Goal: Transaction & Acquisition: Book appointment/travel/reservation

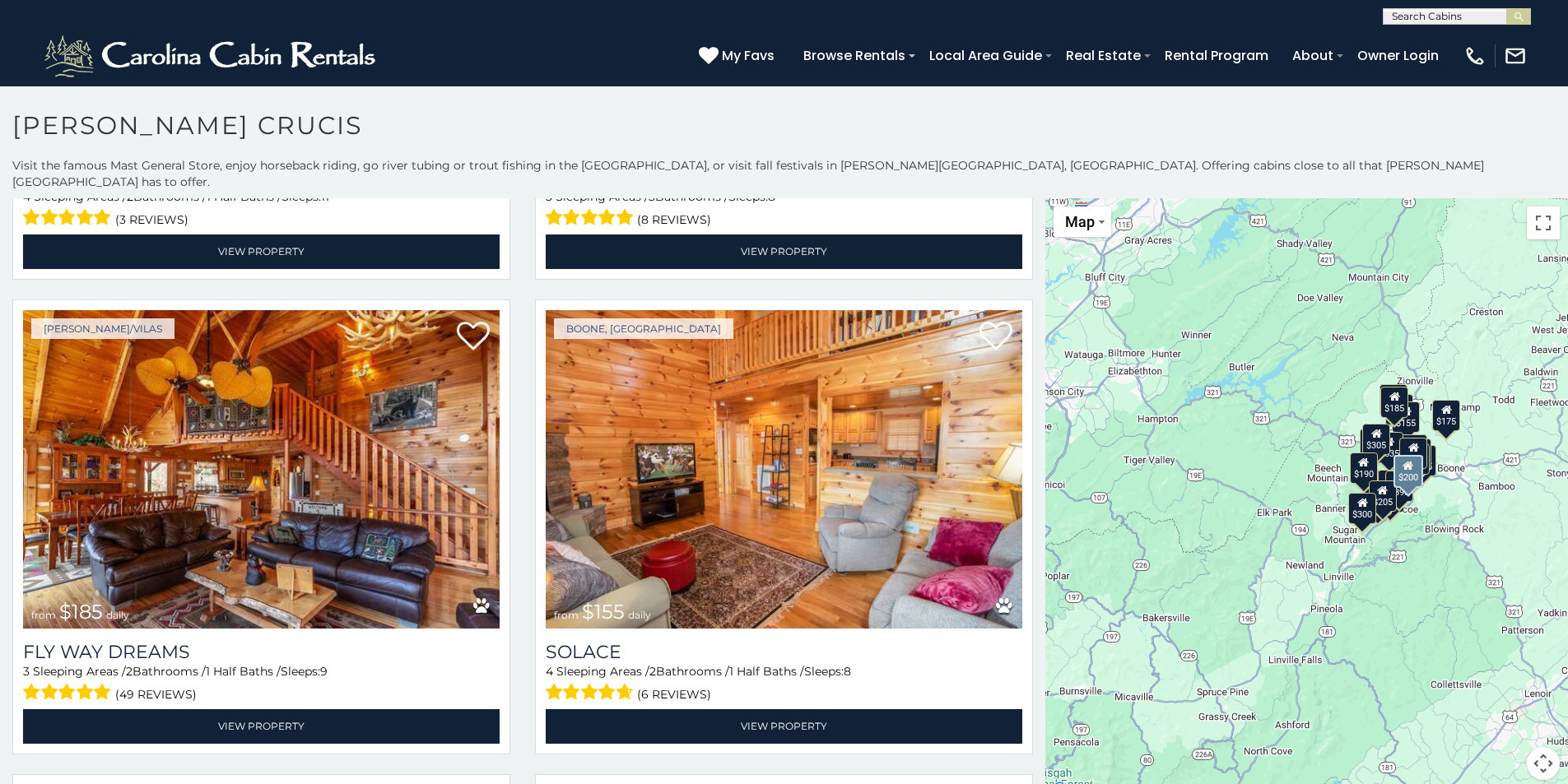
scroll to position [5160, 0]
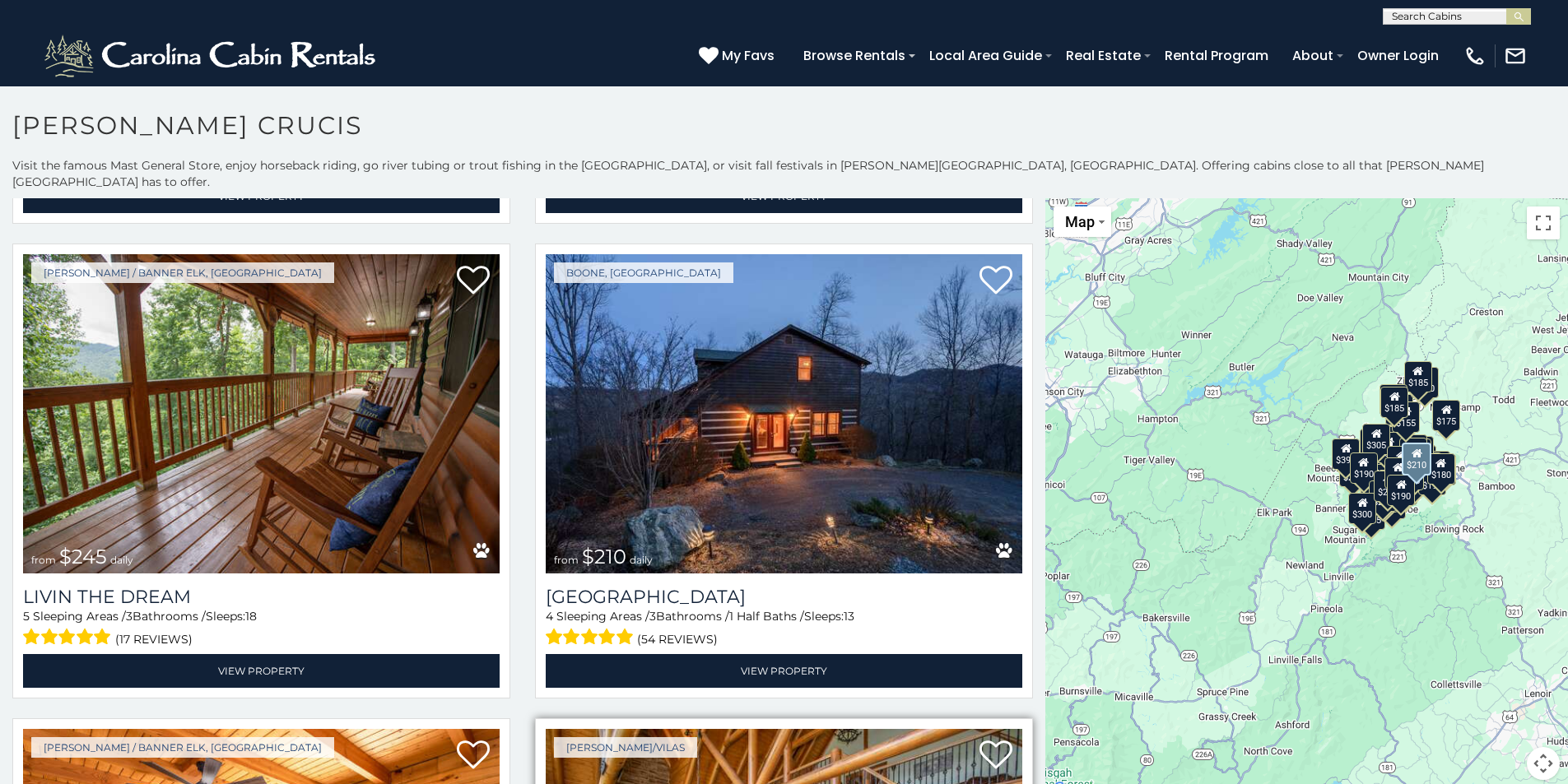
scroll to position [2356, 0]
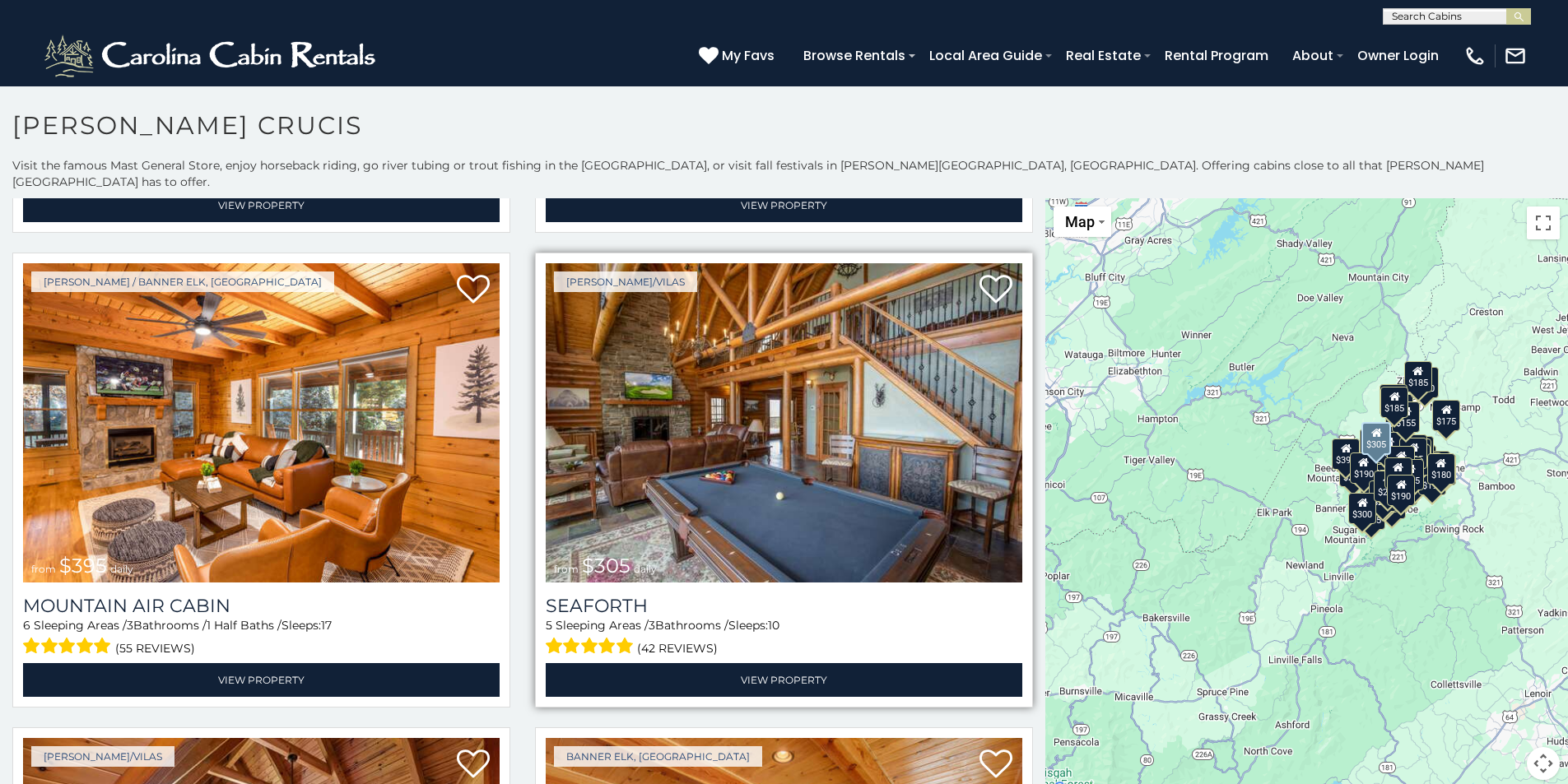
click at [687, 414] on img at bounding box center [784, 422] width 477 height 320
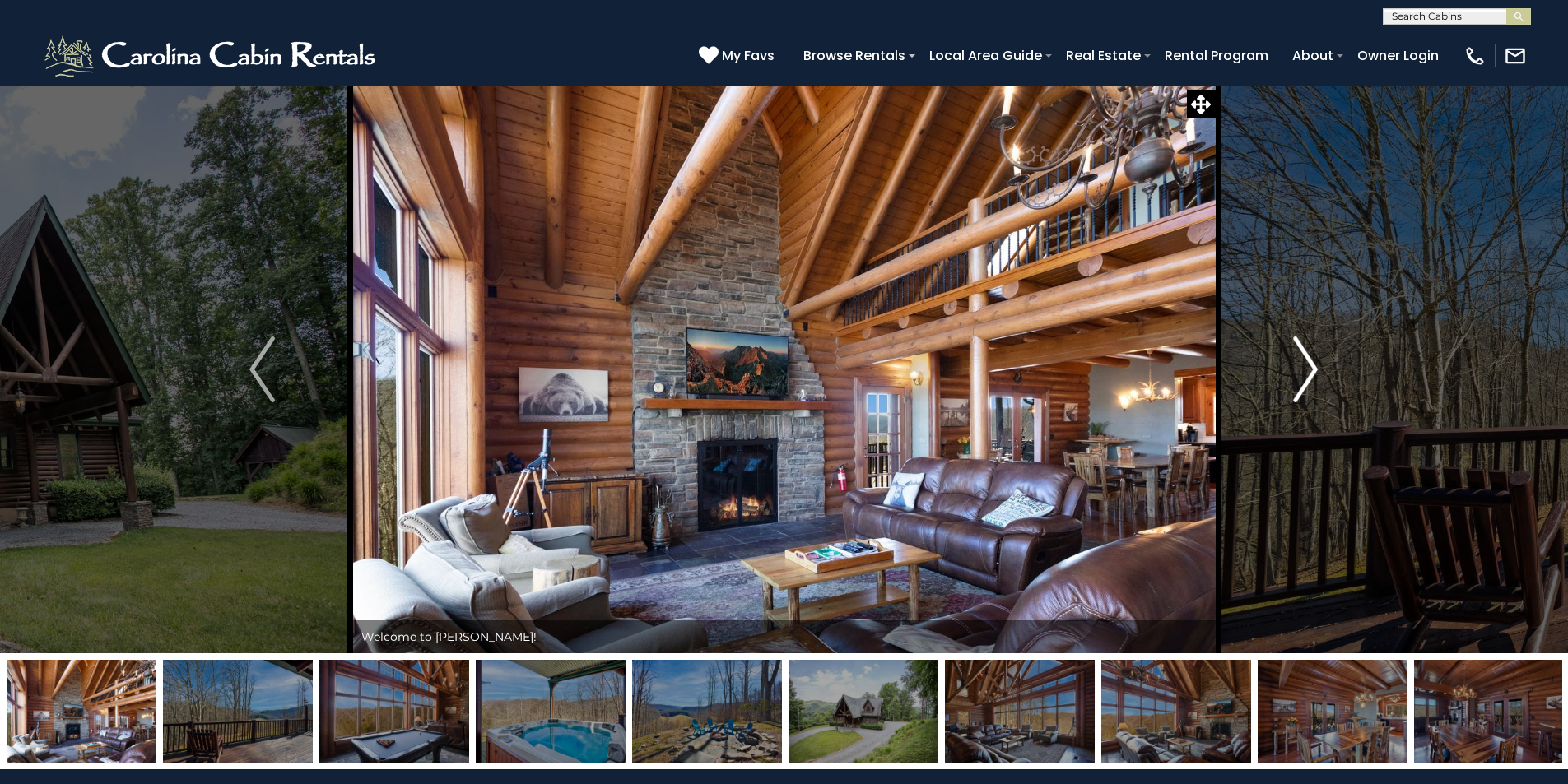
click at [1309, 364] on img "Next" at bounding box center [1305, 369] width 24 height 66
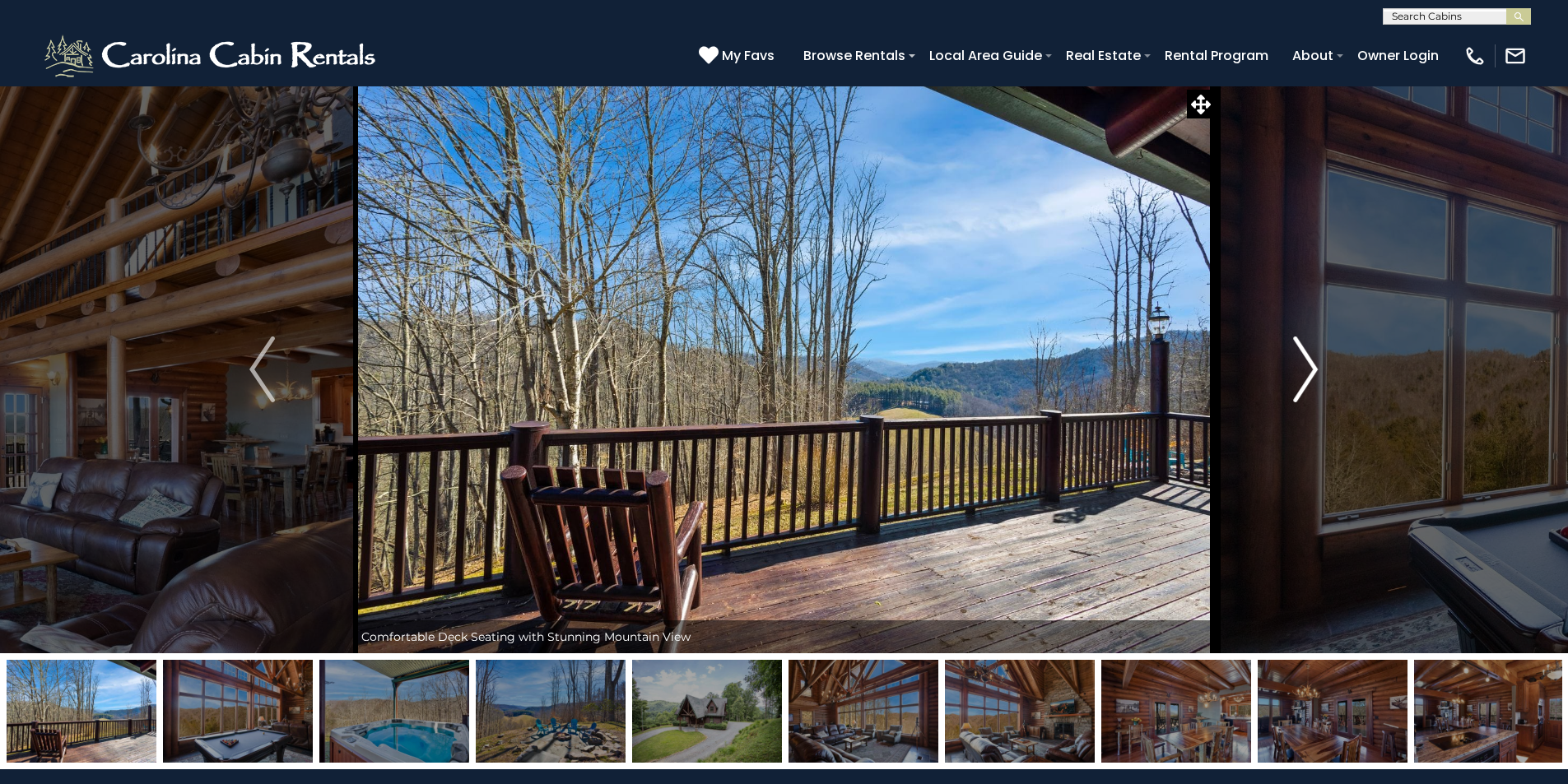
click at [1309, 364] on img "Next" at bounding box center [1305, 369] width 24 height 66
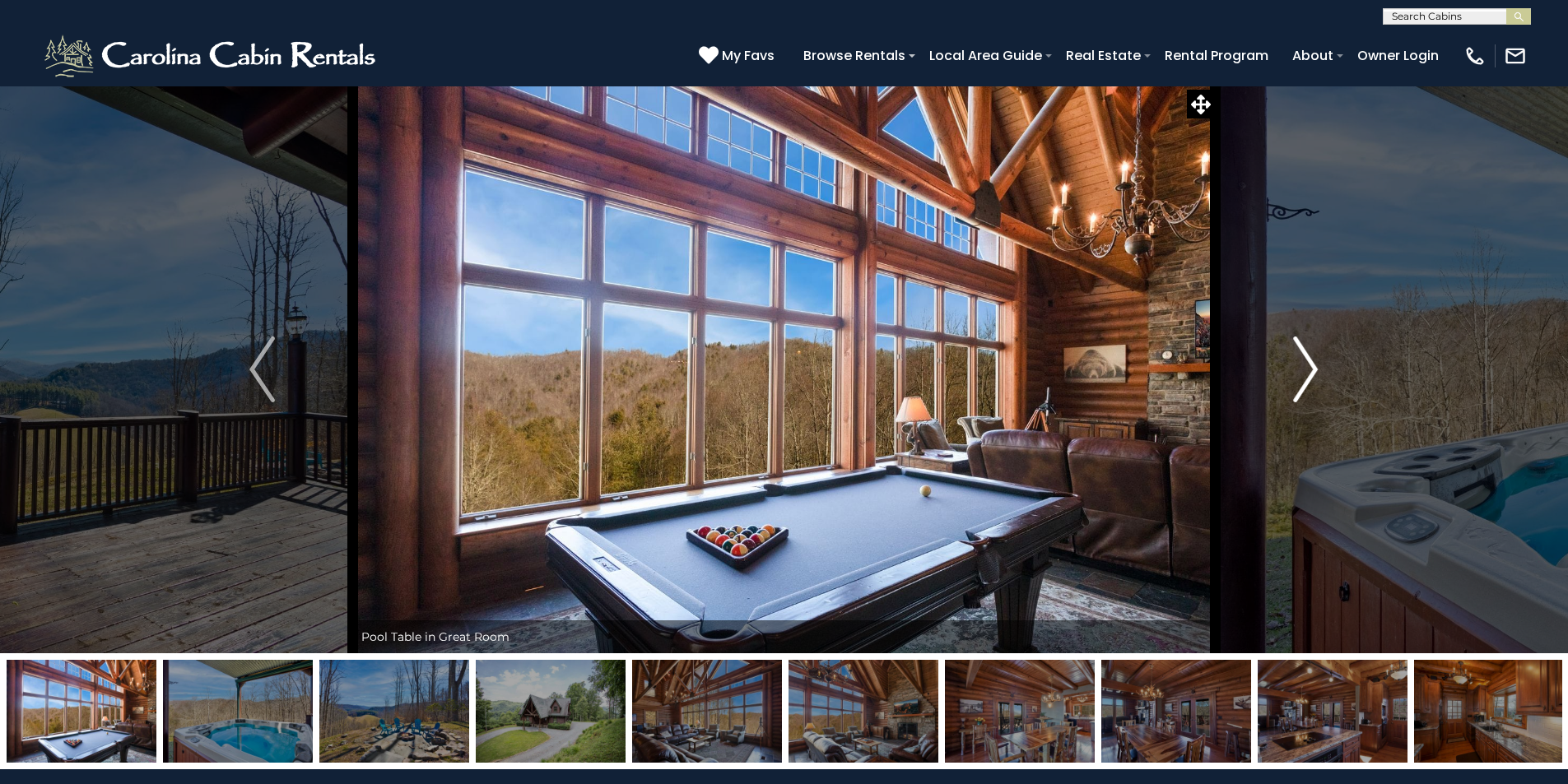
click at [1309, 364] on img "Next" at bounding box center [1305, 369] width 24 height 66
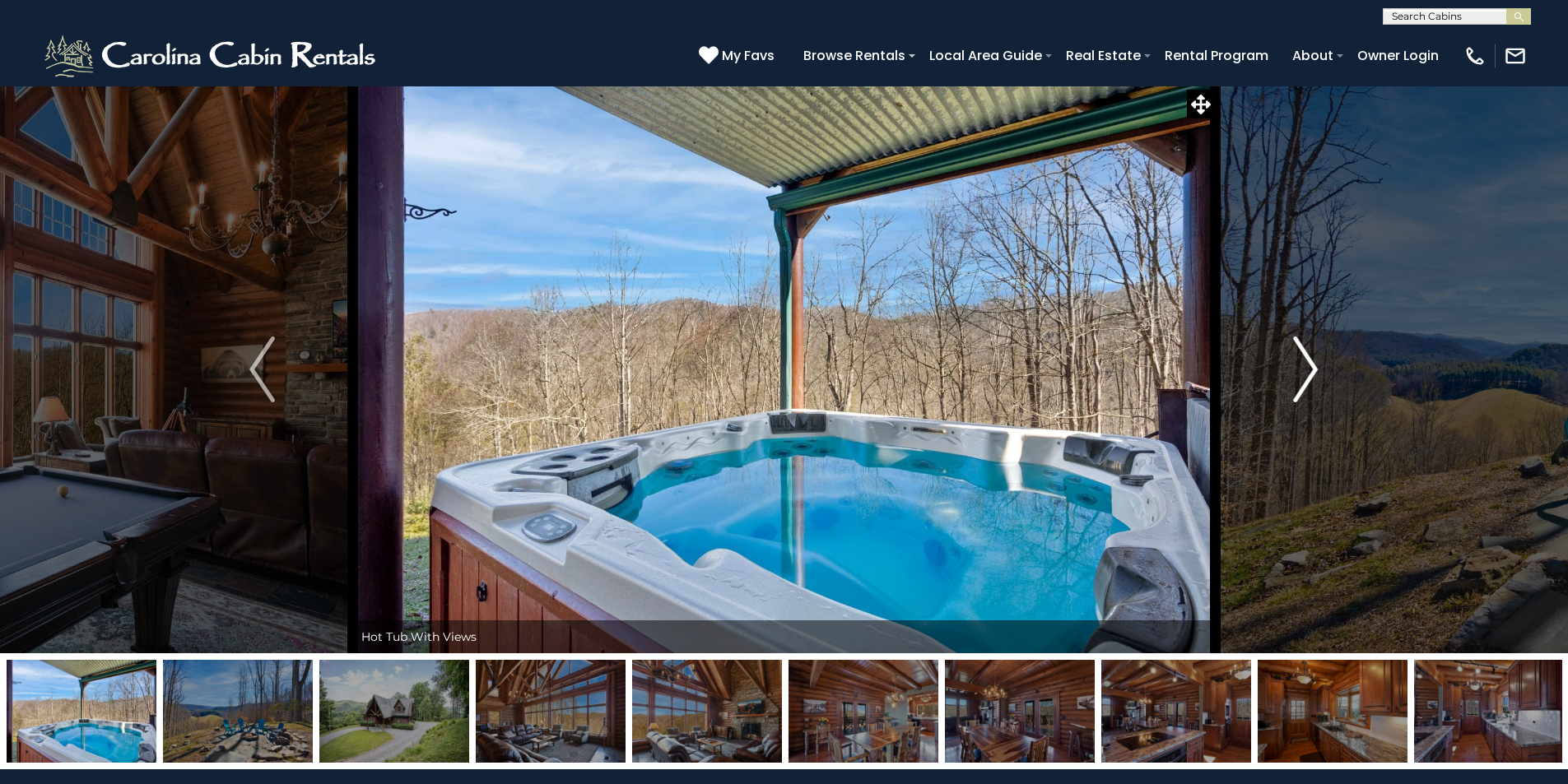
click at [1309, 364] on img "Next" at bounding box center [1305, 369] width 24 height 66
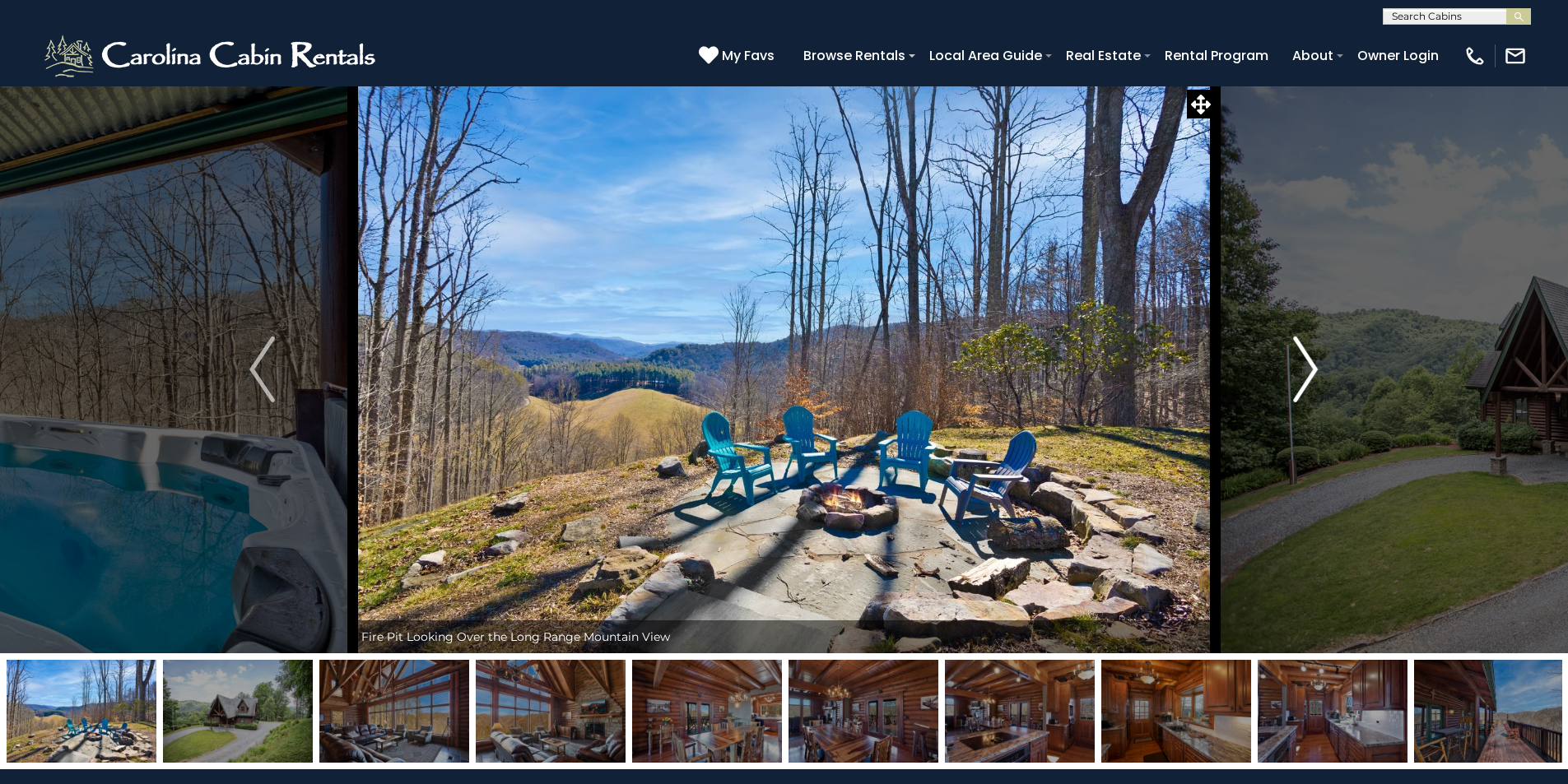
click at [1309, 364] on img "Next" at bounding box center [1305, 369] width 24 height 66
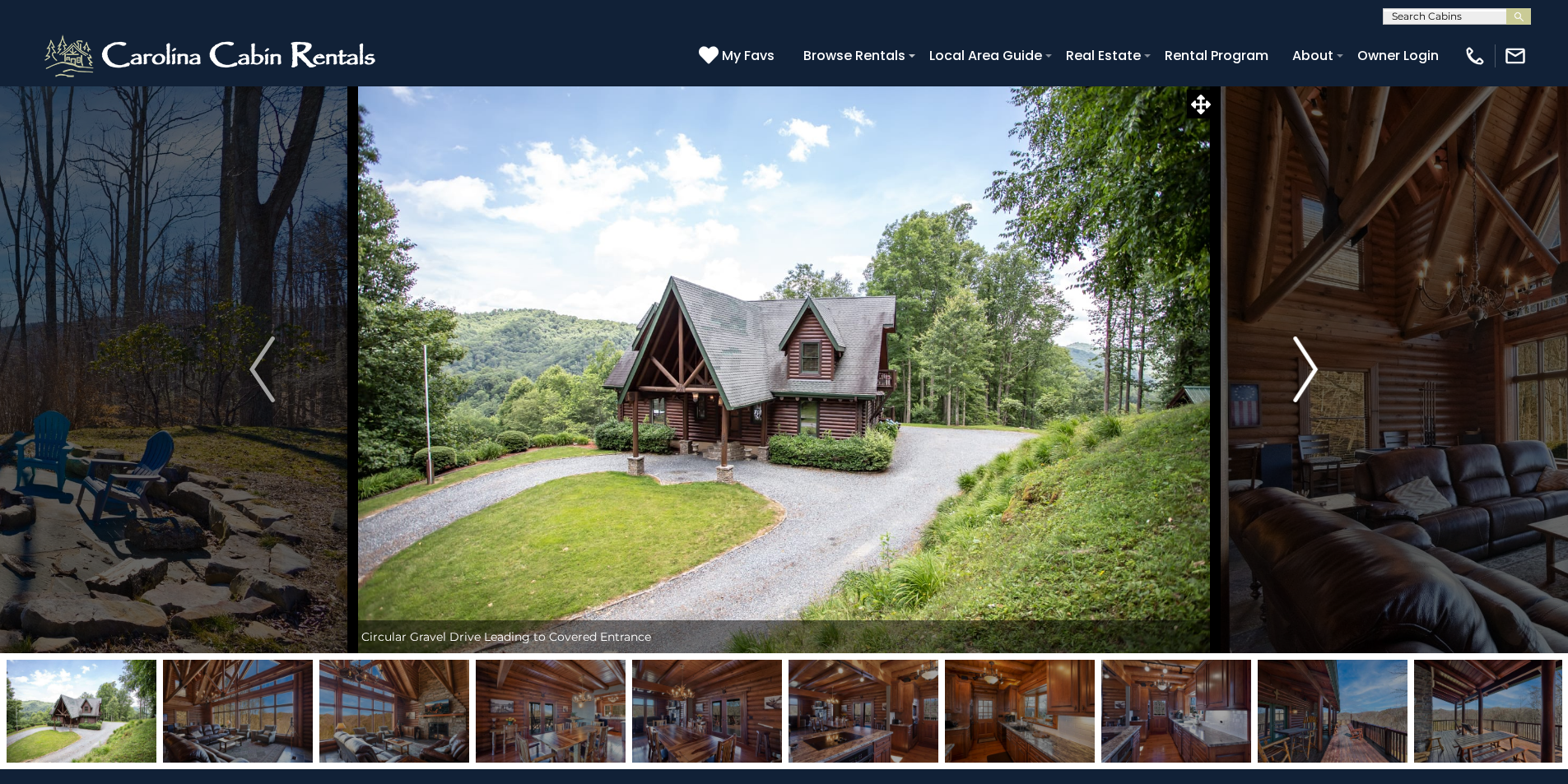
click at [1309, 364] on img "Next" at bounding box center [1305, 369] width 24 height 66
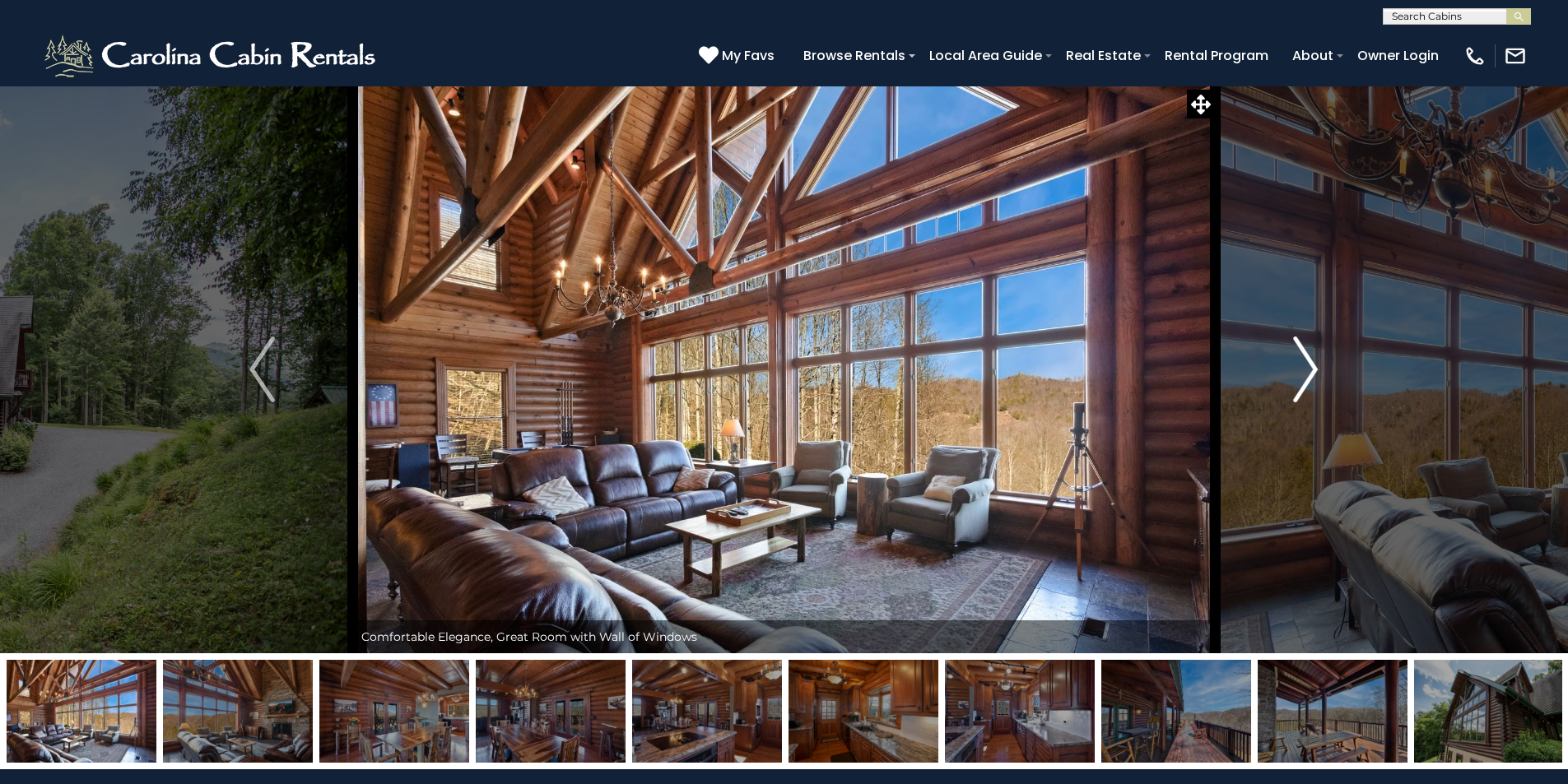
click at [1309, 364] on img "Next" at bounding box center [1305, 369] width 24 height 66
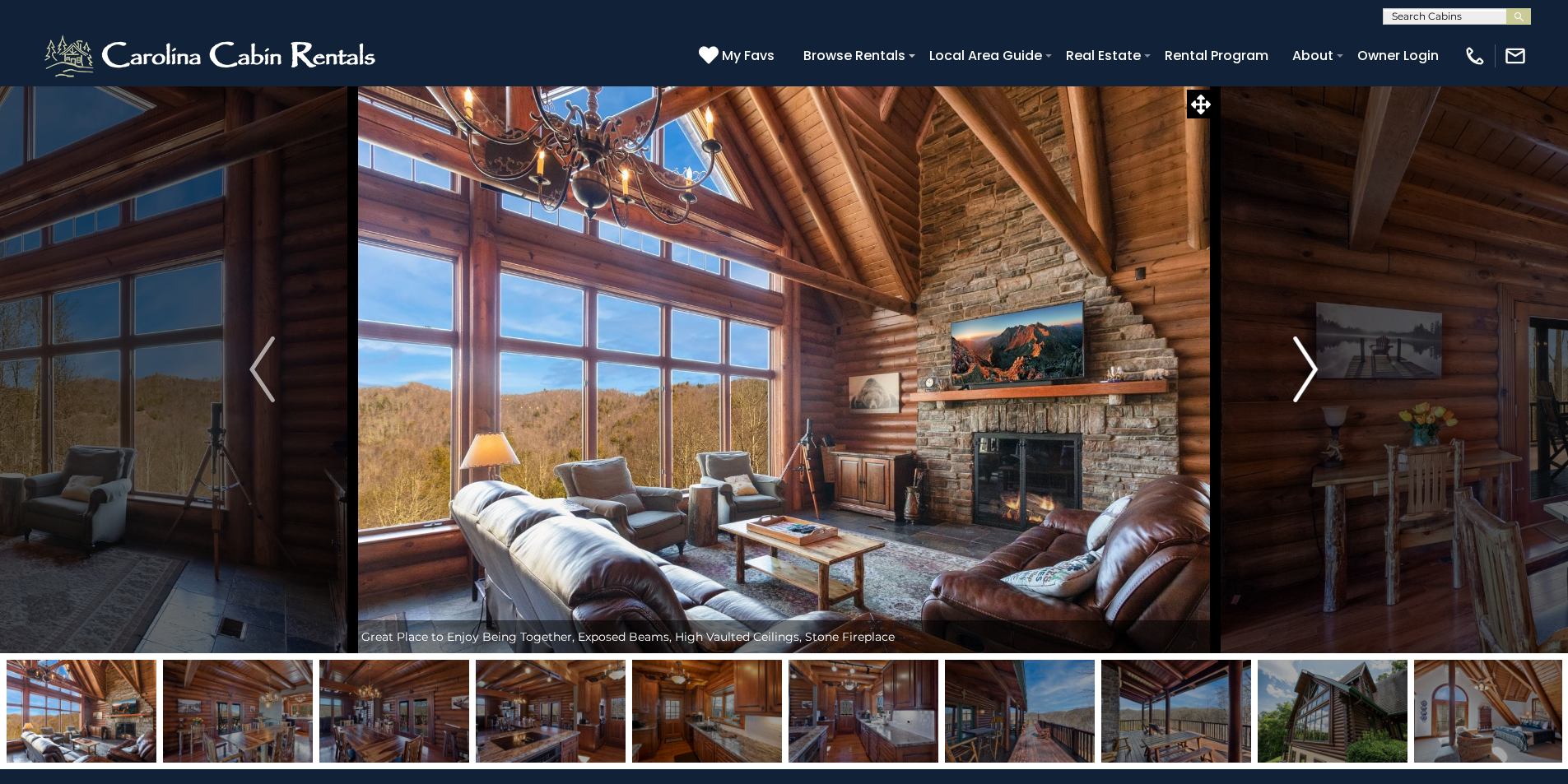
click at [1309, 364] on img "Next" at bounding box center [1305, 369] width 24 height 66
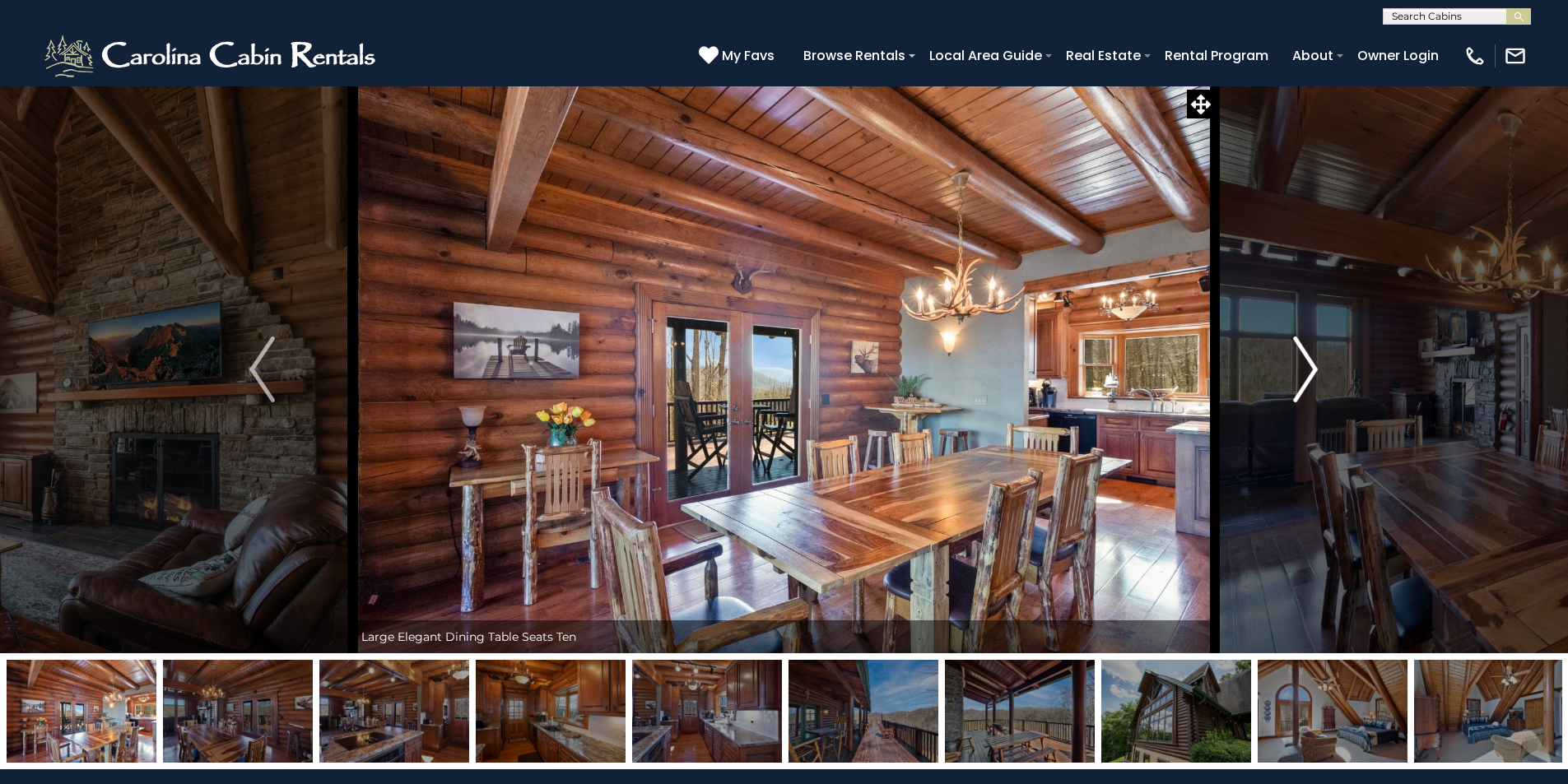
click at [1309, 364] on img "Next" at bounding box center [1305, 369] width 24 height 66
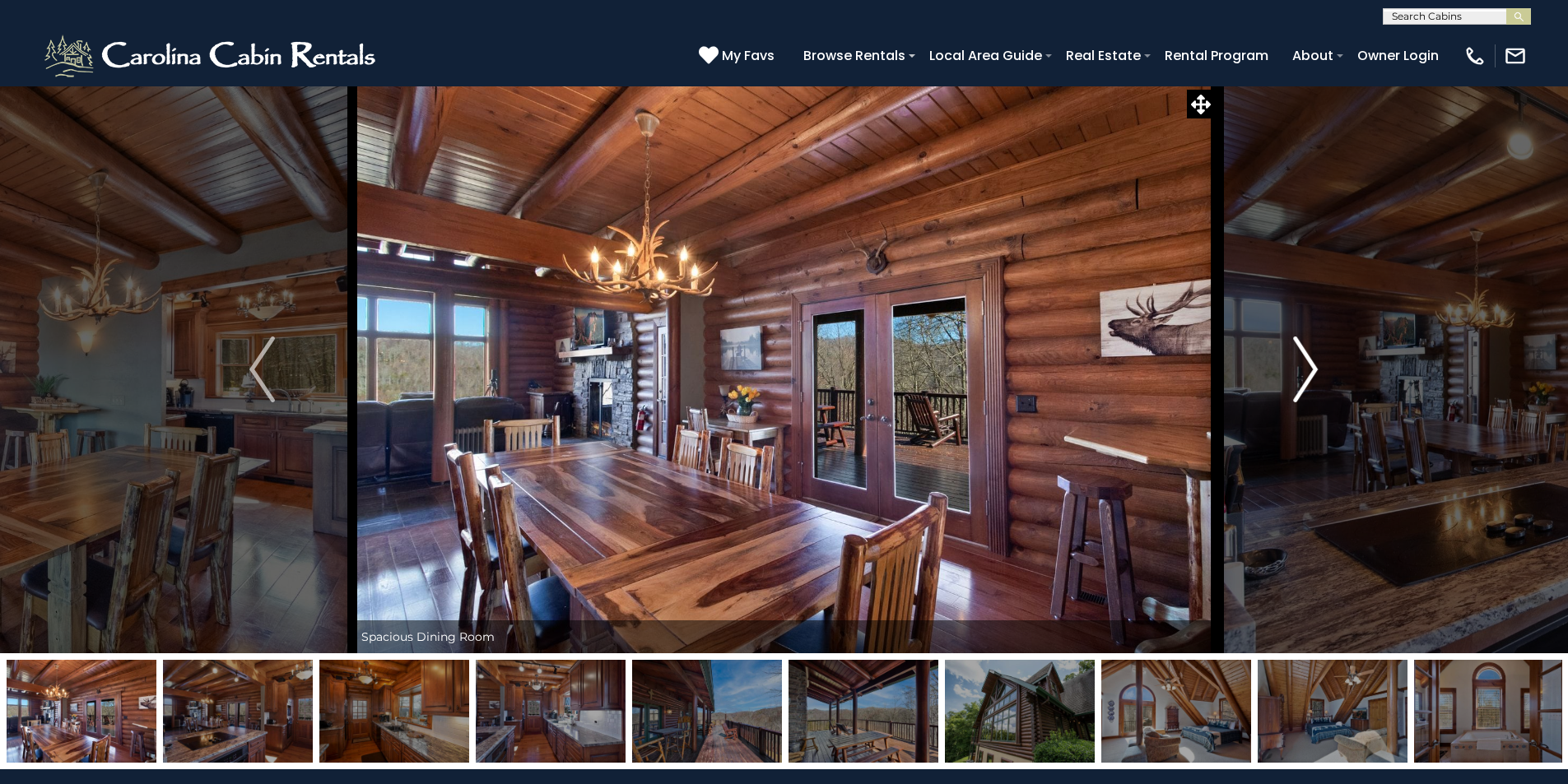
click at [1309, 364] on img "Next" at bounding box center [1305, 369] width 24 height 66
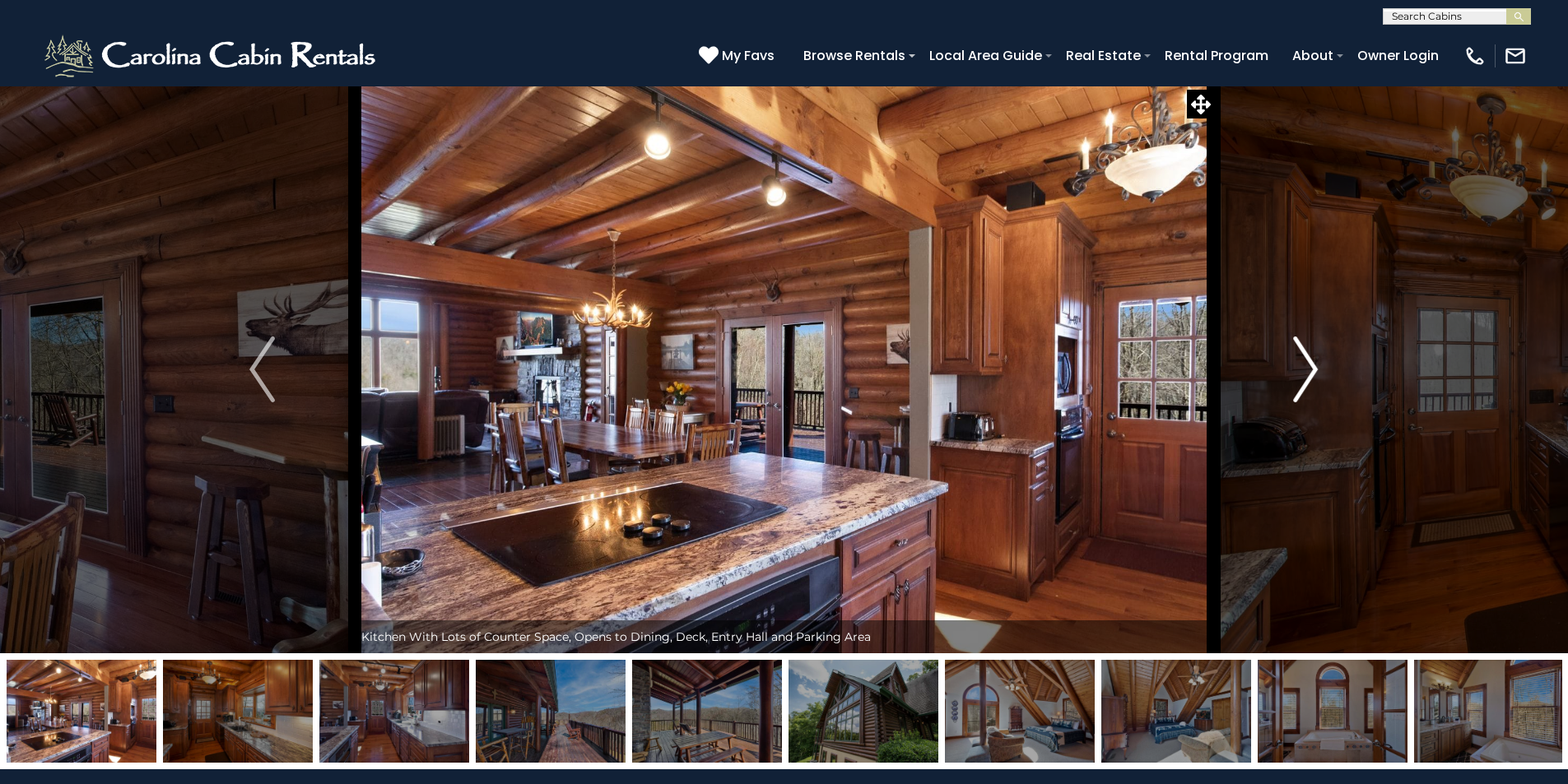
click at [1309, 364] on img "Next" at bounding box center [1305, 369] width 24 height 66
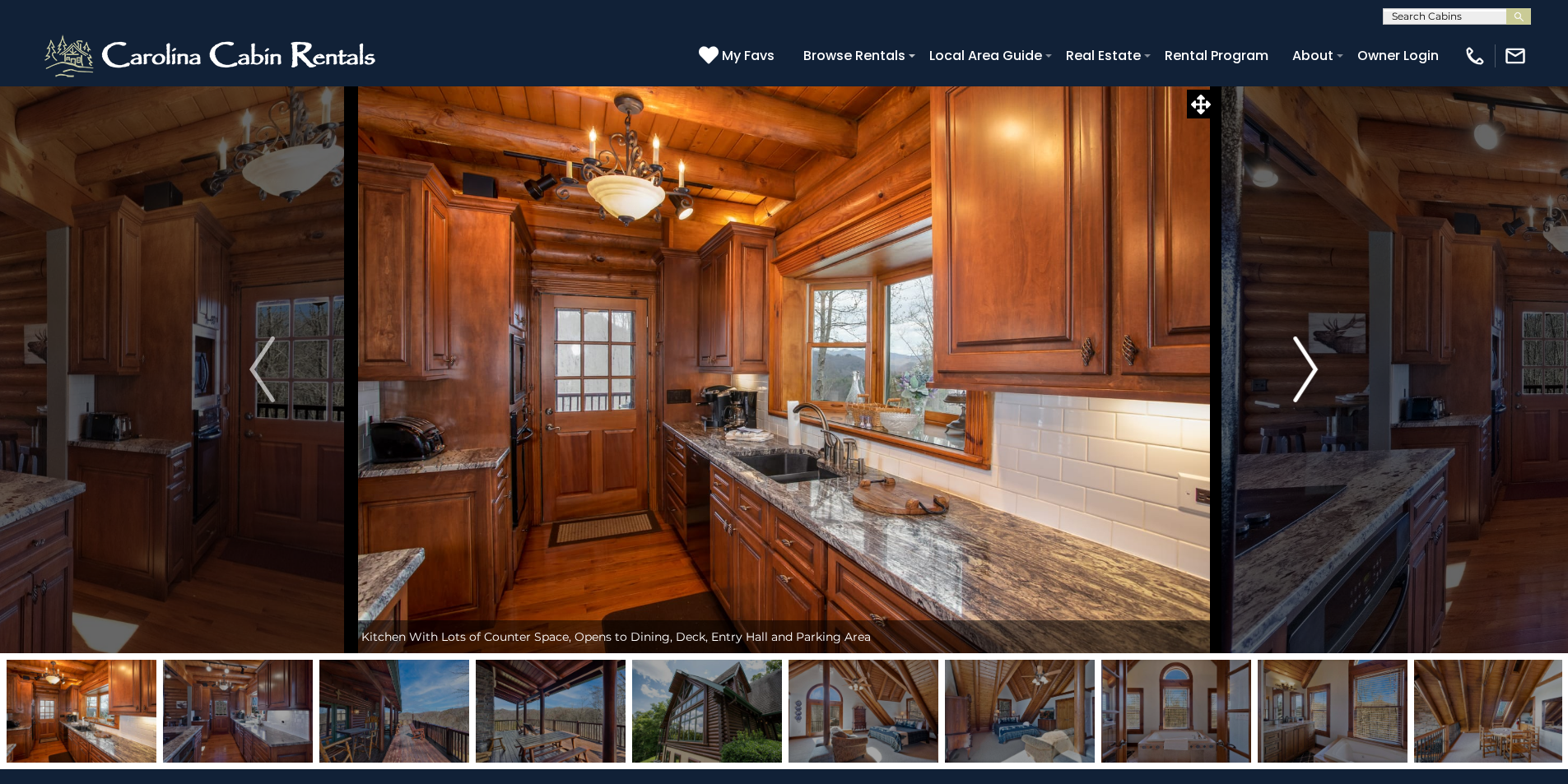
click at [1309, 364] on img "Next" at bounding box center [1305, 369] width 24 height 66
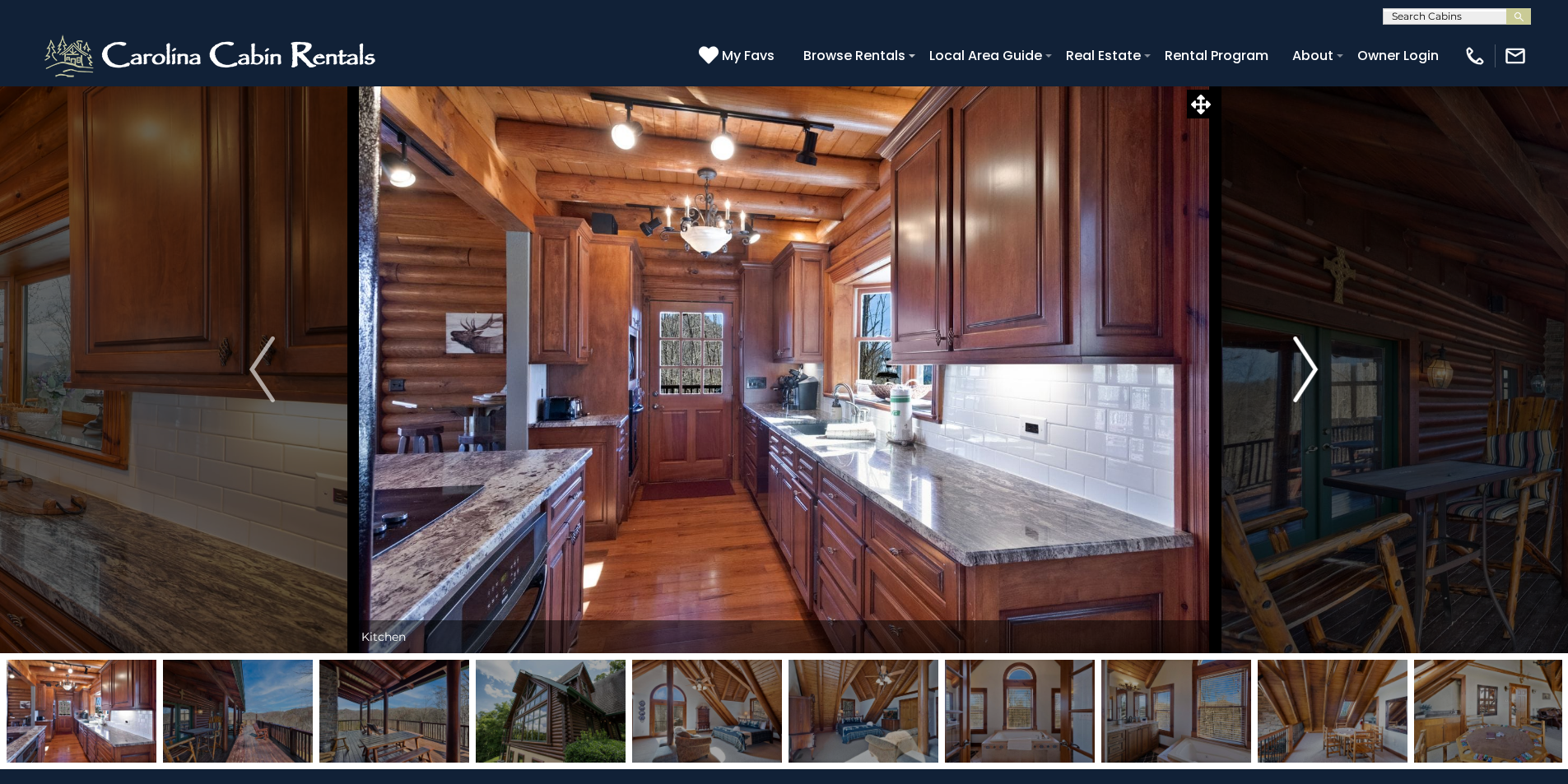
click at [1309, 364] on img "Next" at bounding box center [1305, 369] width 24 height 66
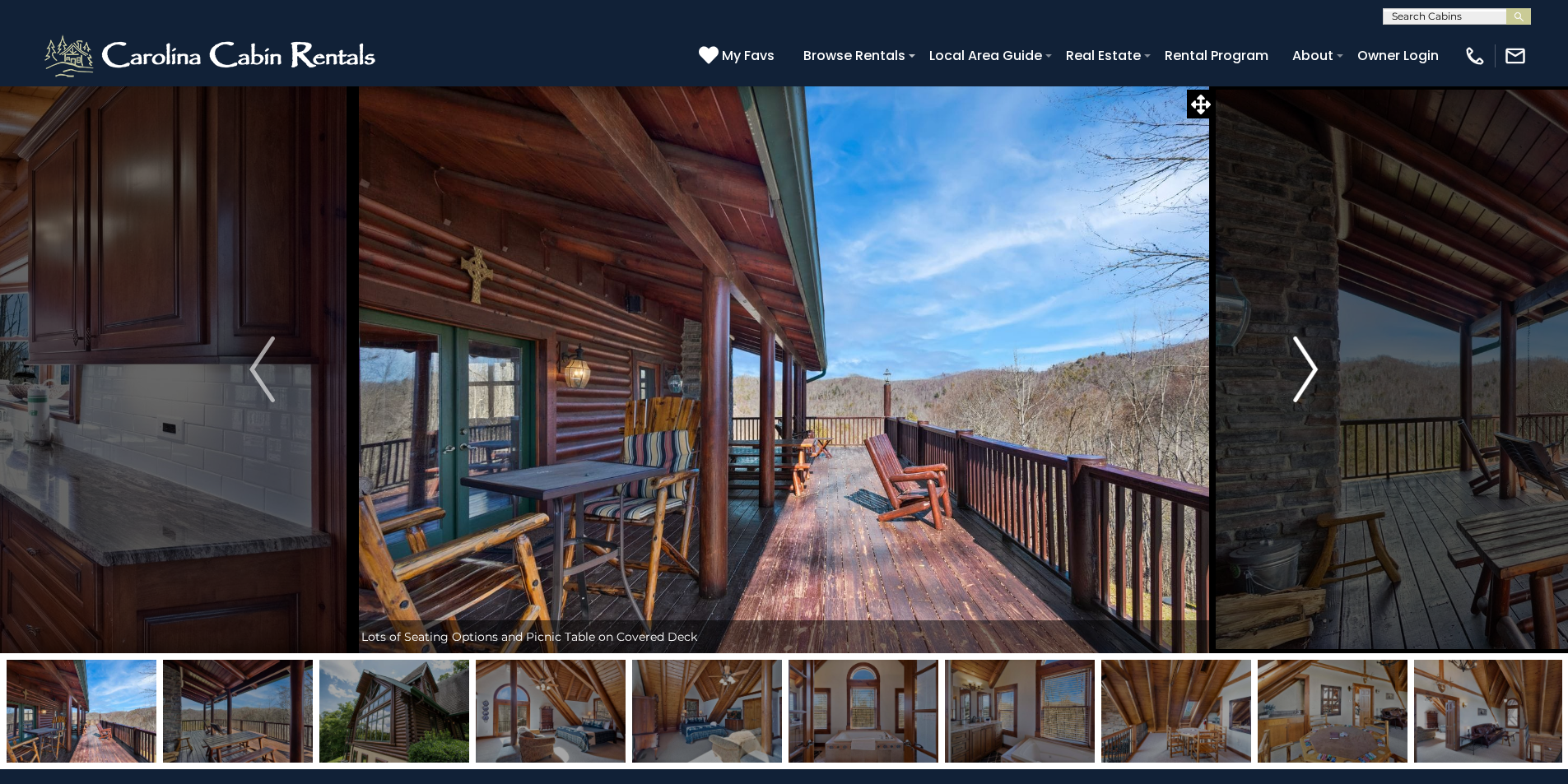
click at [1309, 364] on img "Next" at bounding box center [1305, 369] width 24 height 66
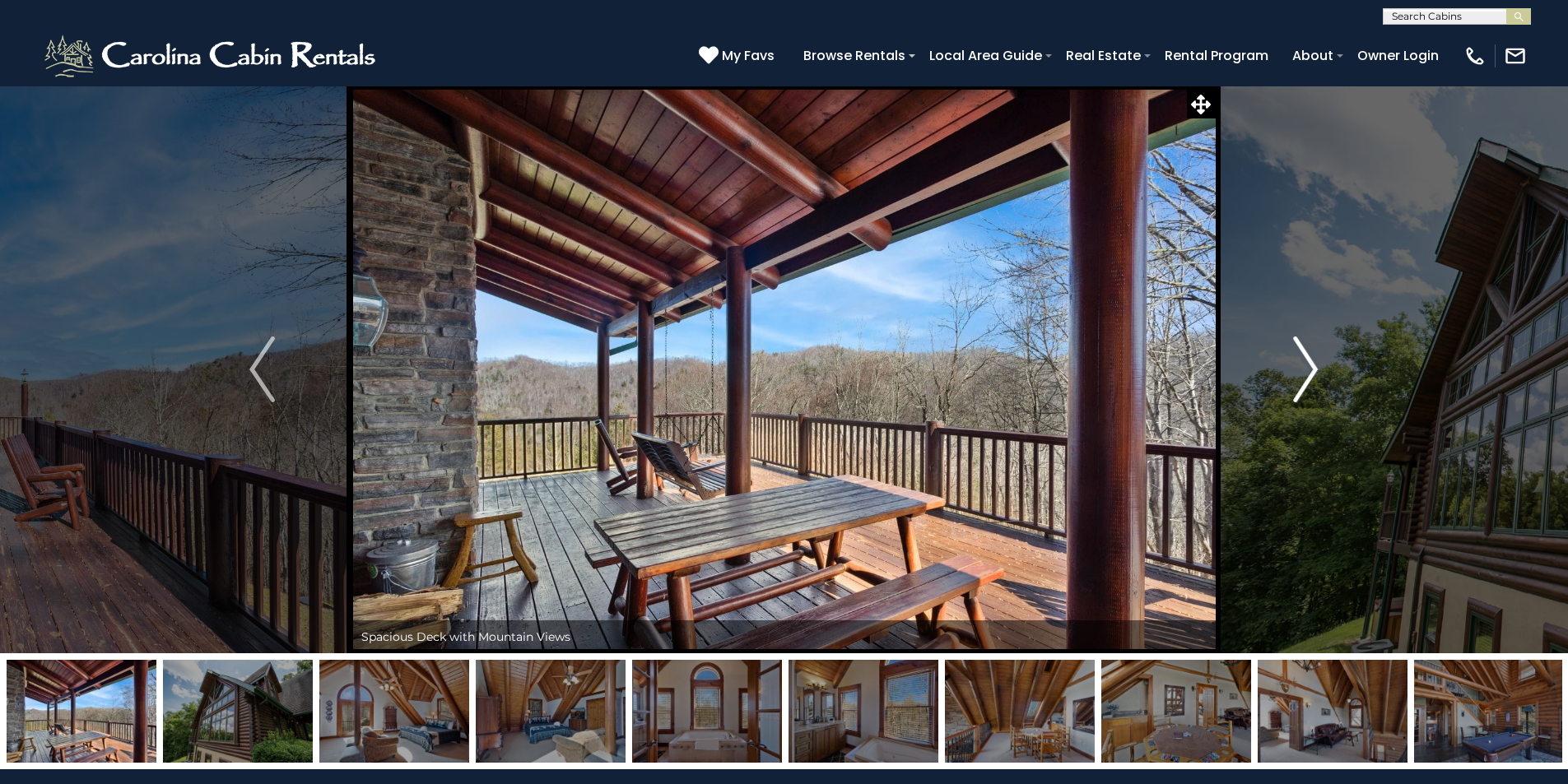
click at [1309, 364] on img "Next" at bounding box center [1305, 369] width 24 height 66
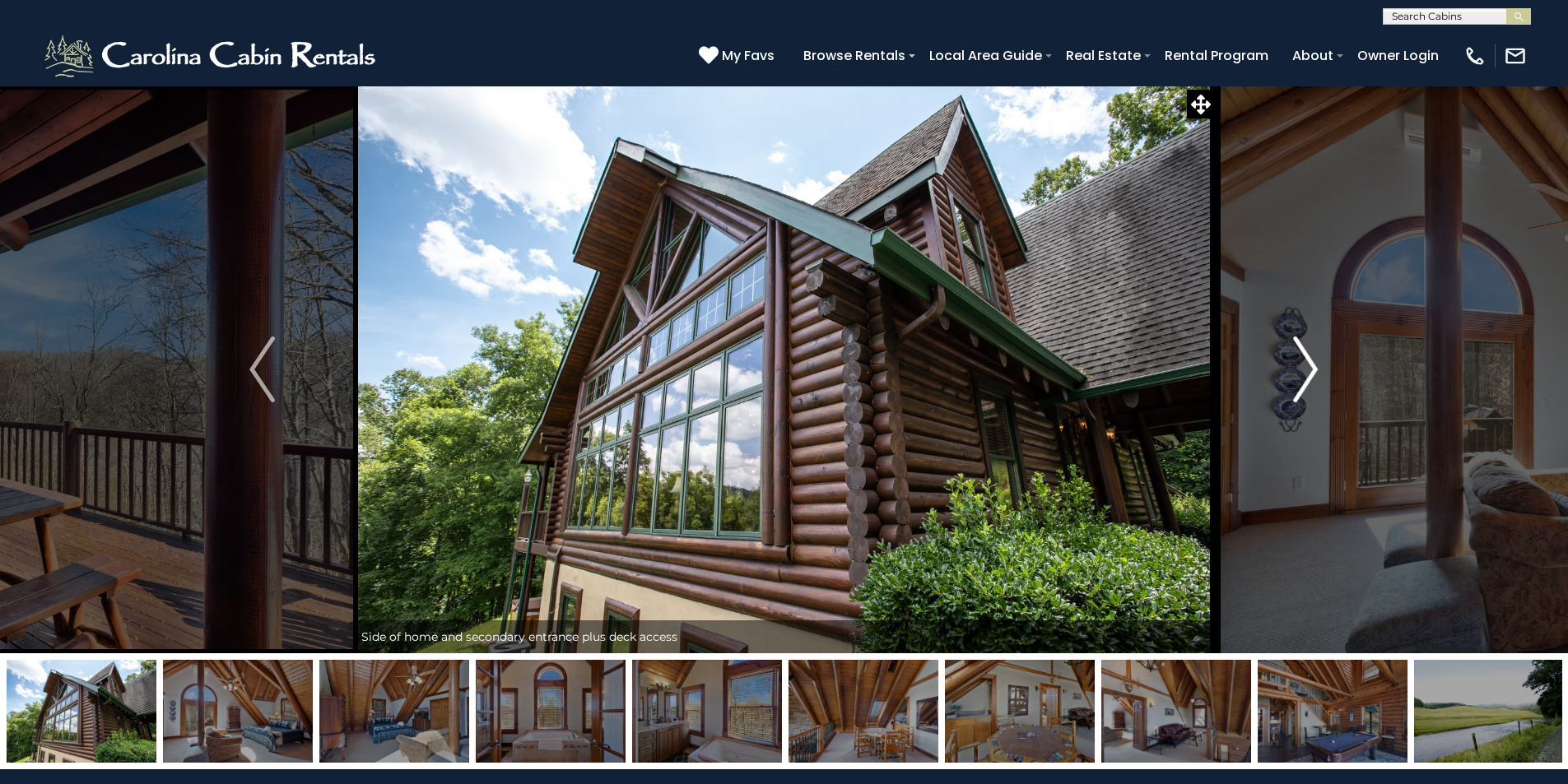
click at [1309, 364] on img "Next" at bounding box center [1305, 369] width 24 height 66
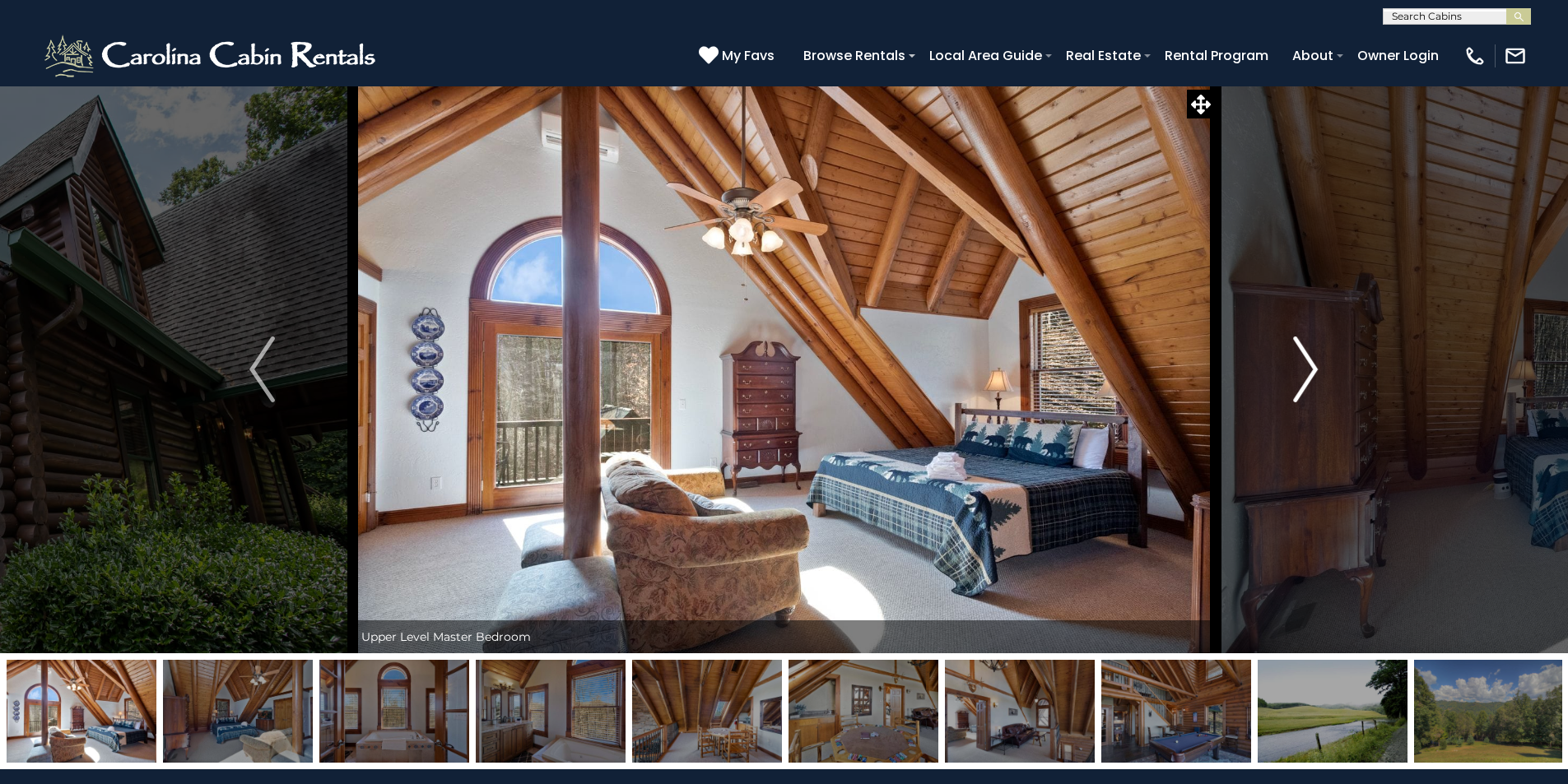
click at [1309, 364] on img "Next" at bounding box center [1305, 369] width 24 height 66
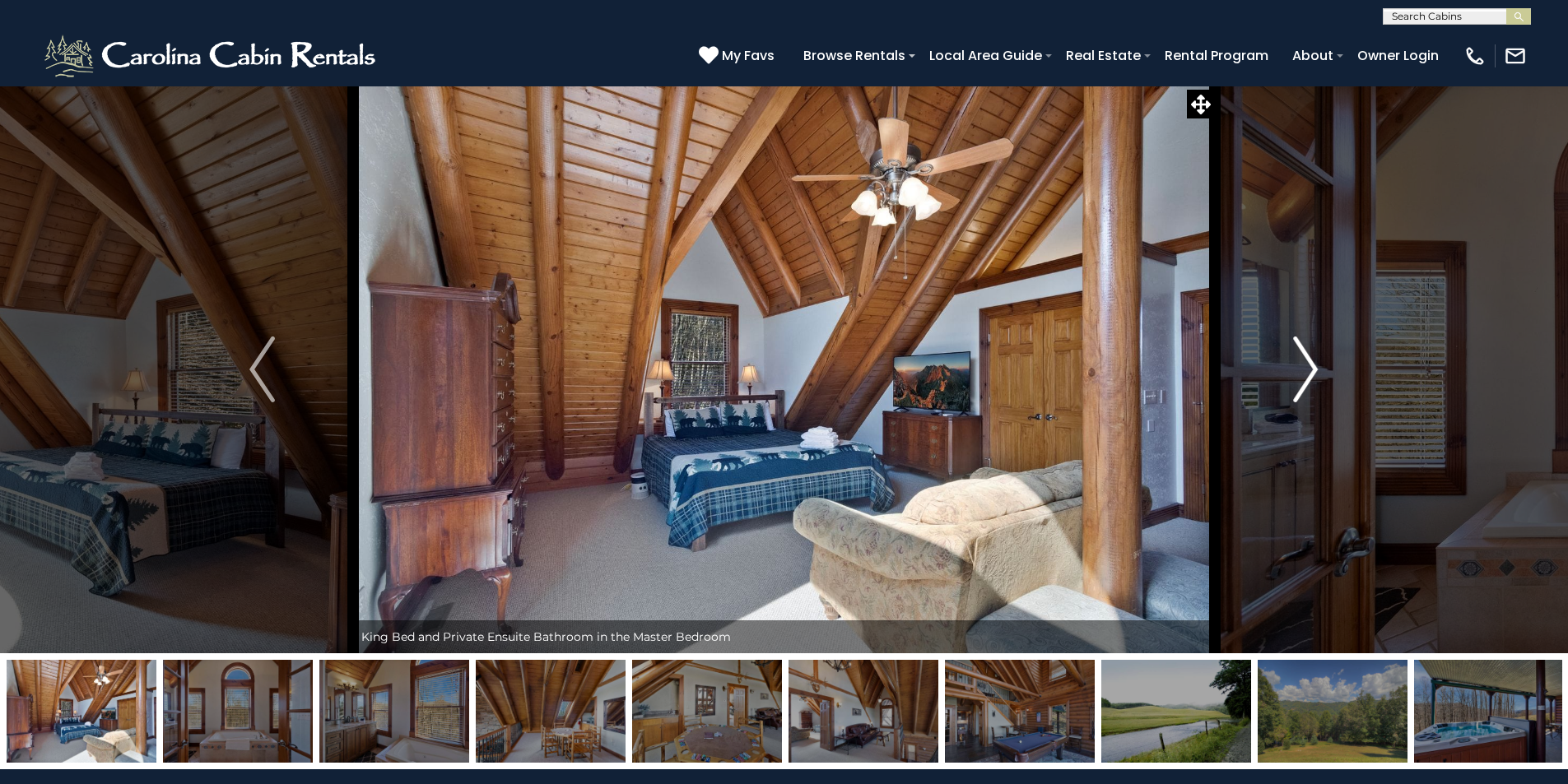
click at [1309, 364] on img "Next" at bounding box center [1305, 369] width 24 height 66
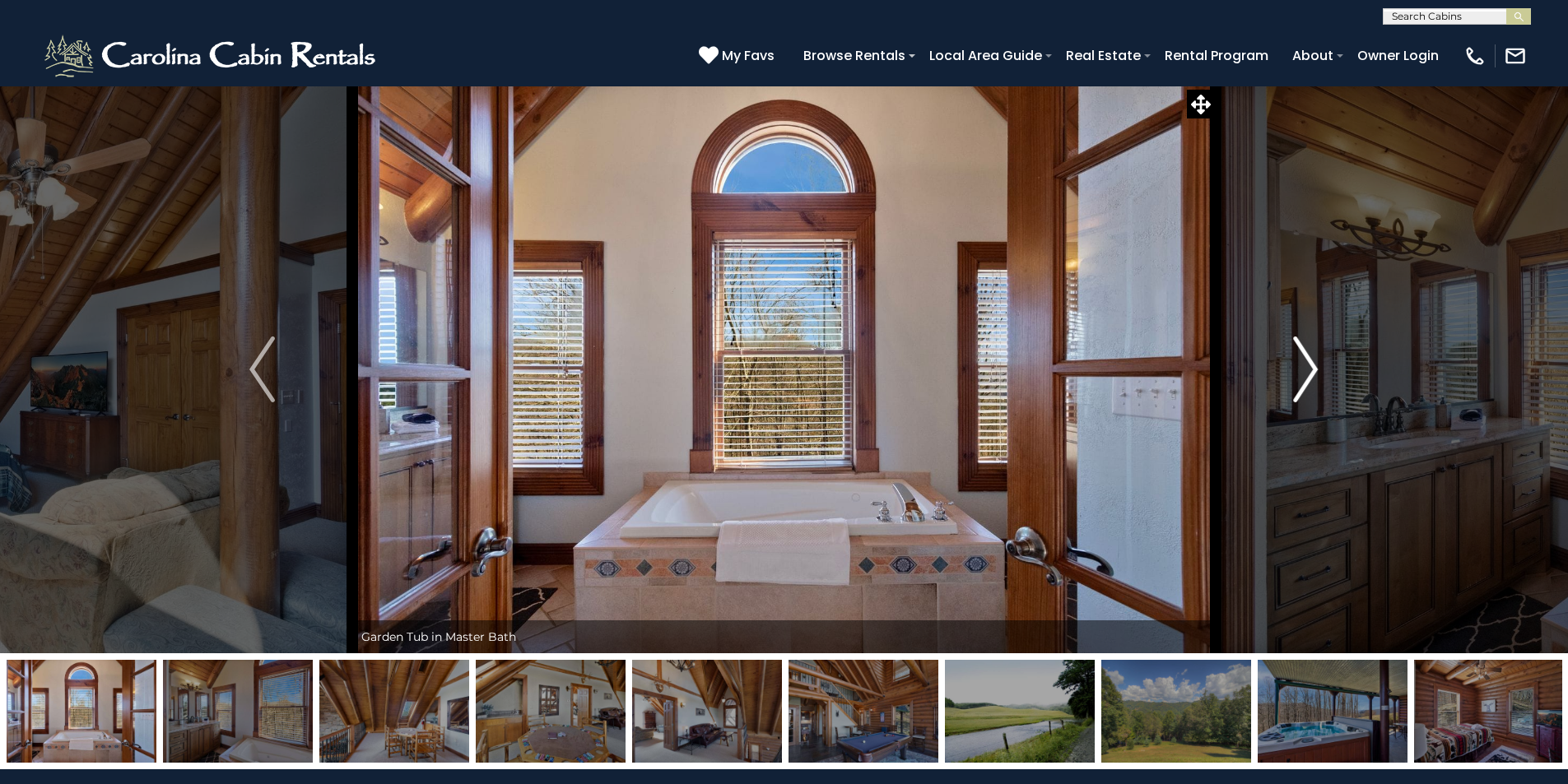
click at [1309, 364] on img "Next" at bounding box center [1305, 369] width 24 height 66
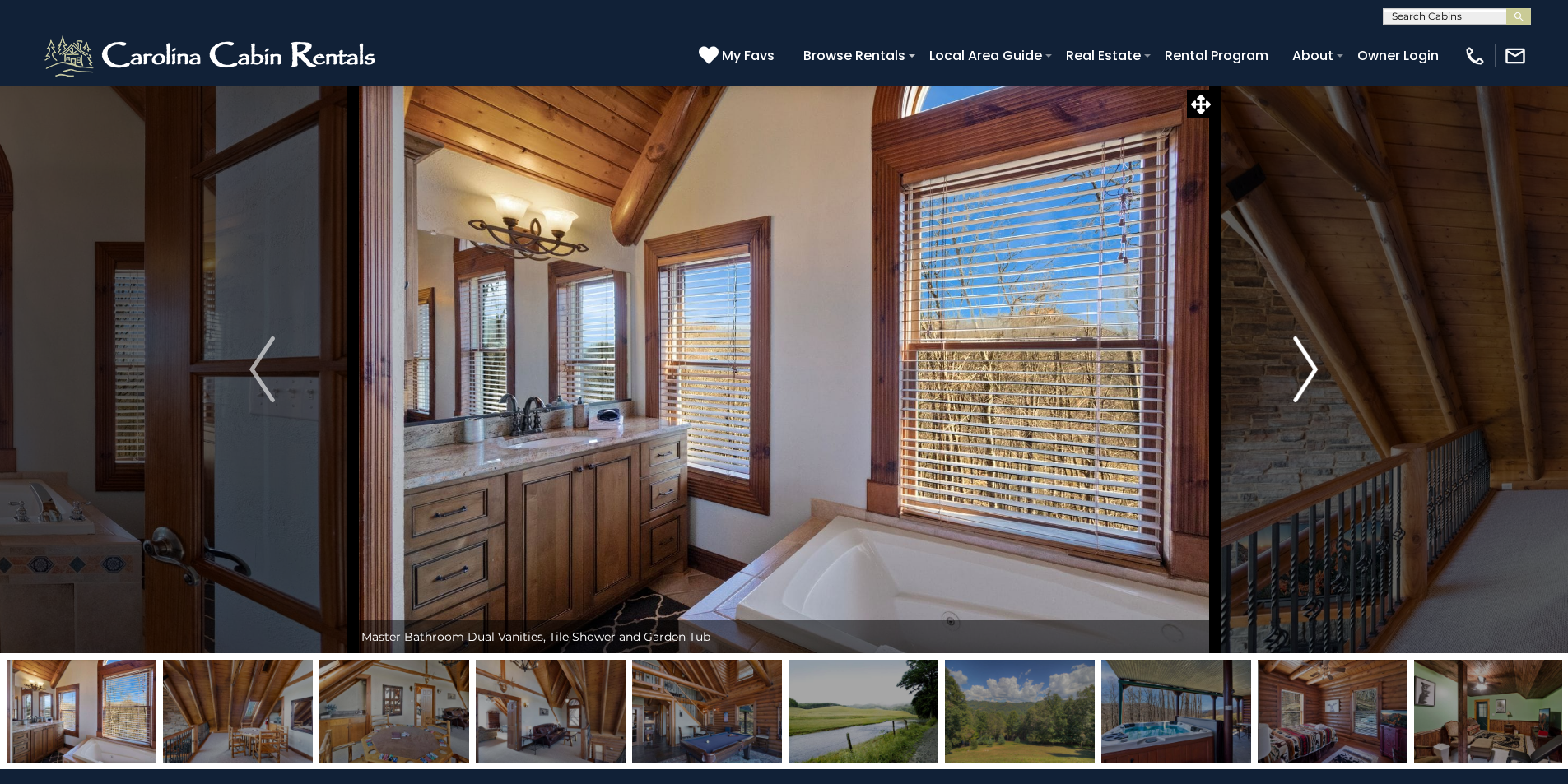
click at [1309, 364] on img "Next" at bounding box center [1305, 369] width 24 height 66
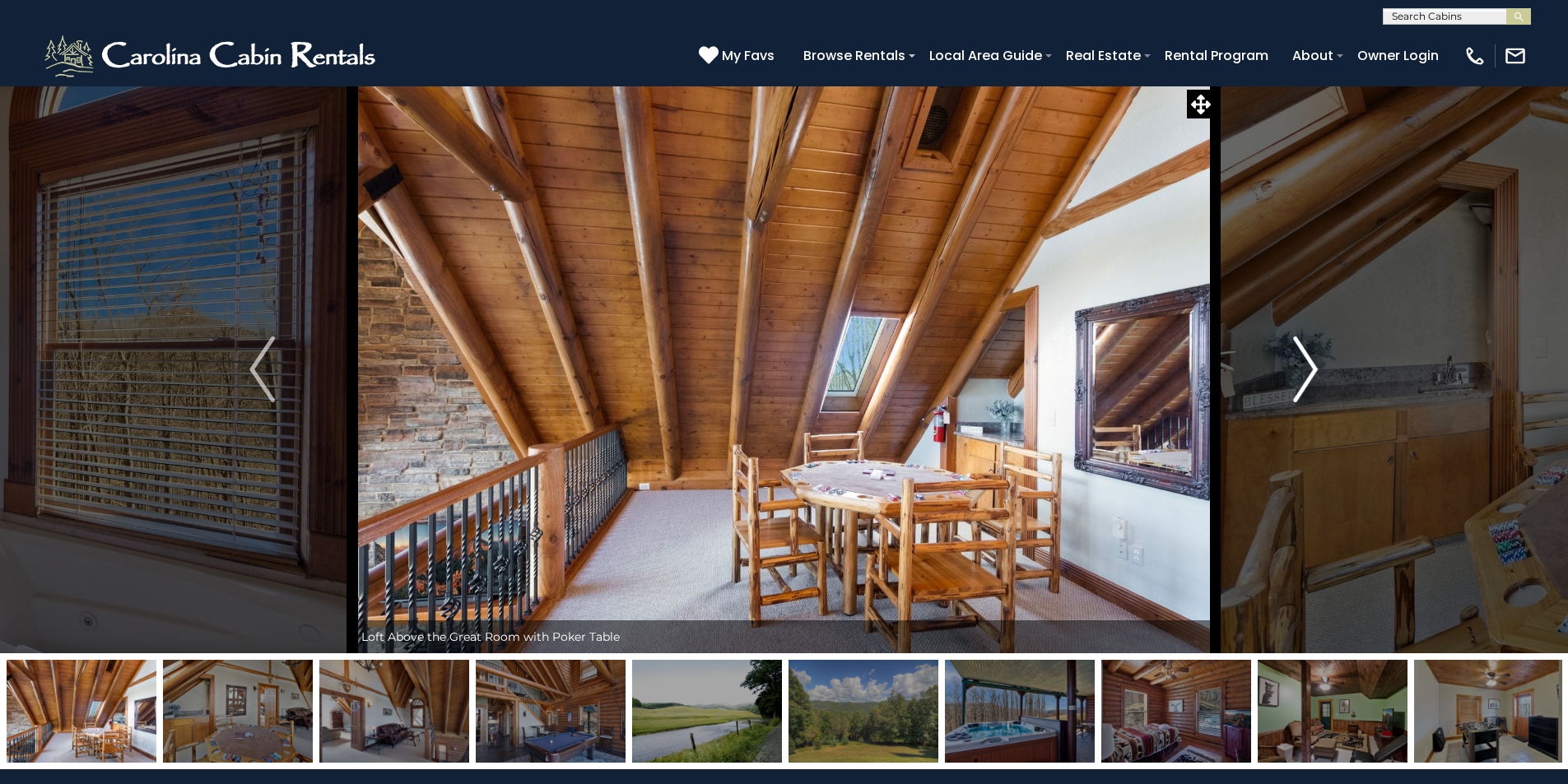
click at [1309, 364] on img "Next" at bounding box center [1305, 369] width 24 height 66
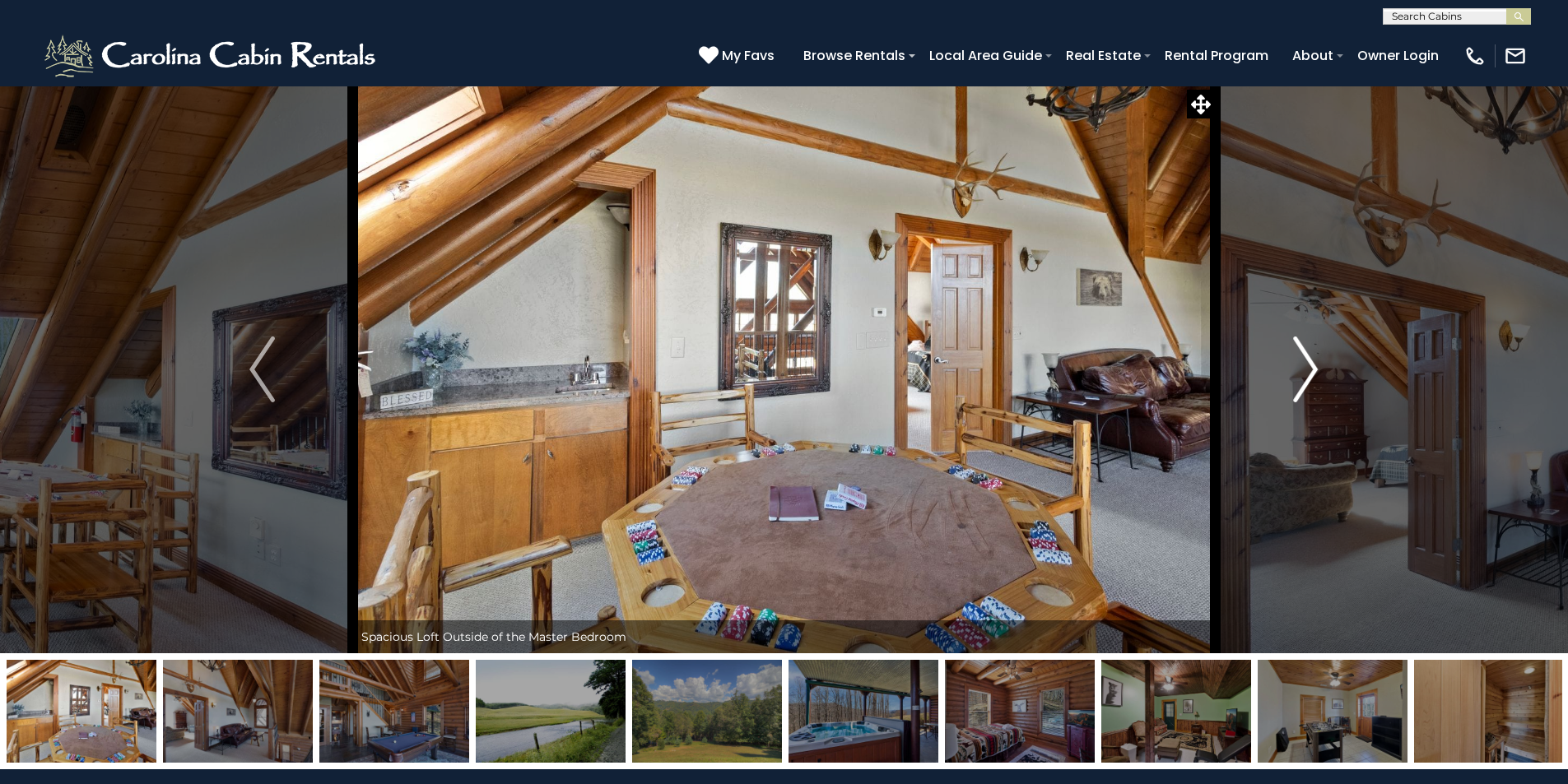
click at [1309, 364] on img "Next" at bounding box center [1305, 369] width 24 height 66
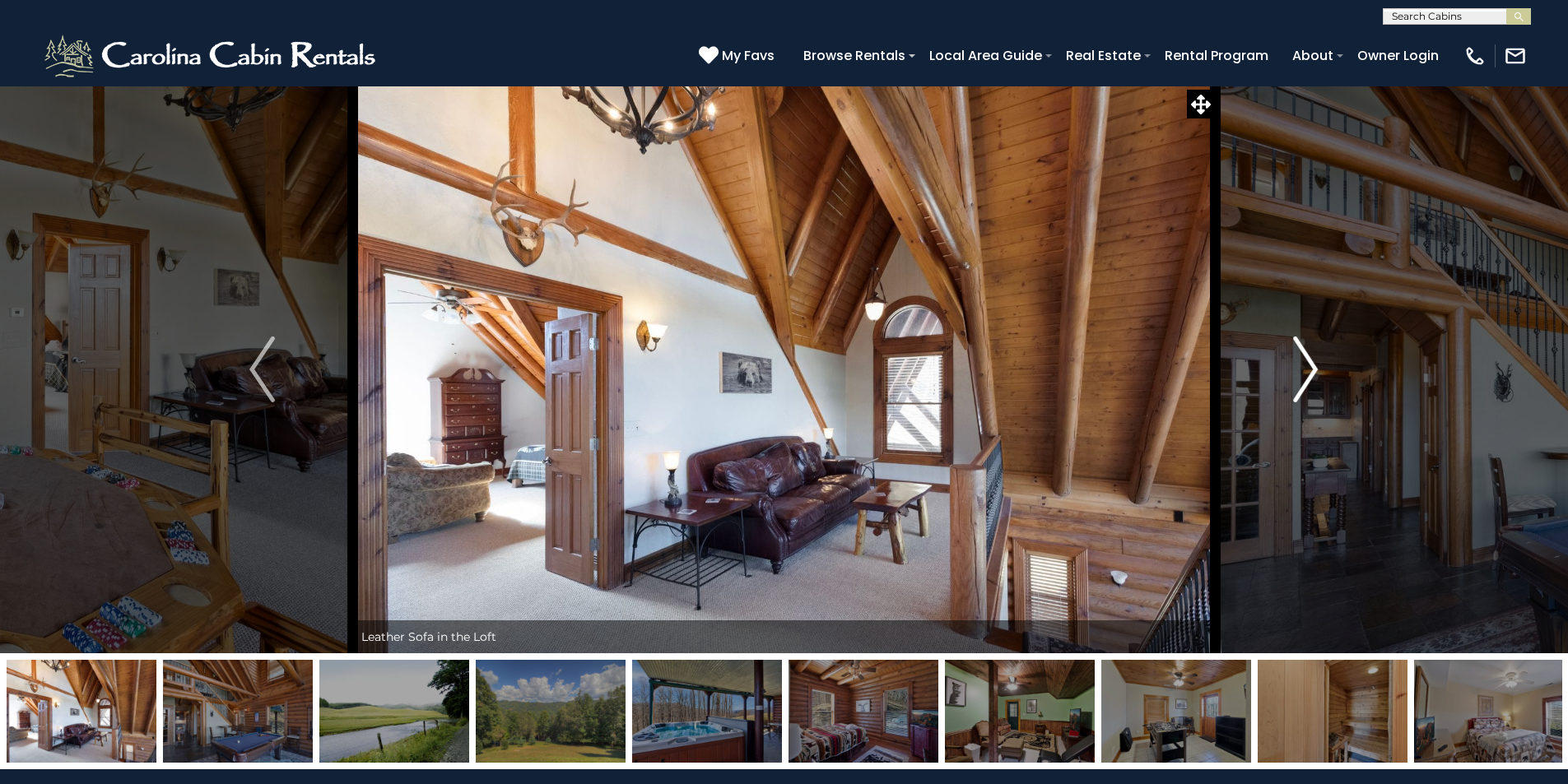
click at [1309, 364] on img "Next" at bounding box center [1305, 369] width 24 height 66
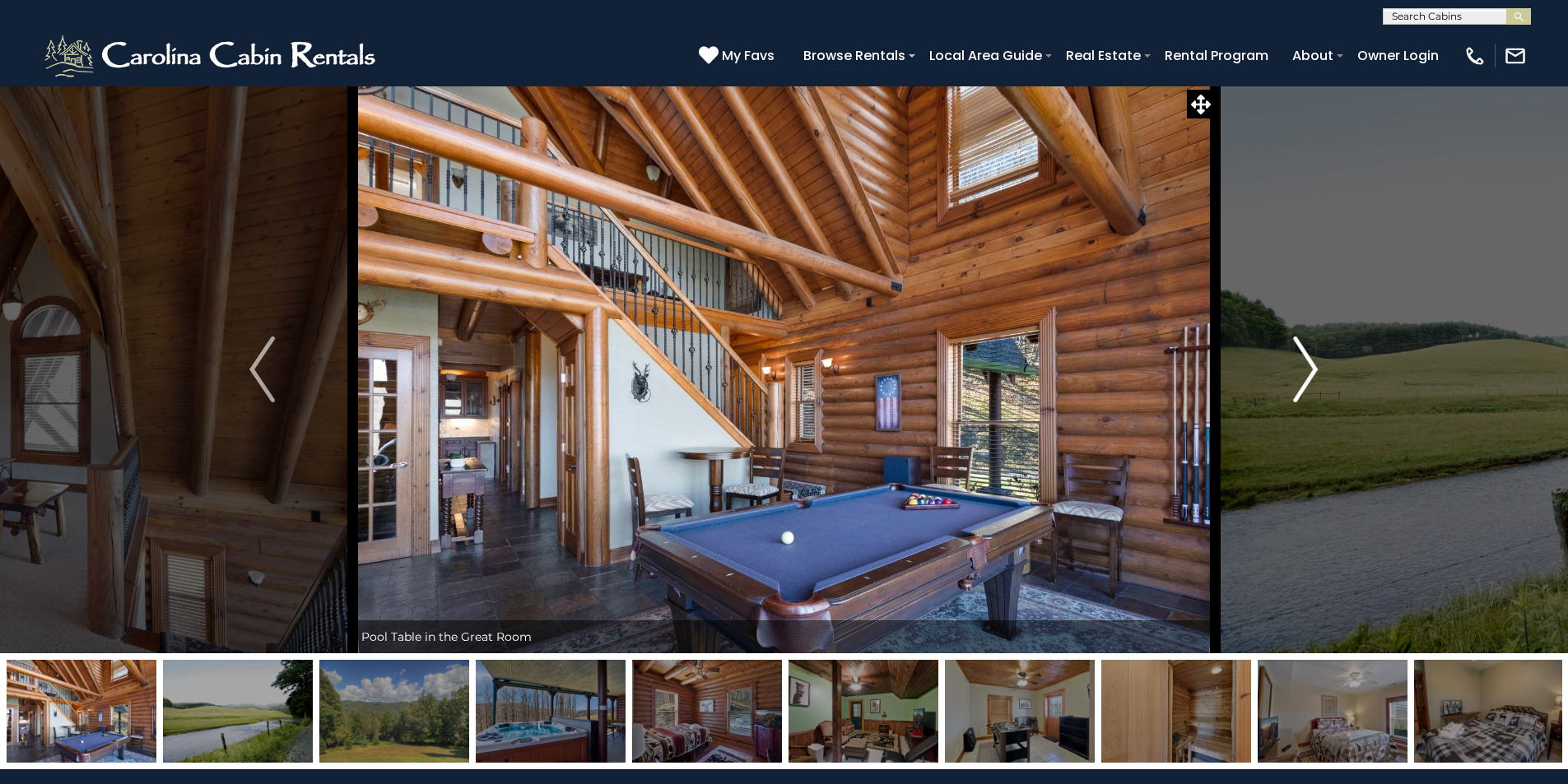
click at [1309, 364] on img "Next" at bounding box center [1305, 369] width 24 height 66
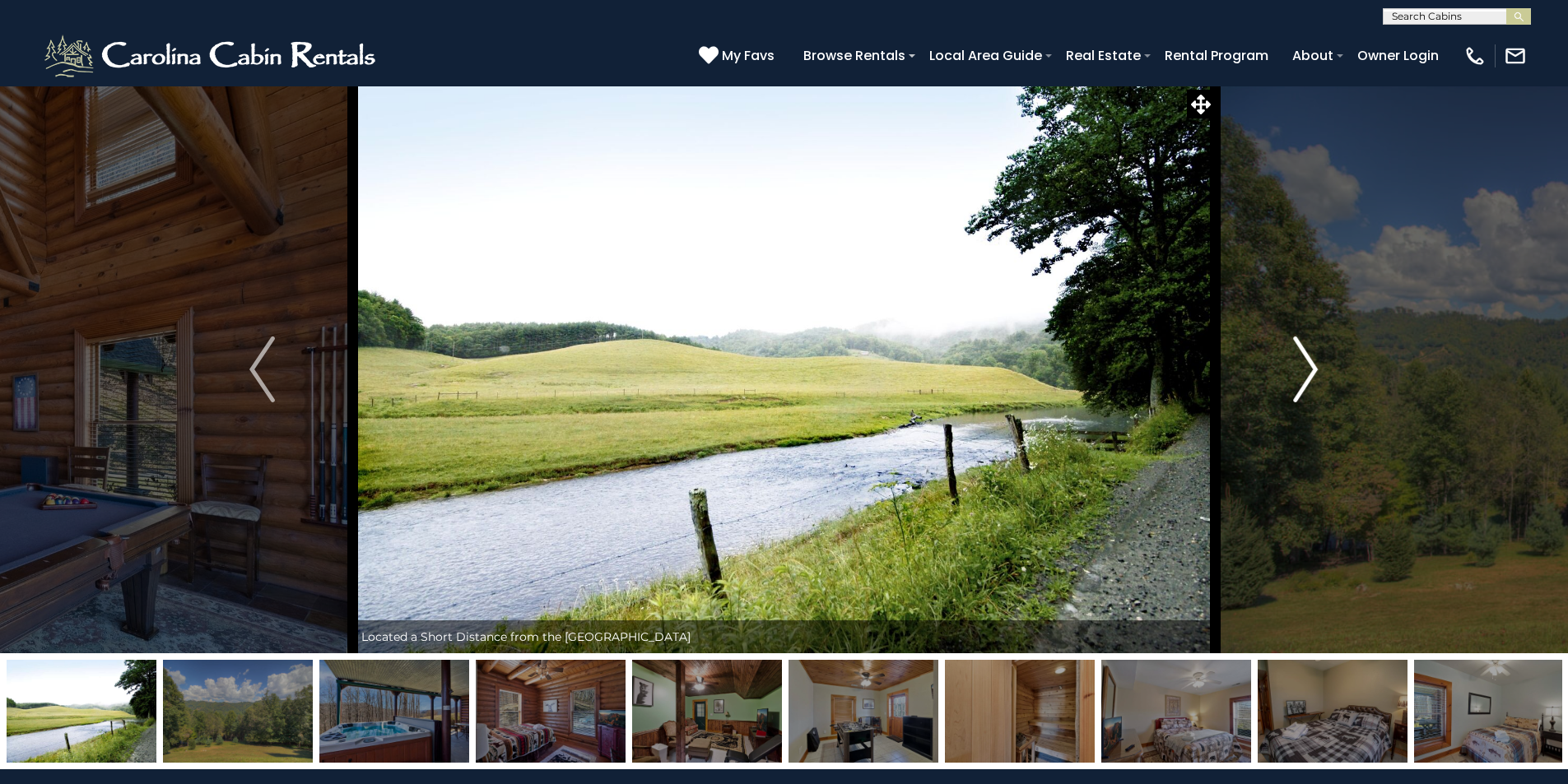
click at [1309, 364] on img "Next" at bounding box center [1305, 369] width 24 height 66
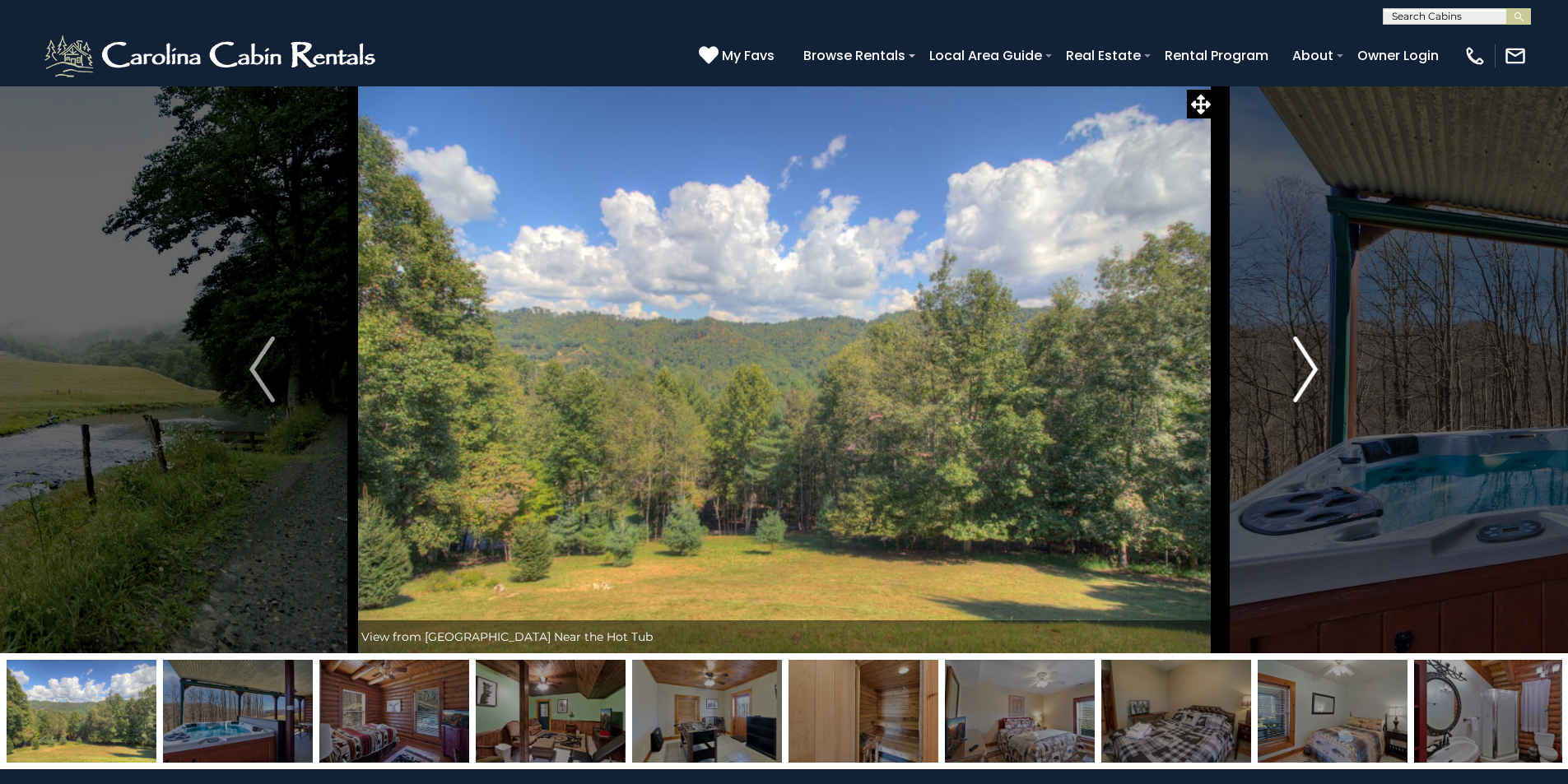
click at [1309, 364] on img "Next" at bounding box center [1305, 369] width 24 height 66
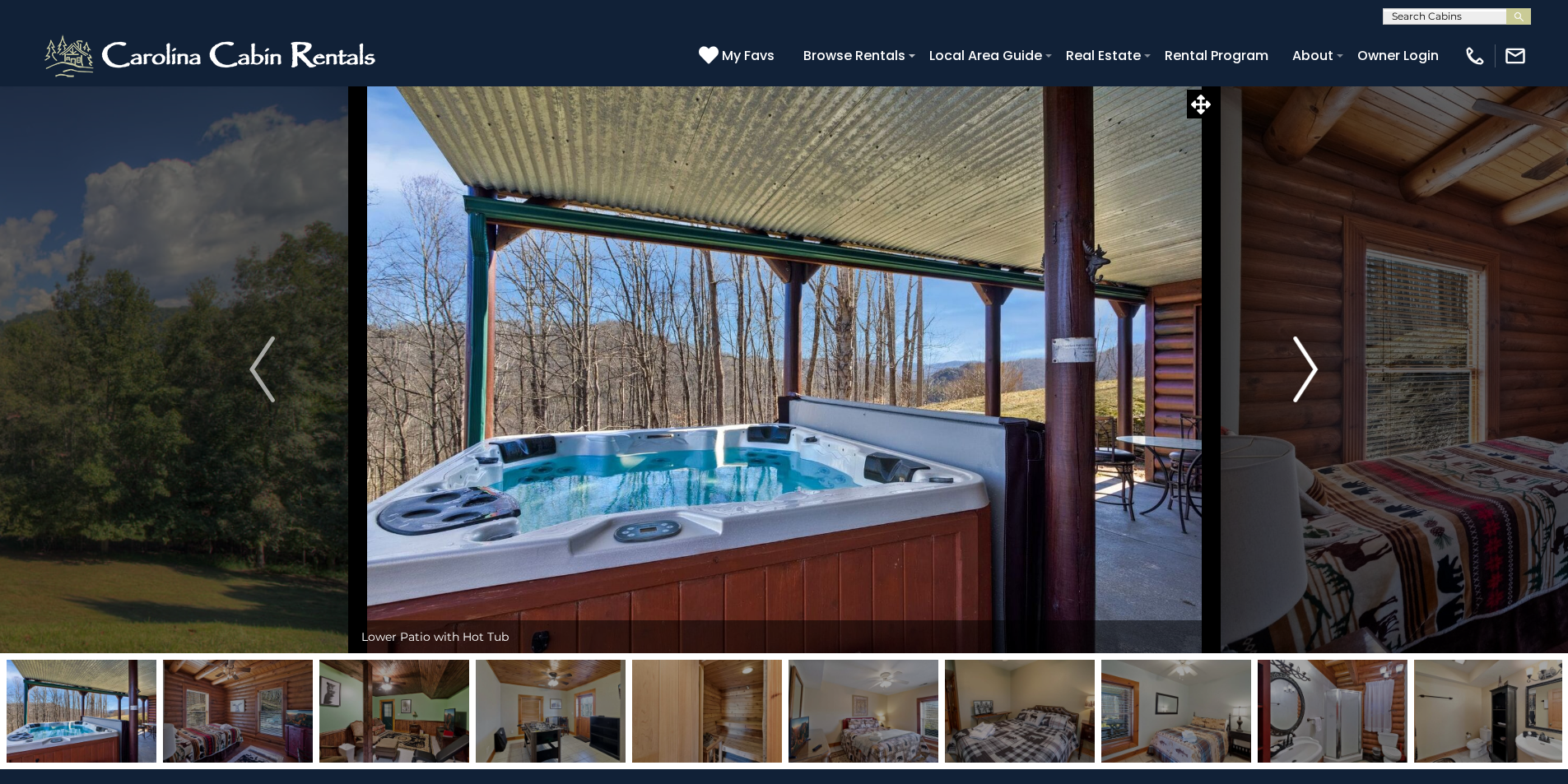
click at [1309, 364] on img "Next" at bounding box center [1305, 369] width 24 height 66
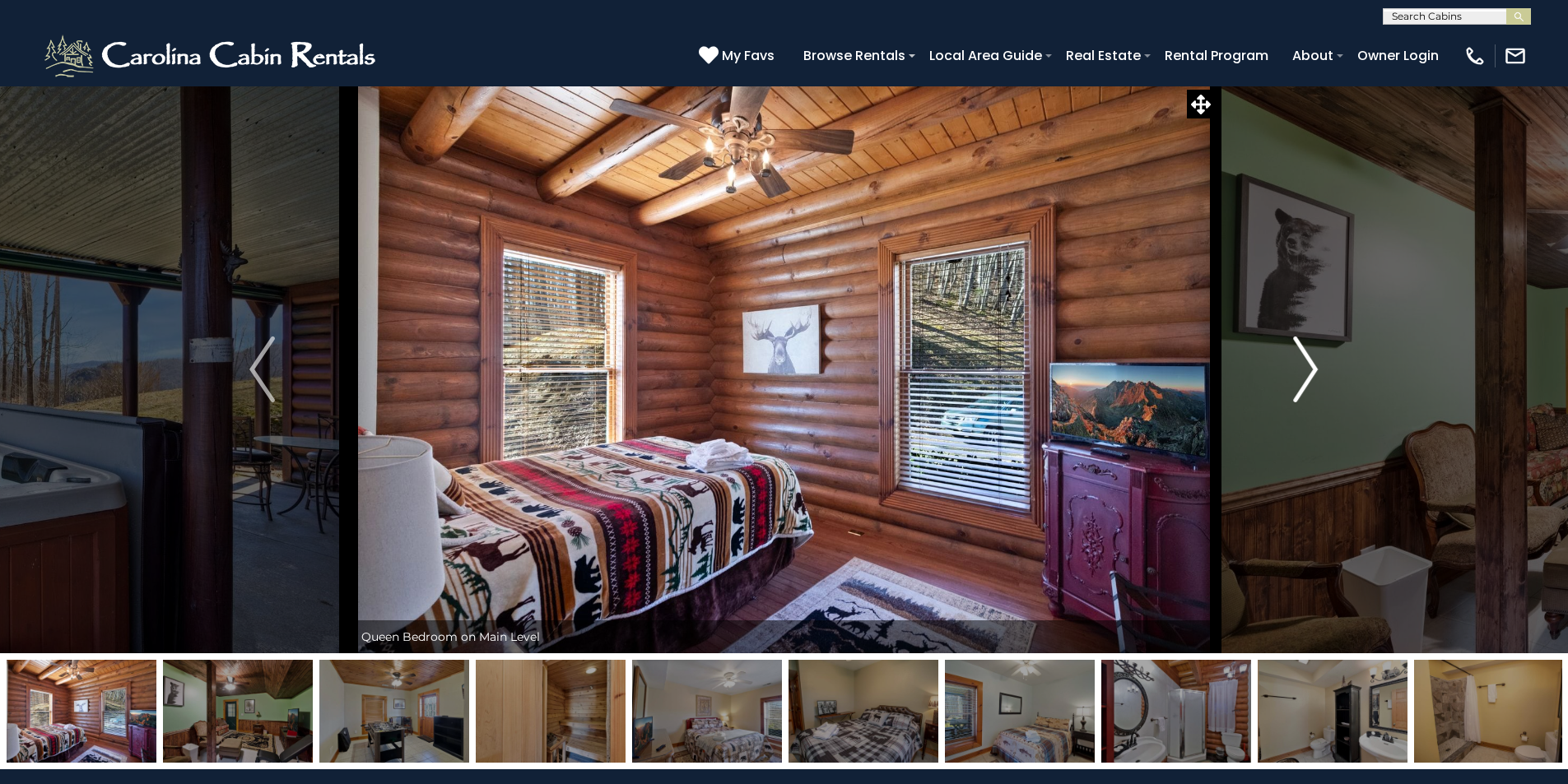
click at [1309, 364] on img "Next" at bounding box center [1305, 369] width 24 height 66
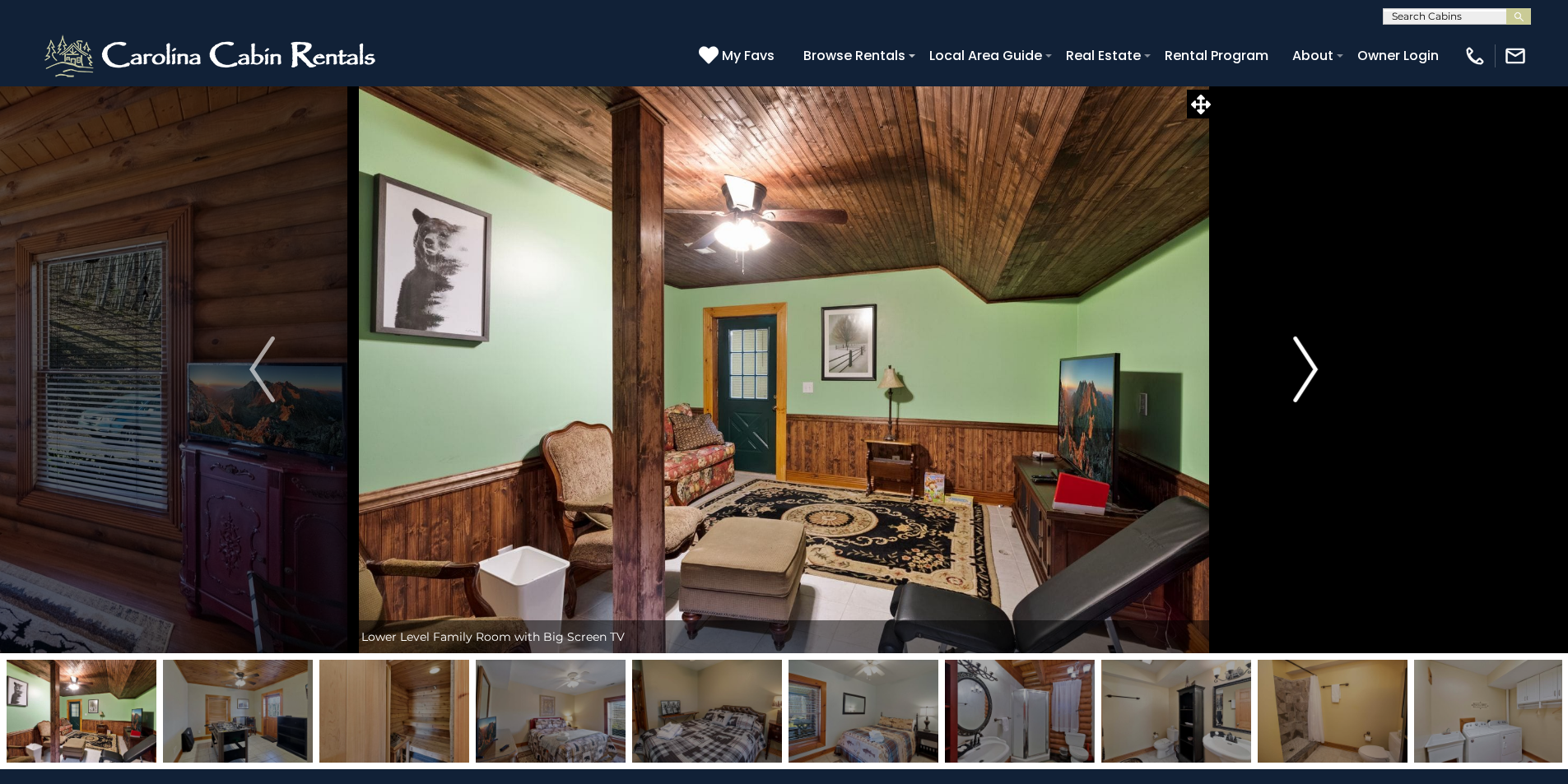
click at [1309, 364] on img "Next" at bounding box center [1305, 369] width 24 height 66
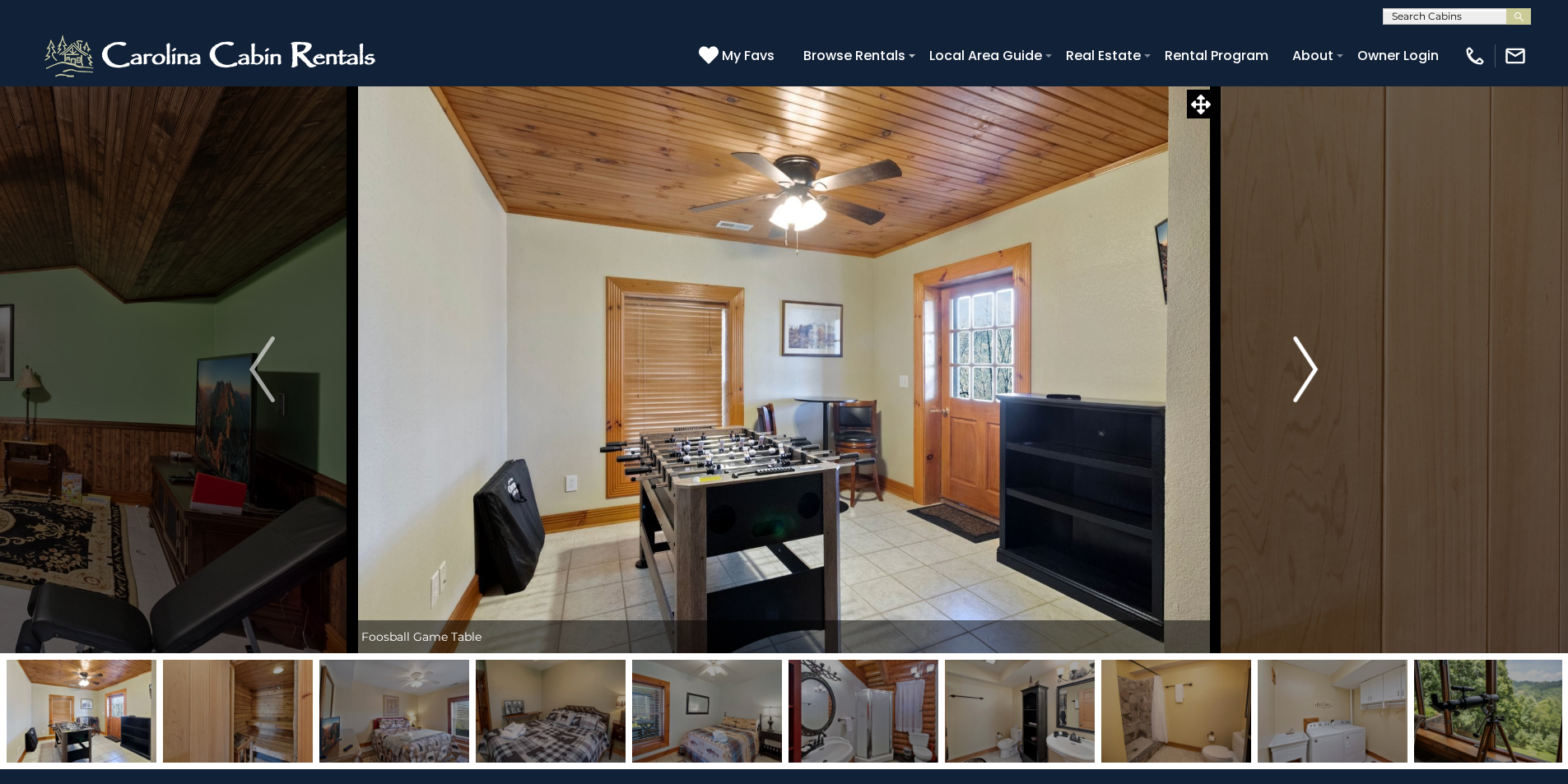
click at [1309, 364] on img "Next" at bounding box center [1305, 369] width 24 height 66
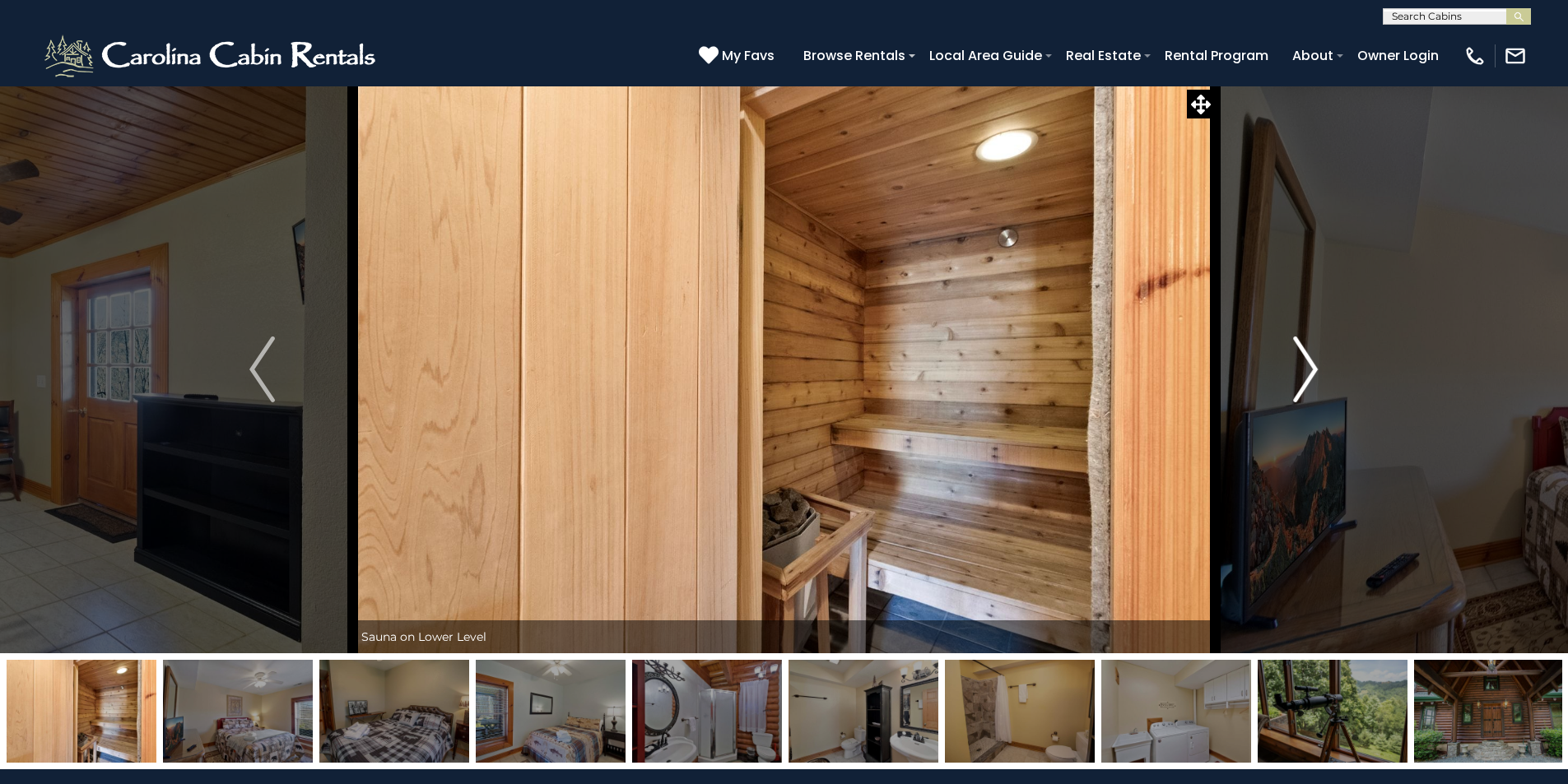
click at [1309, 364] on img "Next" at bounding box center [1305, 369] width 24 height 66
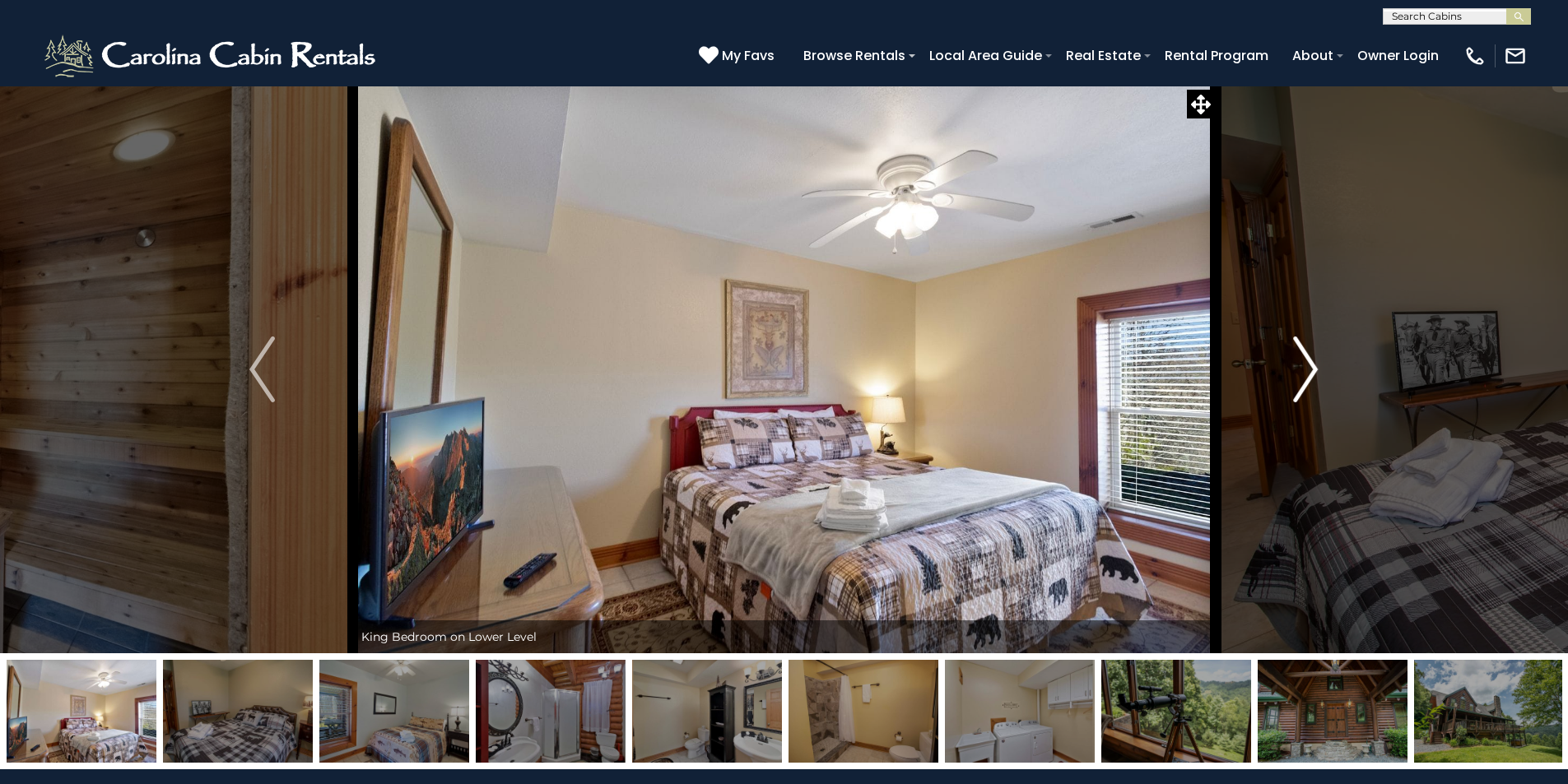
click at [1309, 364] on img "Next" at bounding box center [1305, 369] width 24 height 66
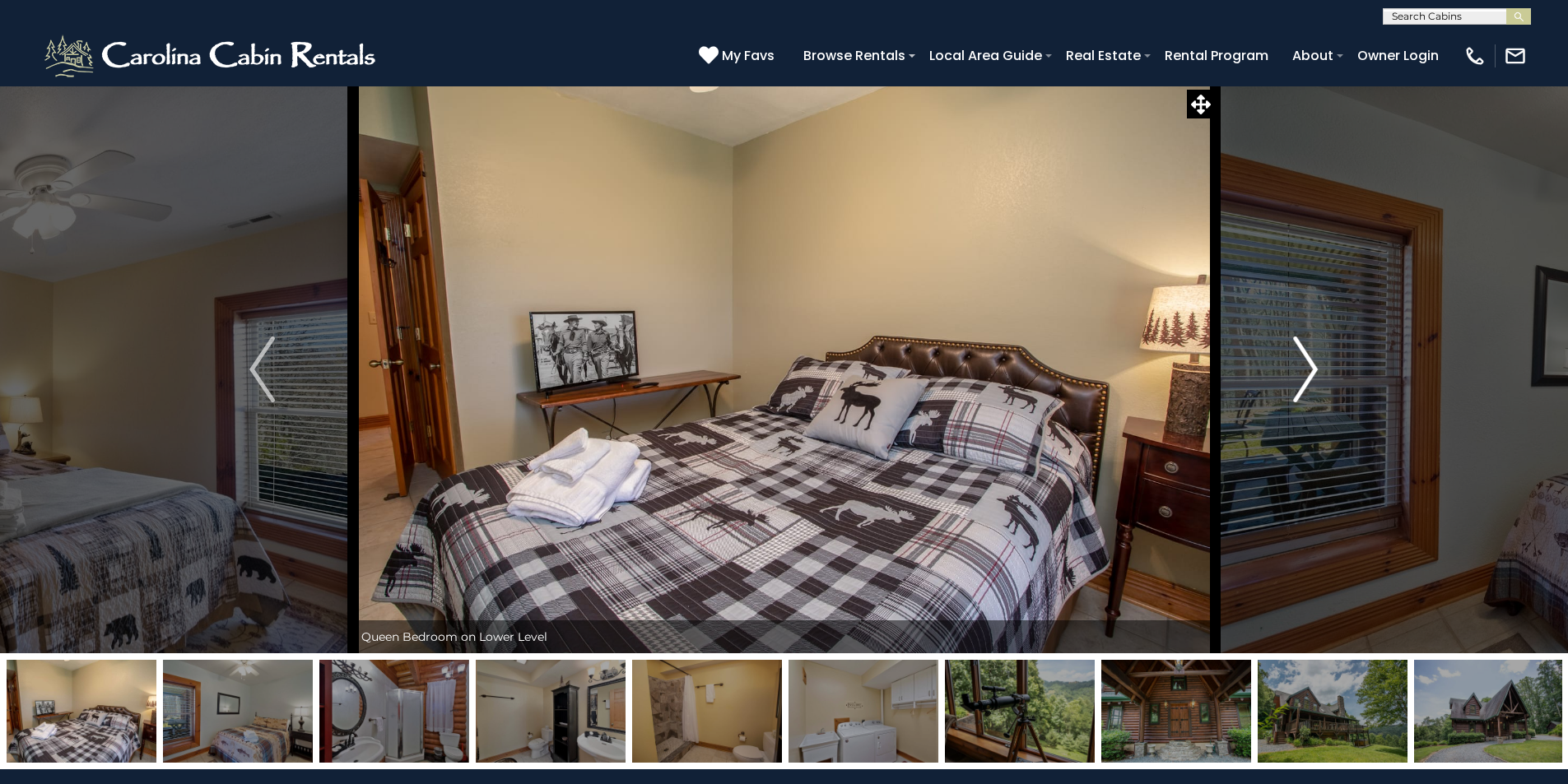
click at [1309, 364] on img "Next" at bounding box center [1305, 369] width 24 height 66
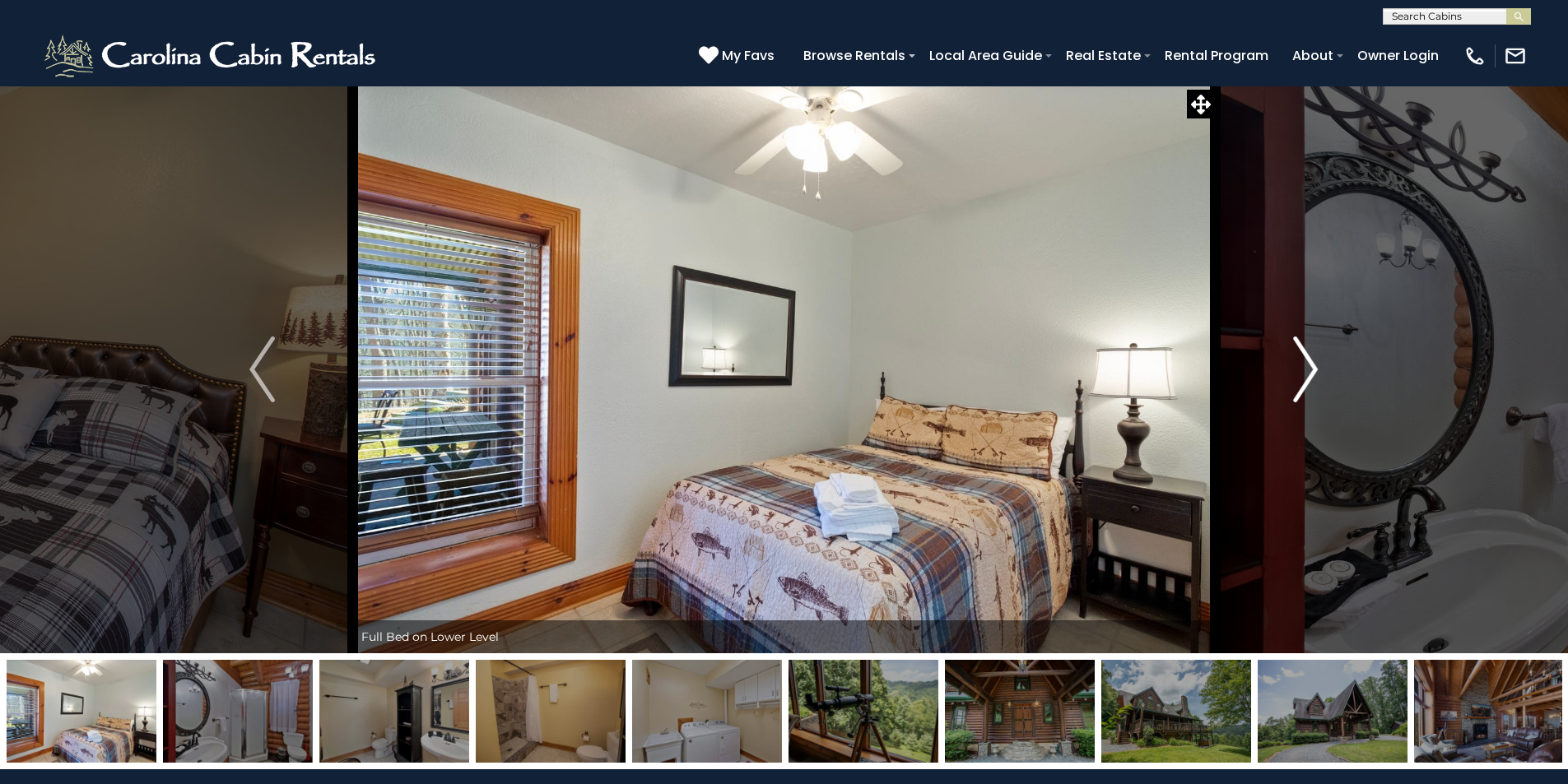
click at [1309, 364] on img "Next" at bounding box center [1305, 369] width 24 height 66
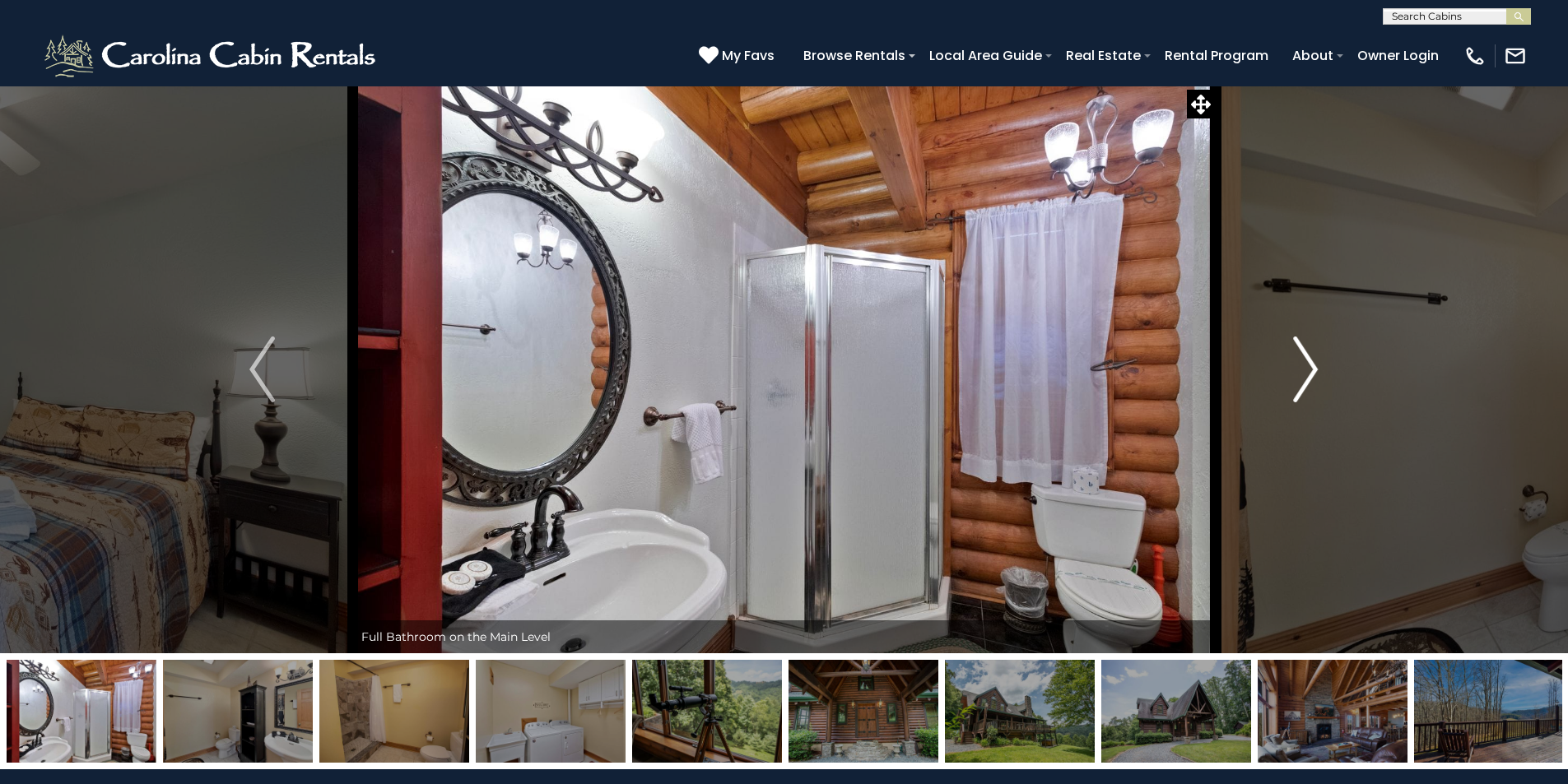
click at [1309, 364] on img "Next" at bounding box center [1305, 369] width 24 height 66
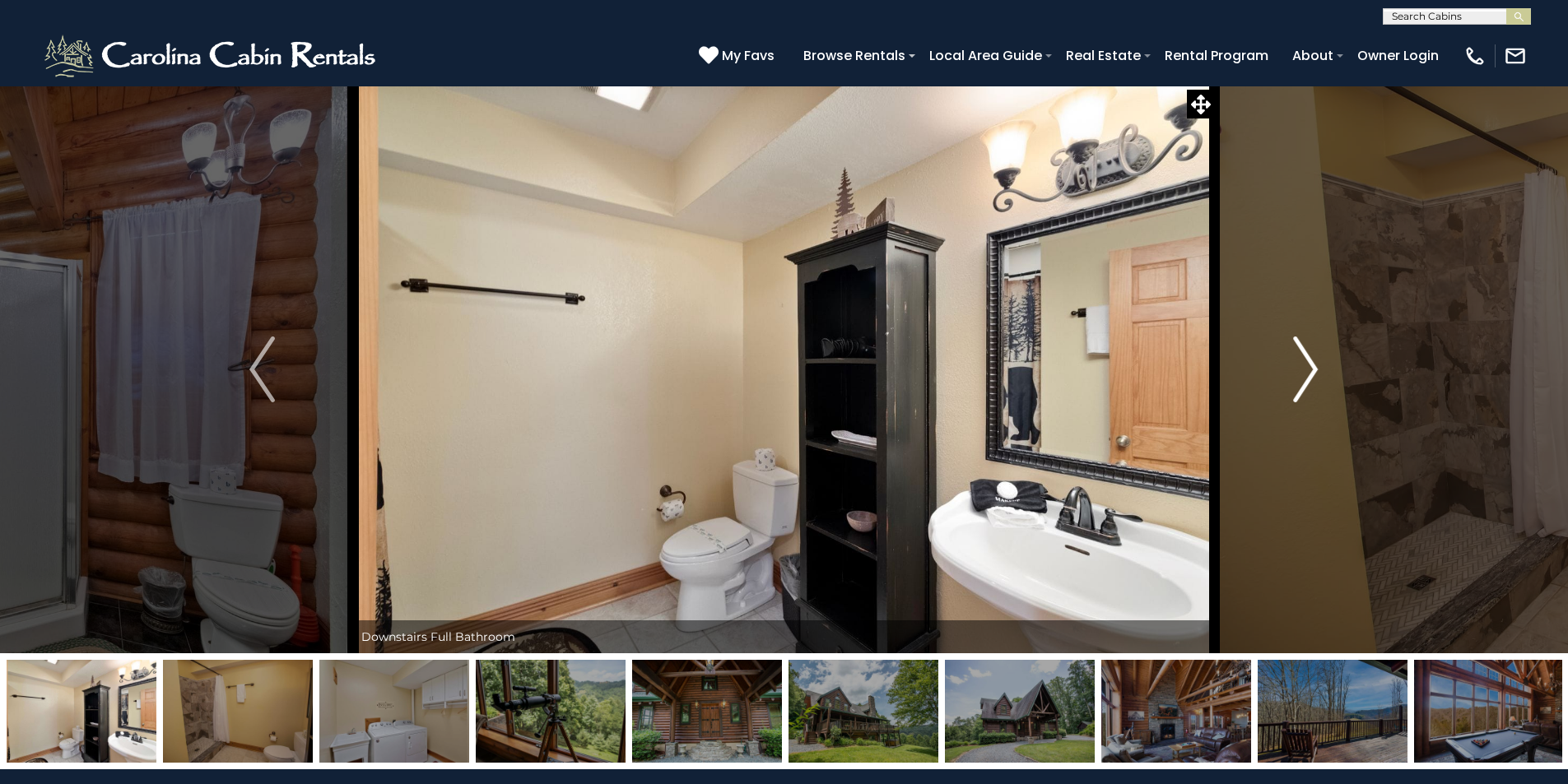
click at [1309, 364] on img "Next" at bounding box center [1305, 369] width 24 height 66
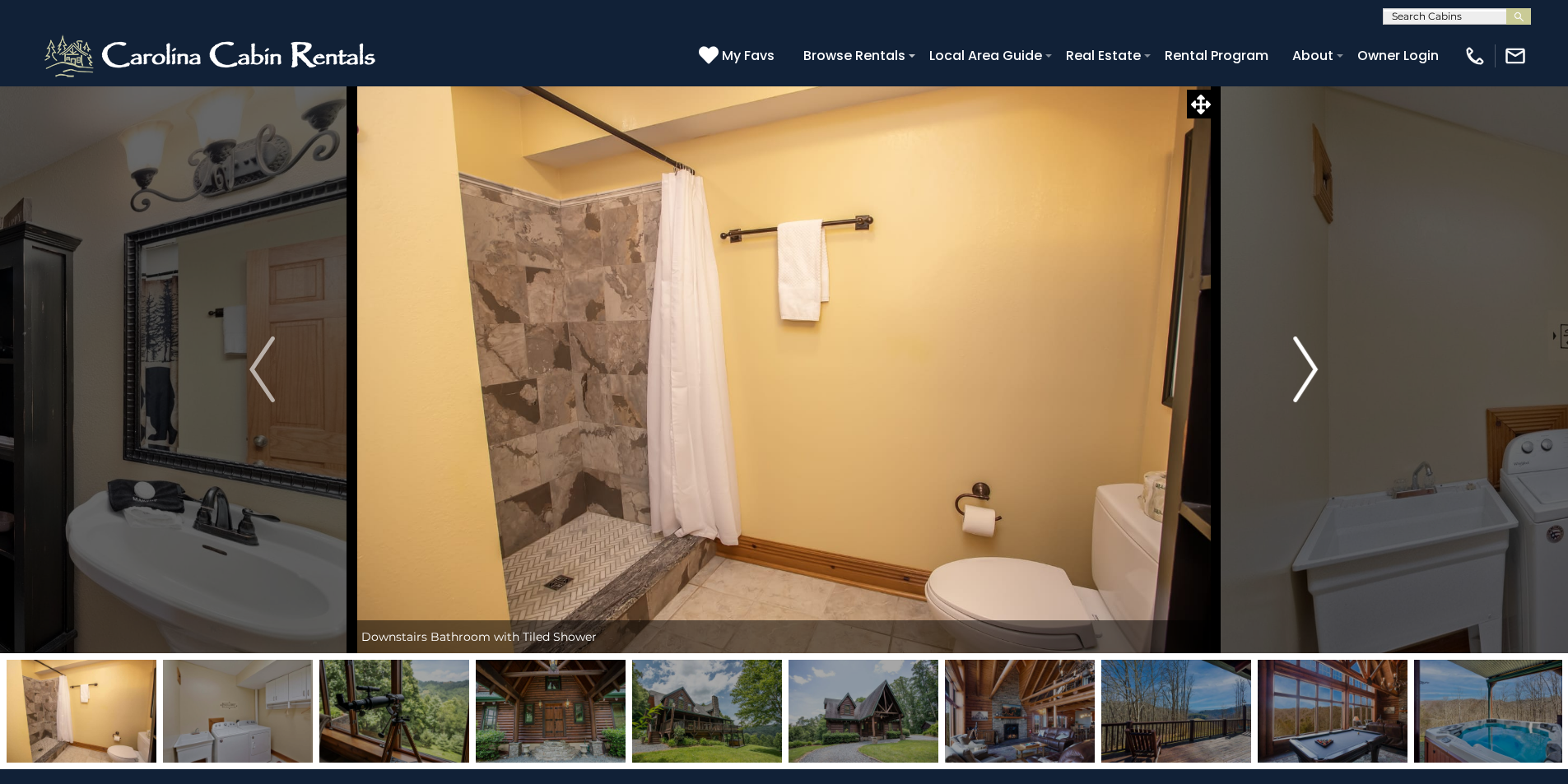
click at [1309, 364] on img "Next" at bounding box center [1305, 369] width 24 height 66
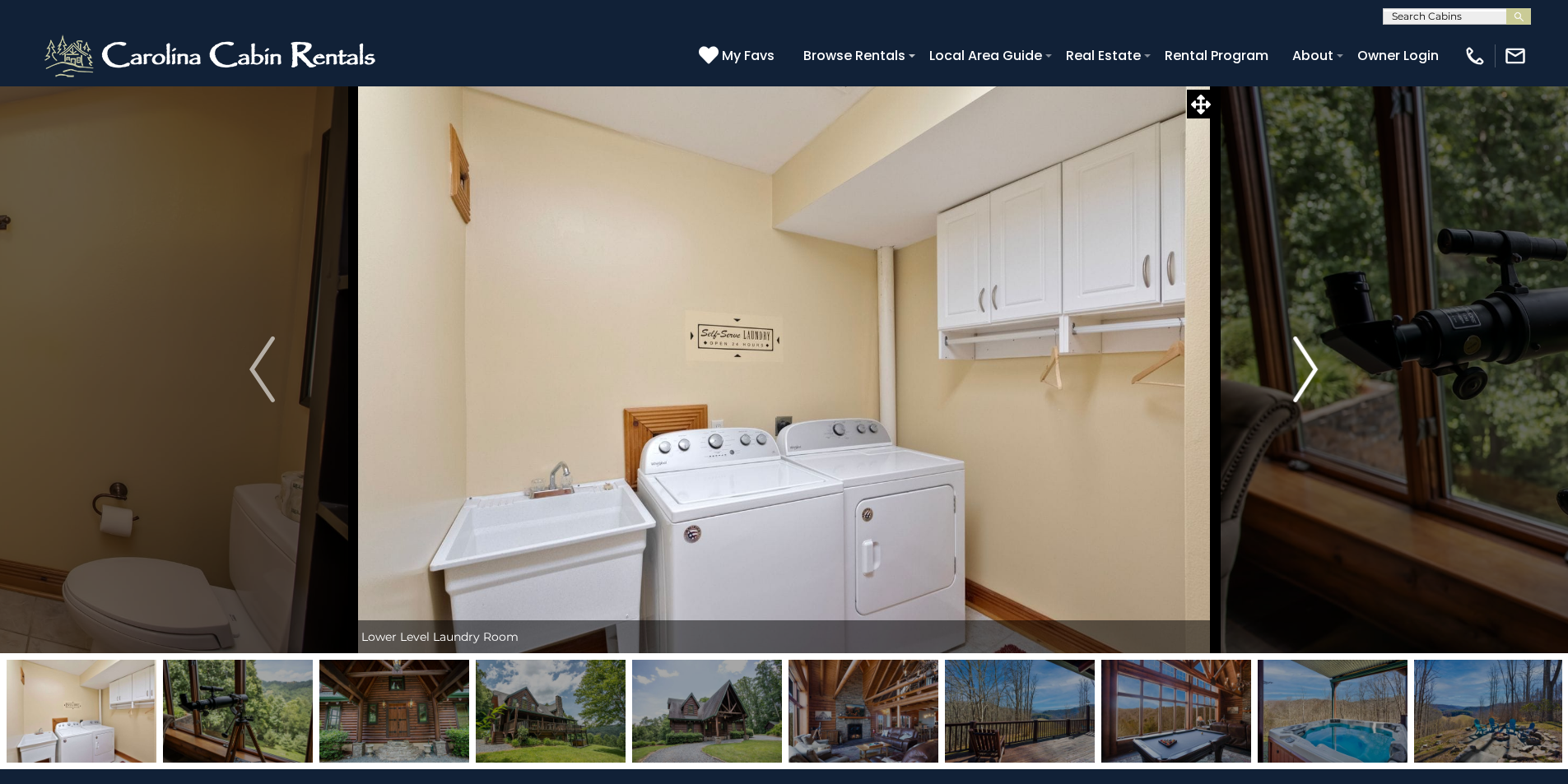
click at [1309, 364] on img "Next" at bounding box center [1305, 369] width 24 height 66
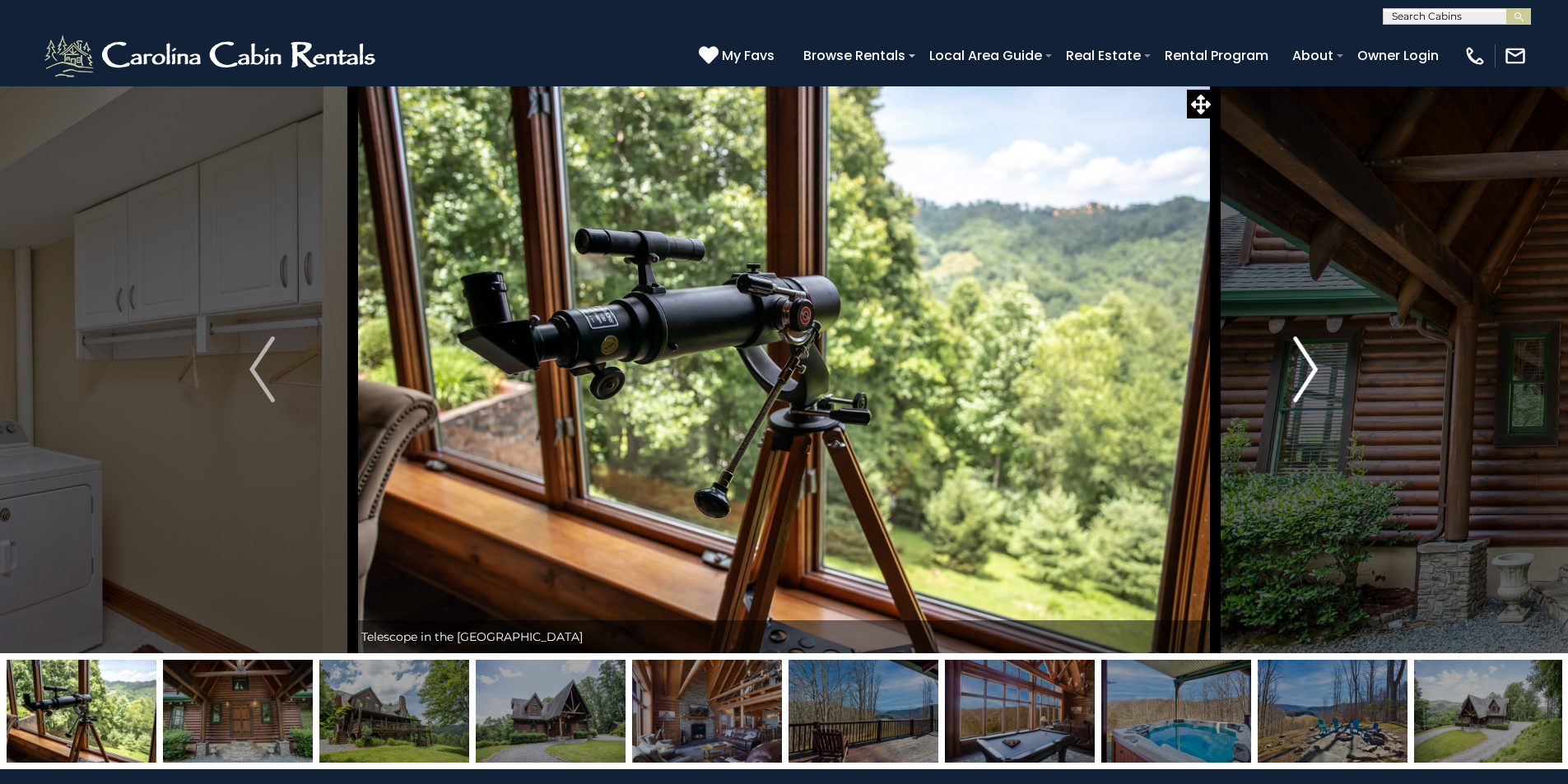
click at [1309, 364] on img "Next" at bounding box center [1305, 369] width 24 height 66
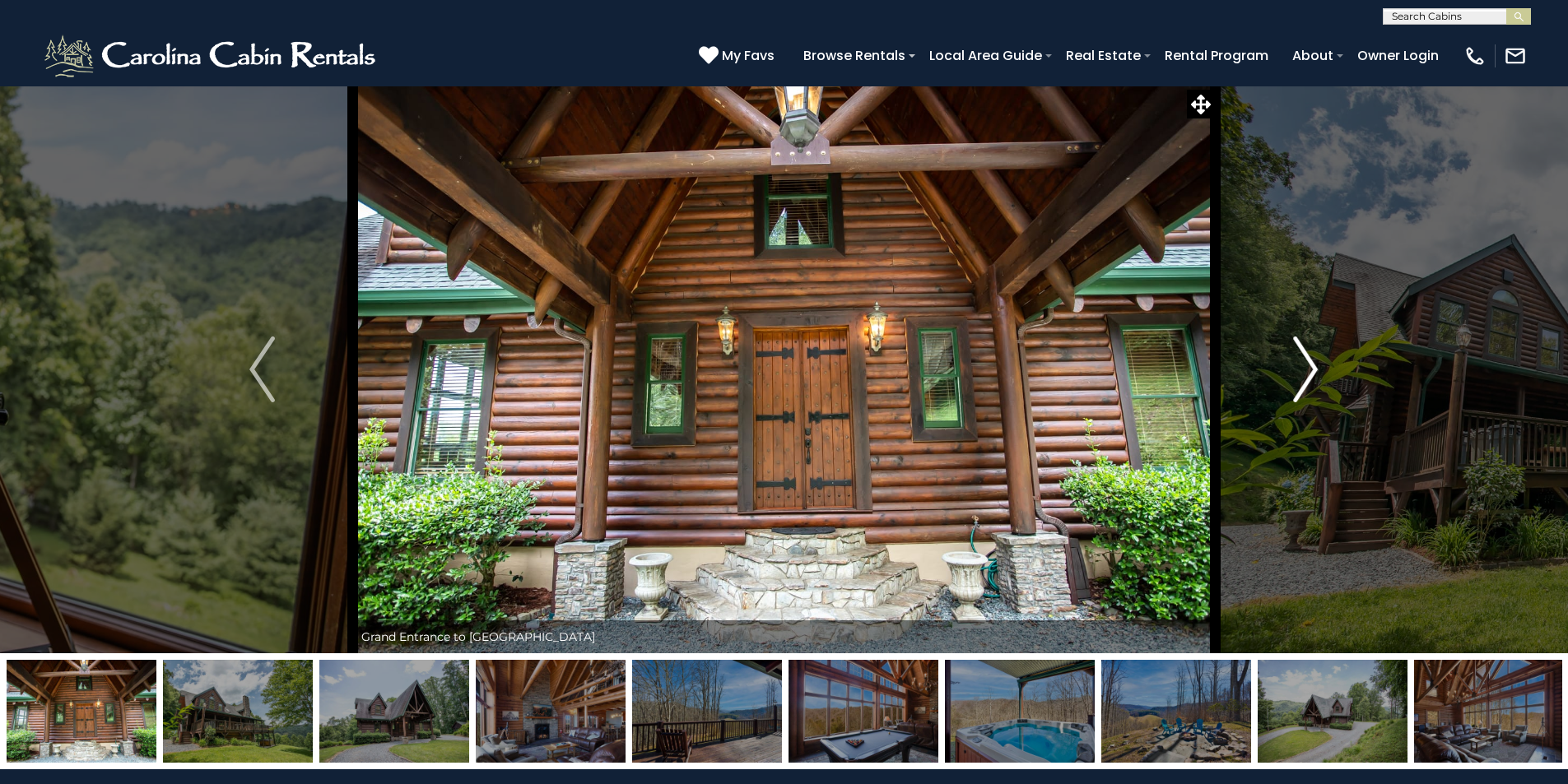
click at [1309, 364] on img "Next" at bounding box center [1305, 369] width 24 height 66
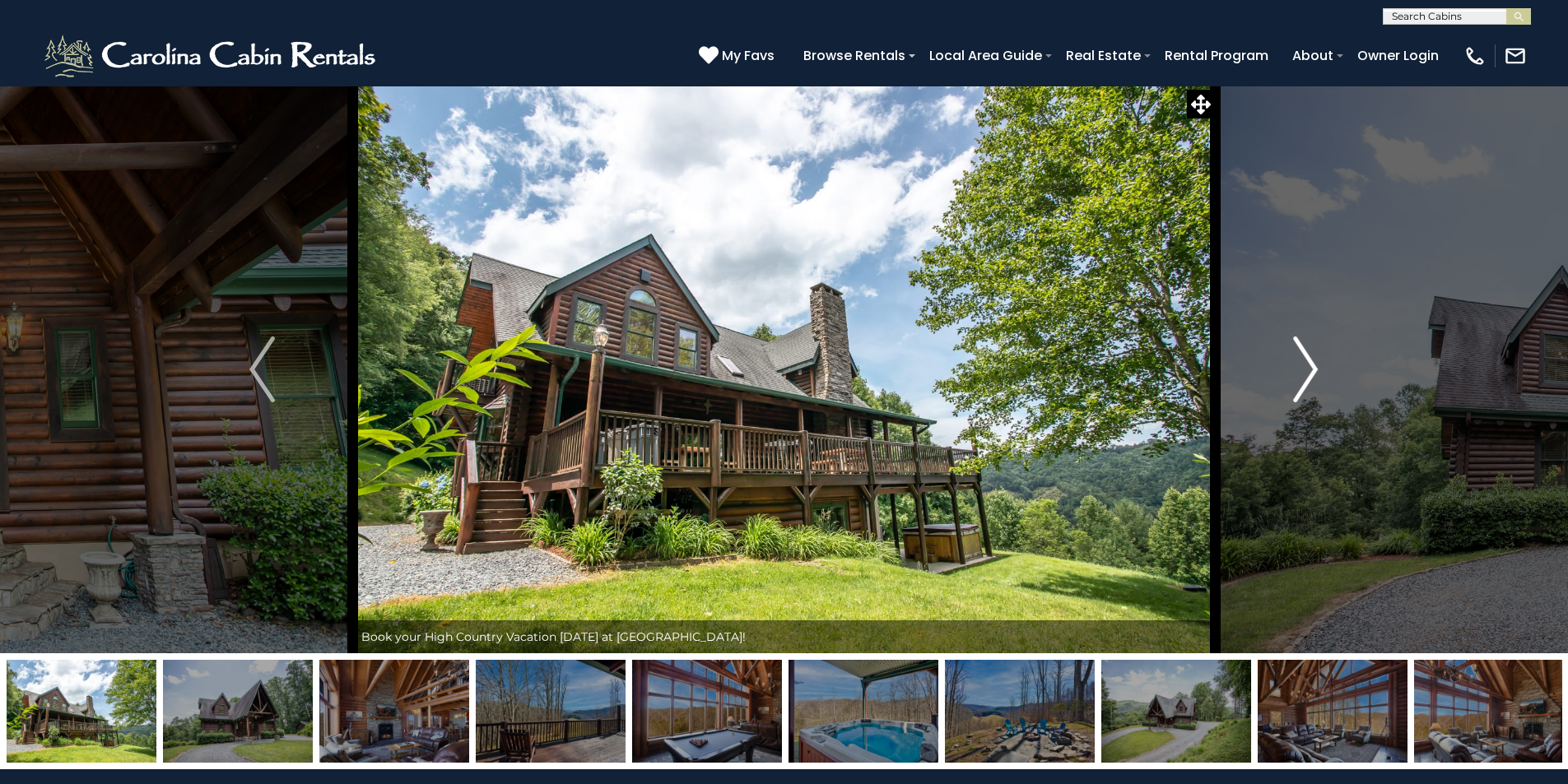
click at [1309, 364] on img "Next" at bounding box center [1305, 369] width 24 height 66
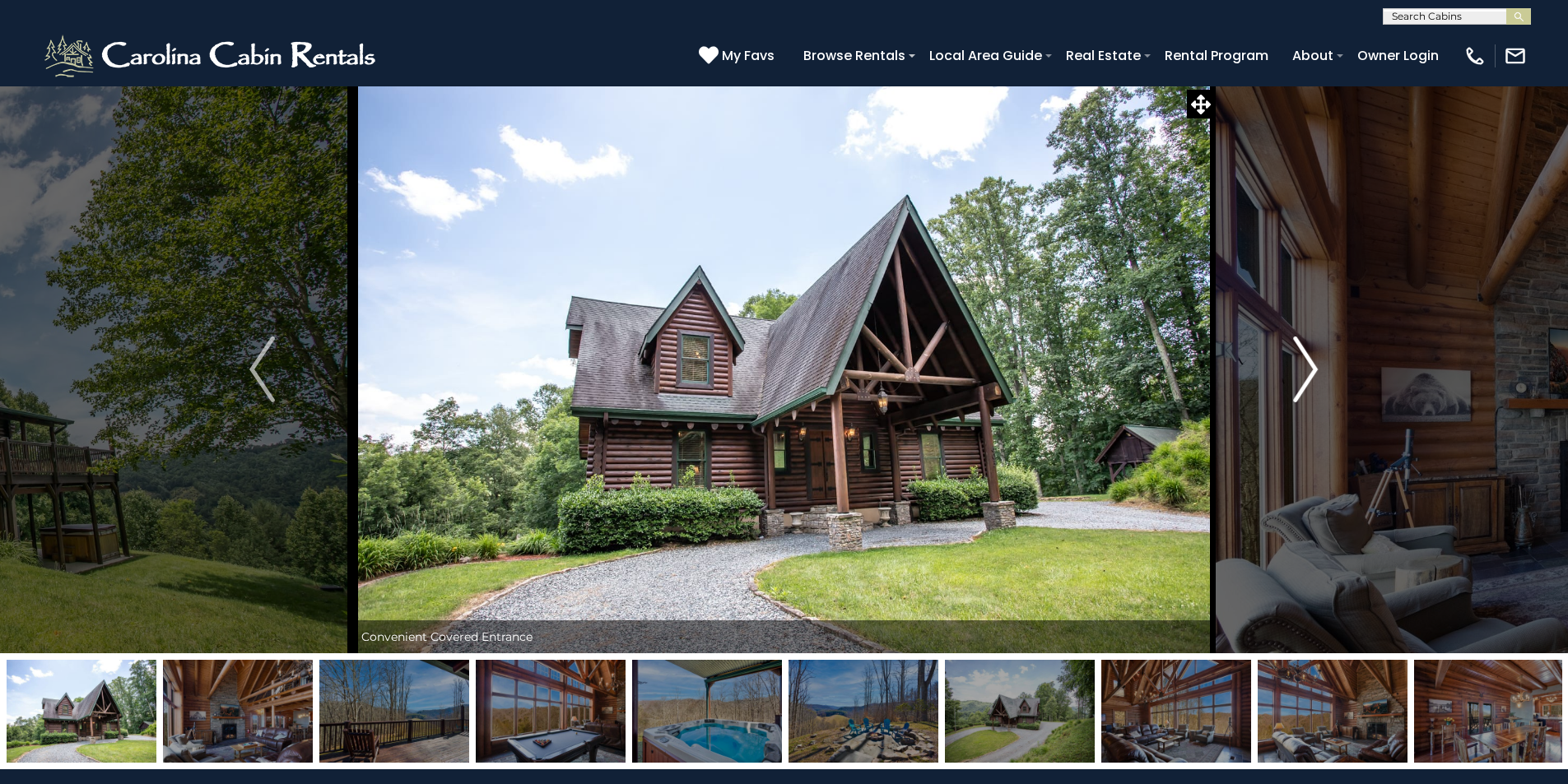
click at [1309, 364] on img "Next" at bounding box center [1305, 369] width 24 height 66
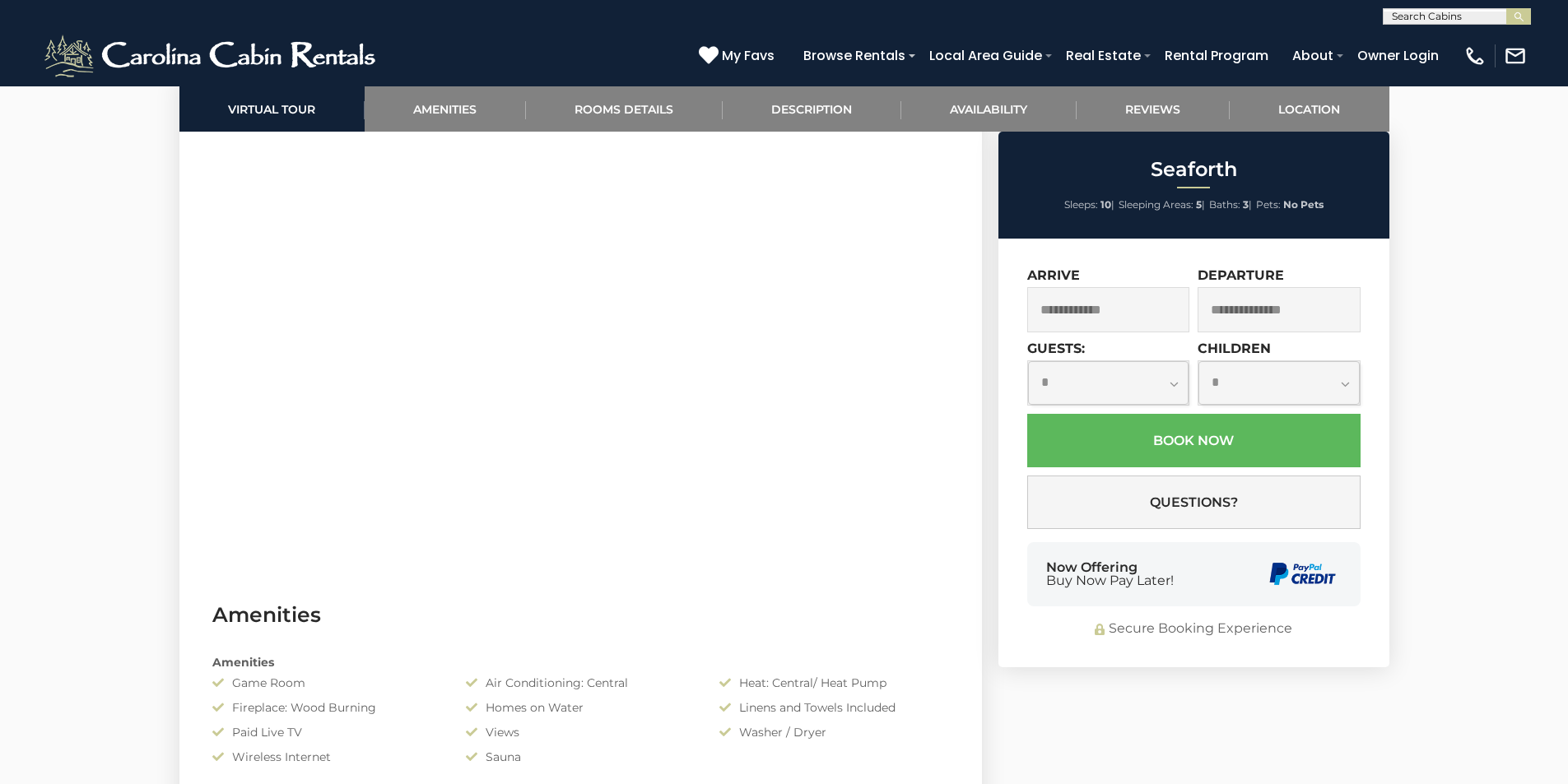
scroll to position [857, 0]
click at [1113, 311] on input "text" at bounding box center [1108, 310] width 163 height 46
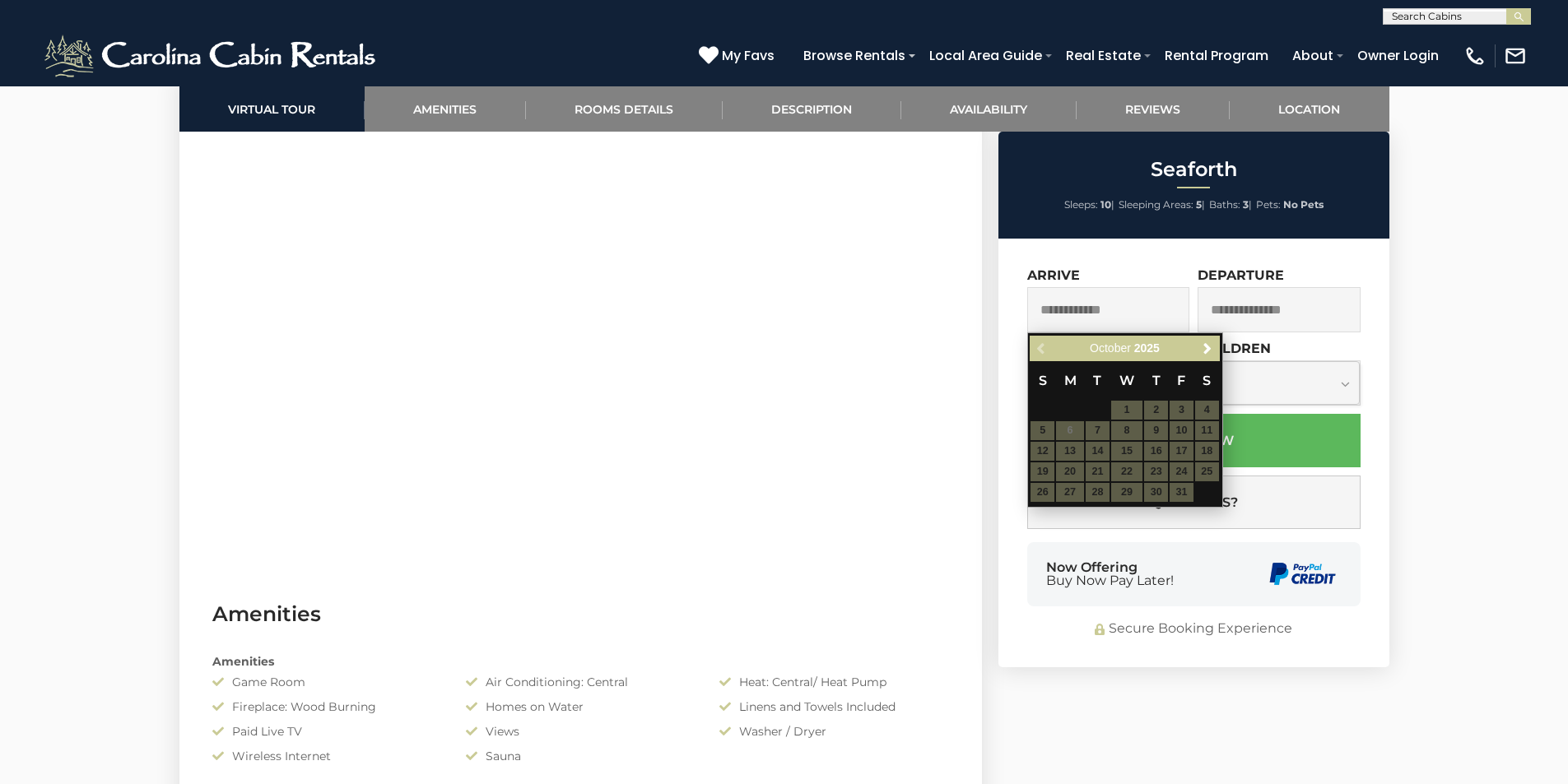
click at [1179, 428] on table "S M T W T F S 1 2 3 4 5 6 7 8 9 10 11 12 13 14 15 16 17 18 19 20 21 22 23 24 25…" at bounding box center [1124, 432] width 189 height 142
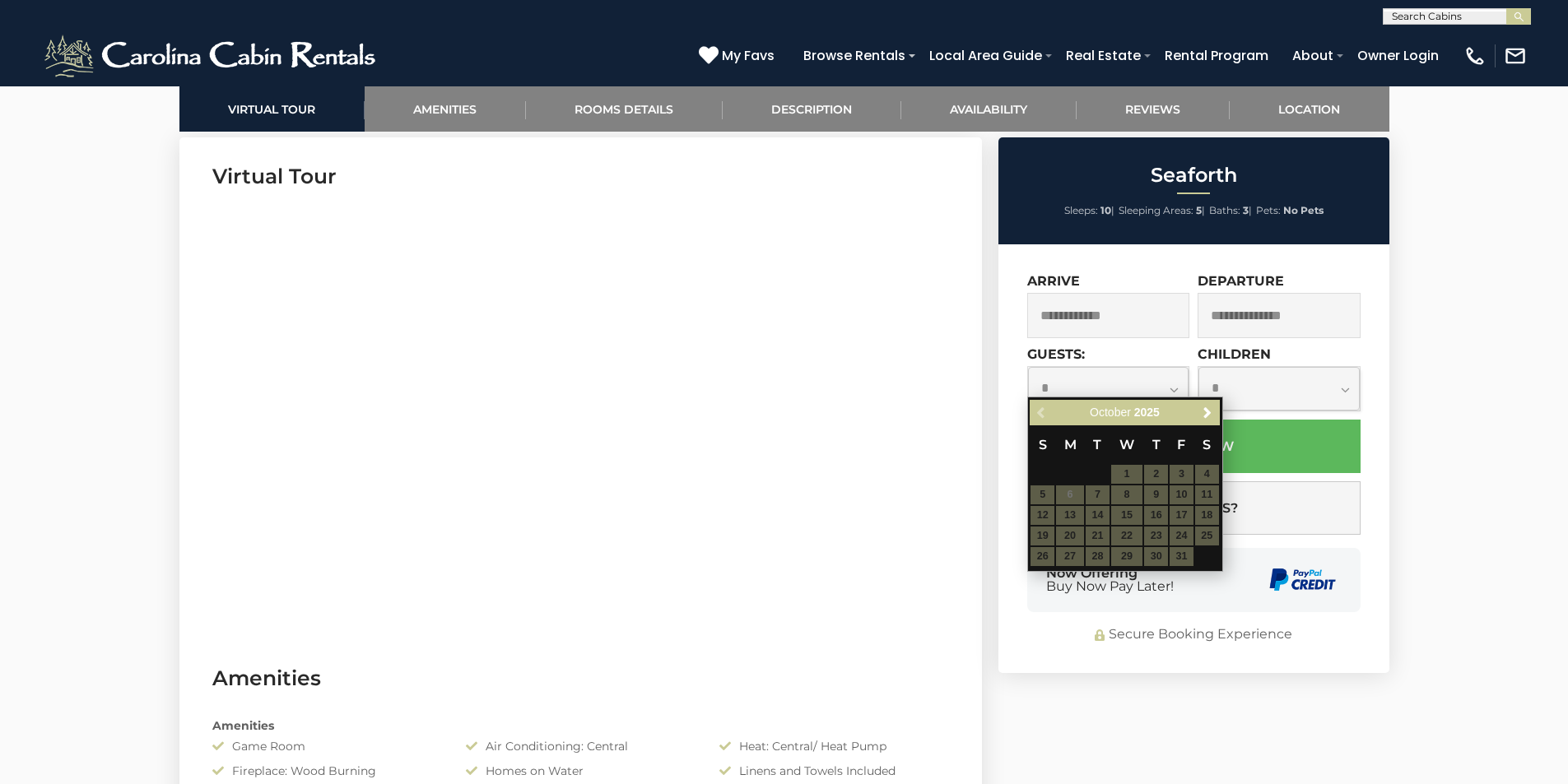
scroll to position [804, 0]
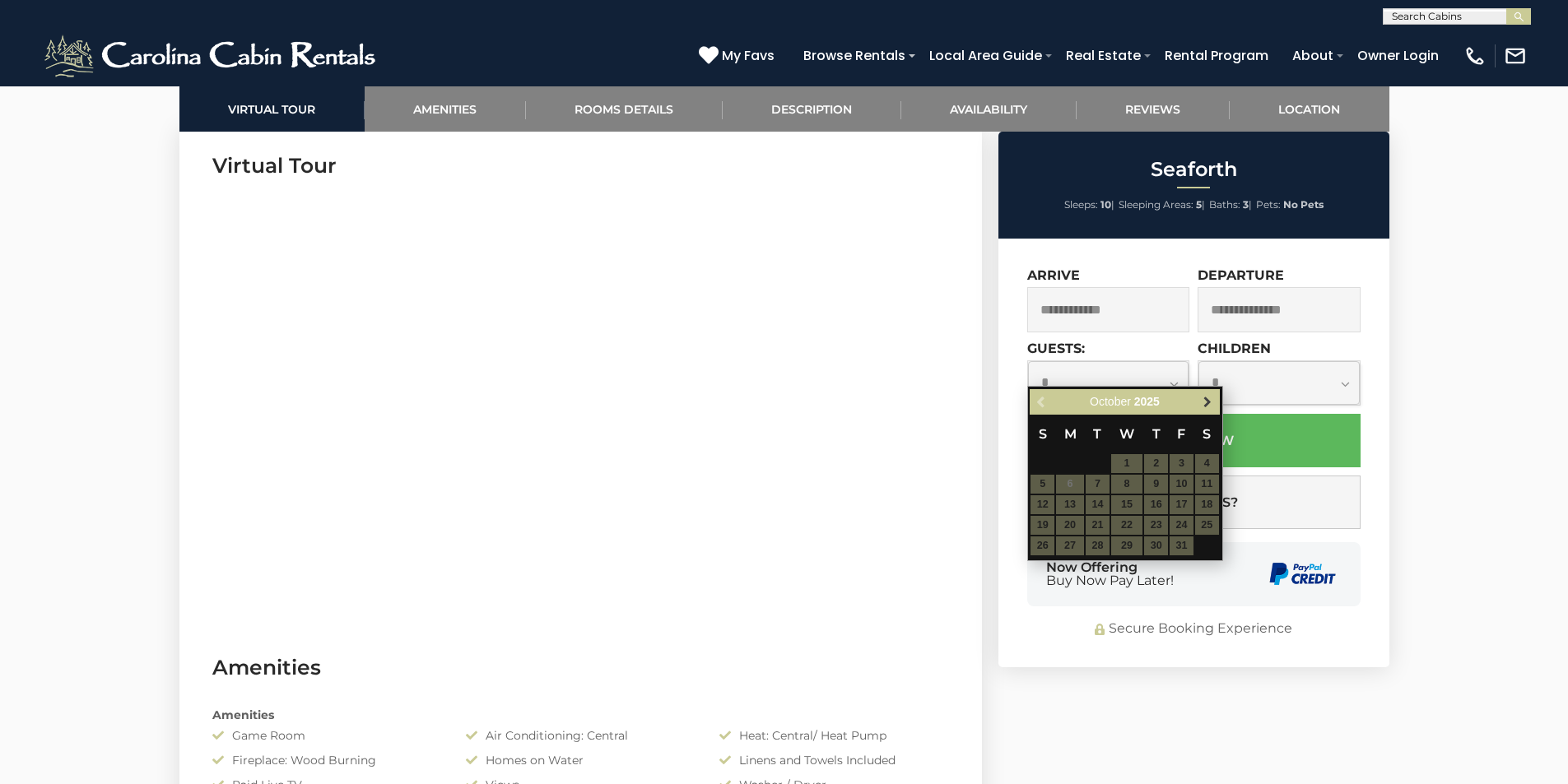
click at [1204, 401] on span "Next" at bounding box center [1208, 402] width 13 height 13
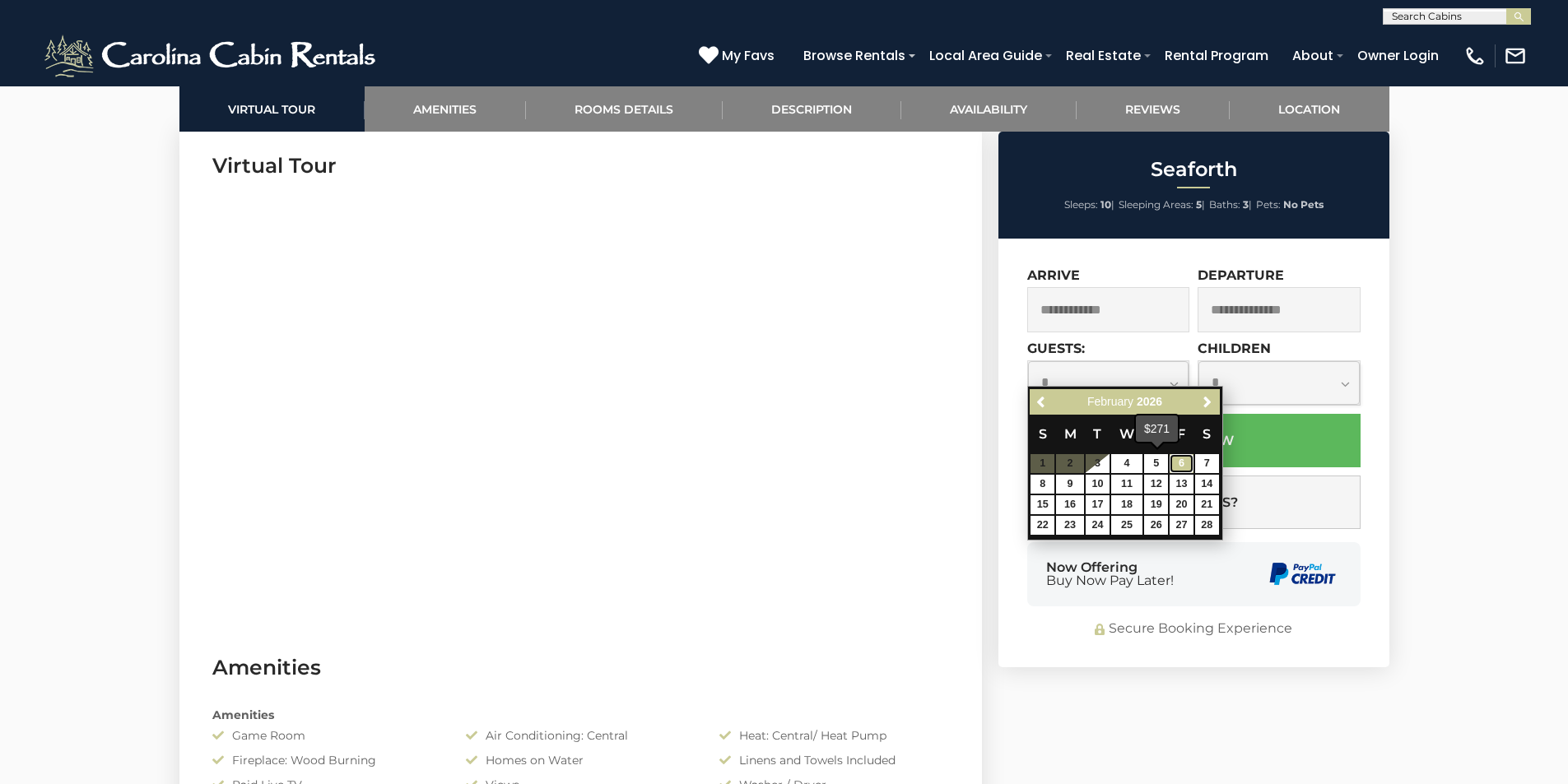
click at [1176, 461] on link "6" at bounding box center [1182, 464] width 24 height 19
type input "**********"
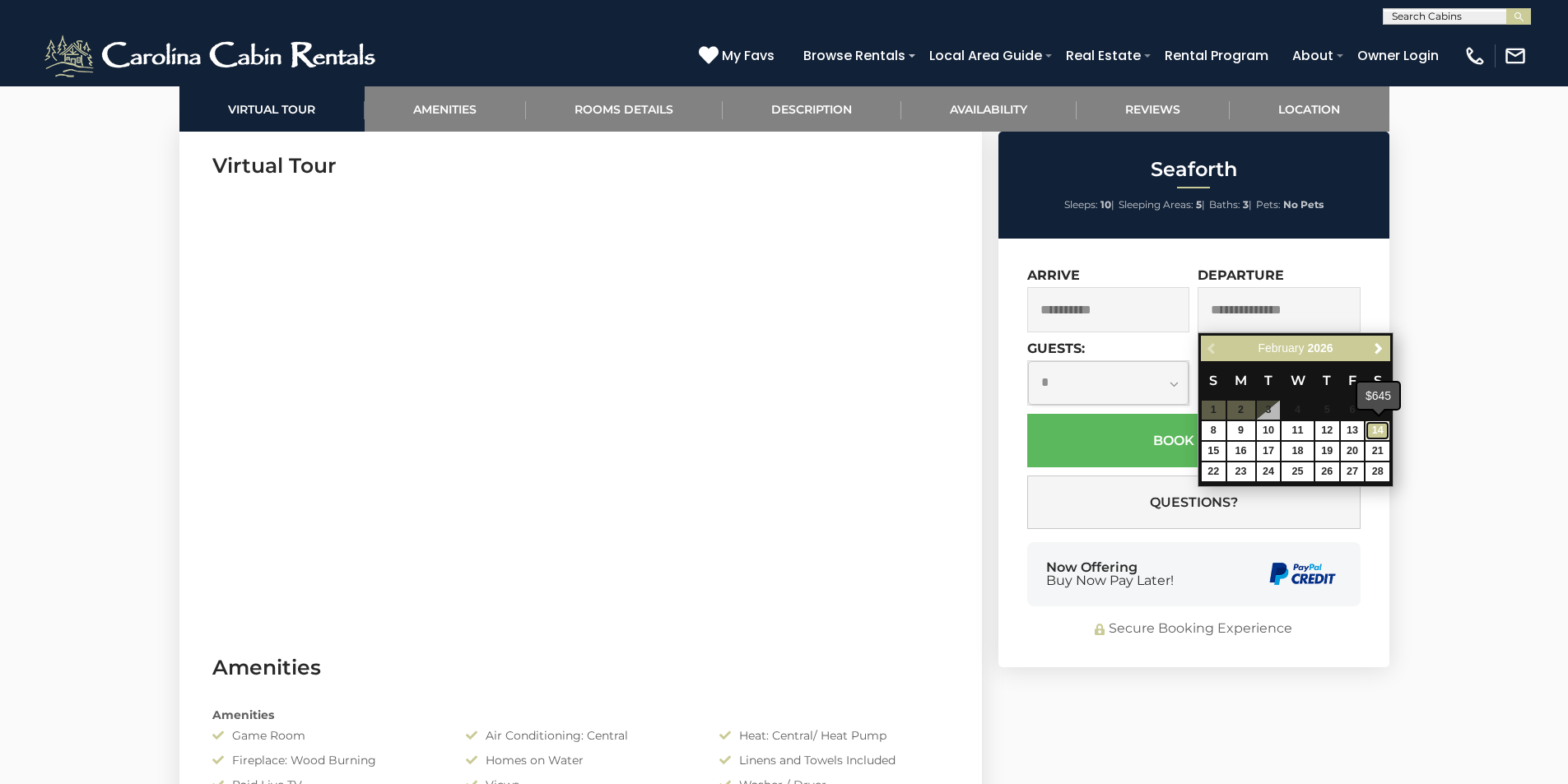
click at [1377, 429] on link "14" at bounding box center [1377, 431] width 24 height 19
type input "**********"
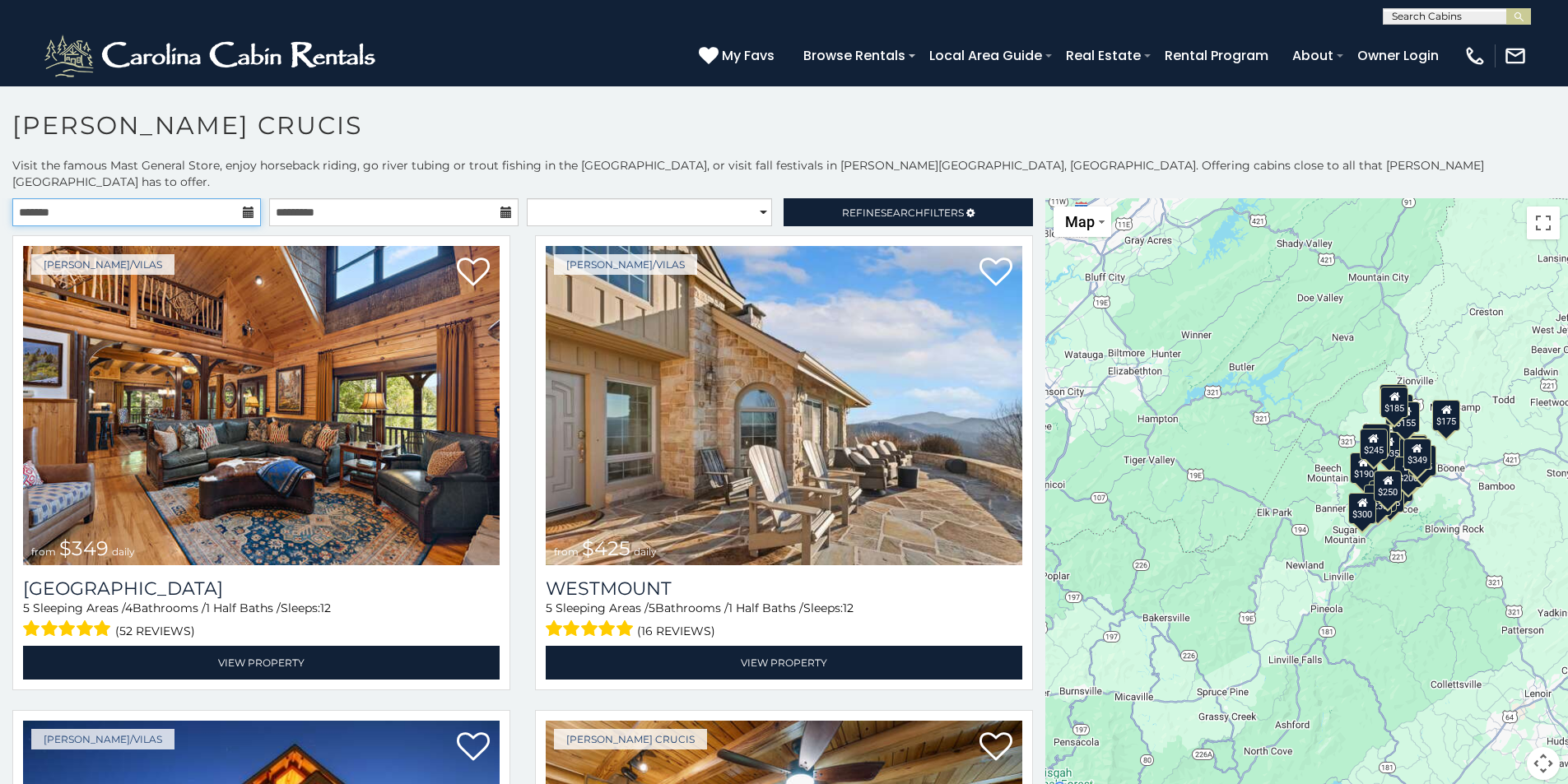
click at [150, 199] on input "text" at bounding box center [137, 212] width 249 height 28
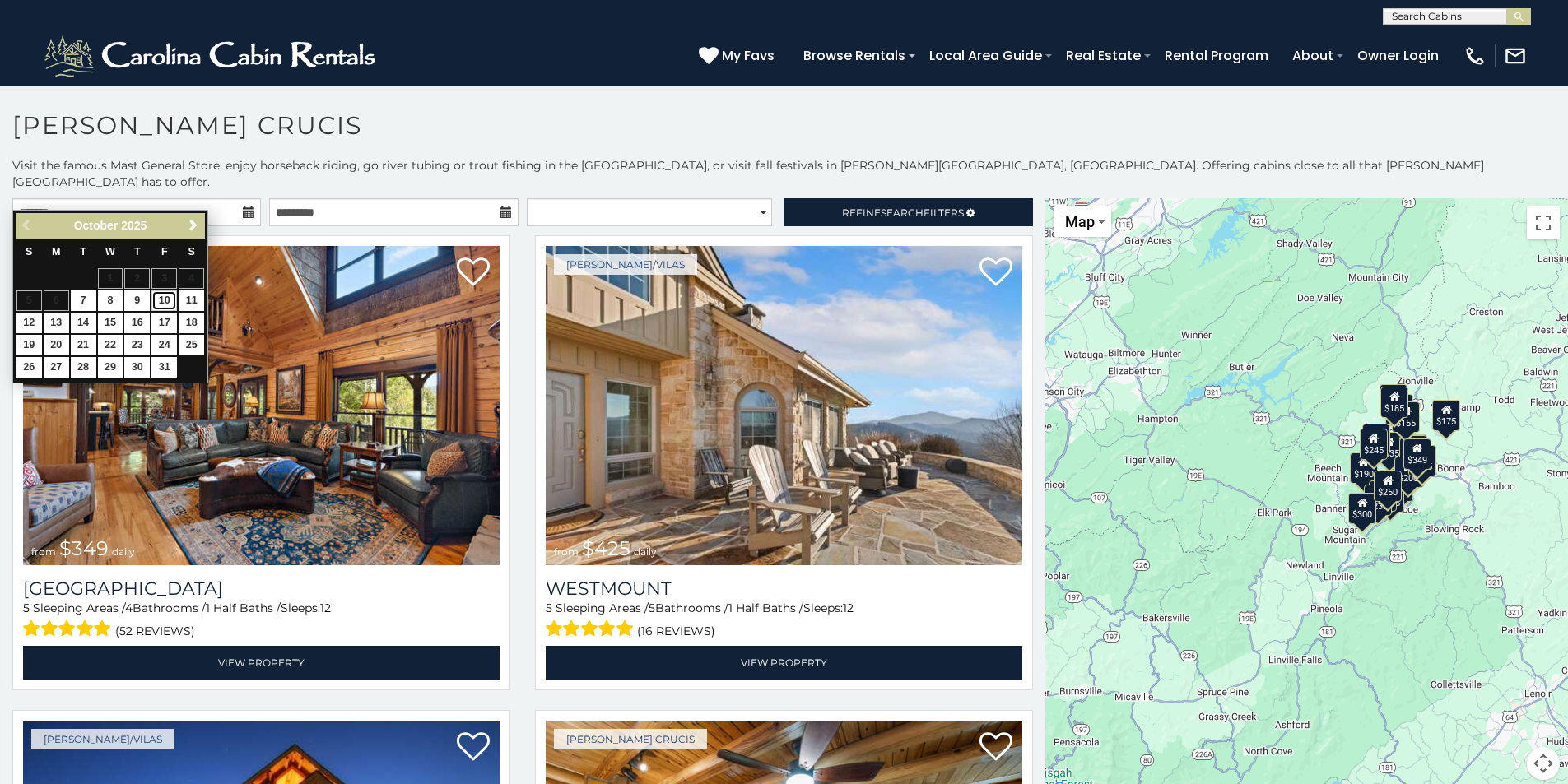
click at [166, 299] on link "10" at bounding box center [164, 301] width 25 height 20
type input "**********"
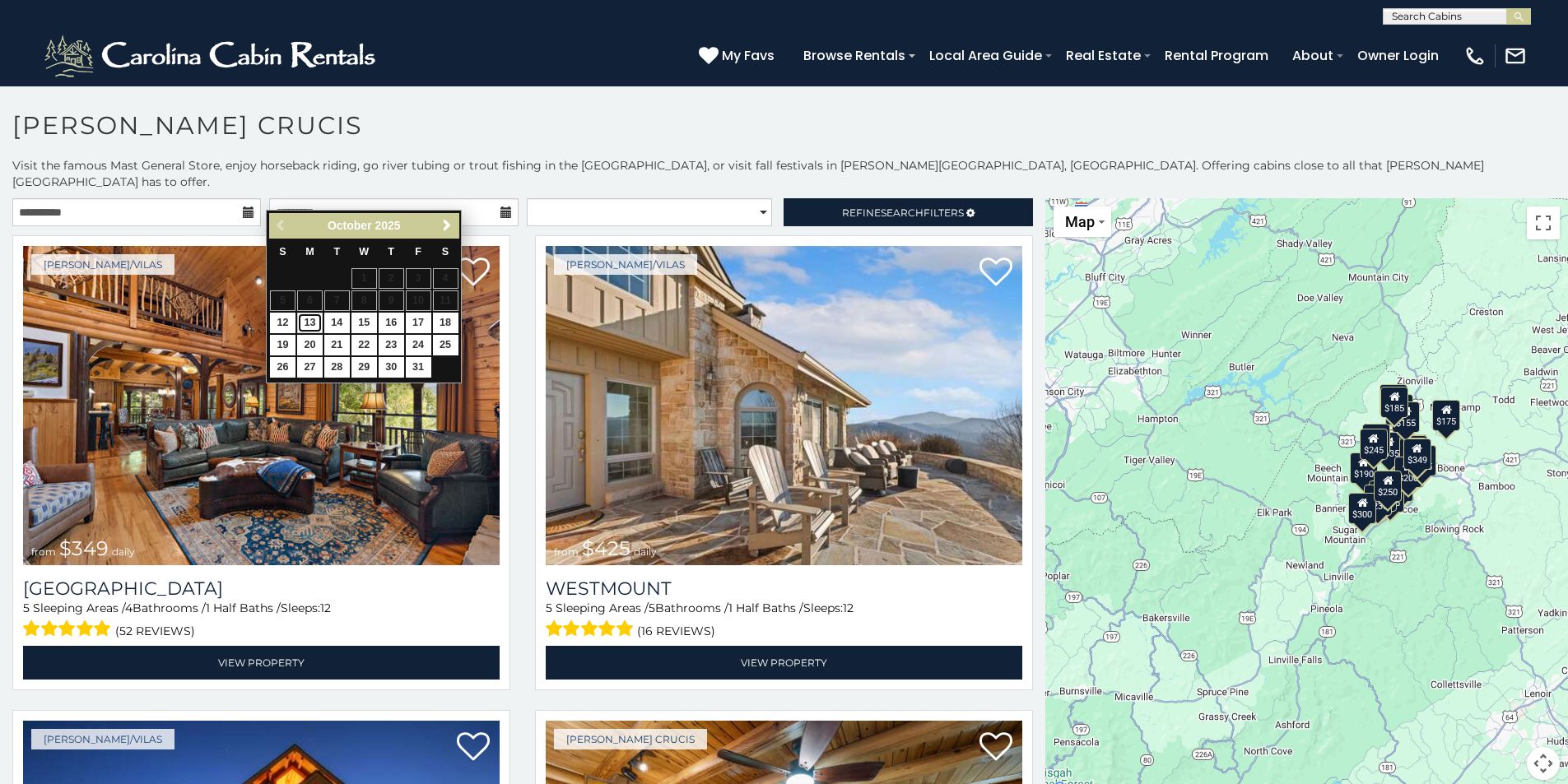
click at [310, 320] on link "13" at bounding box center [310, 323] width 25 height 20
type input "**********"
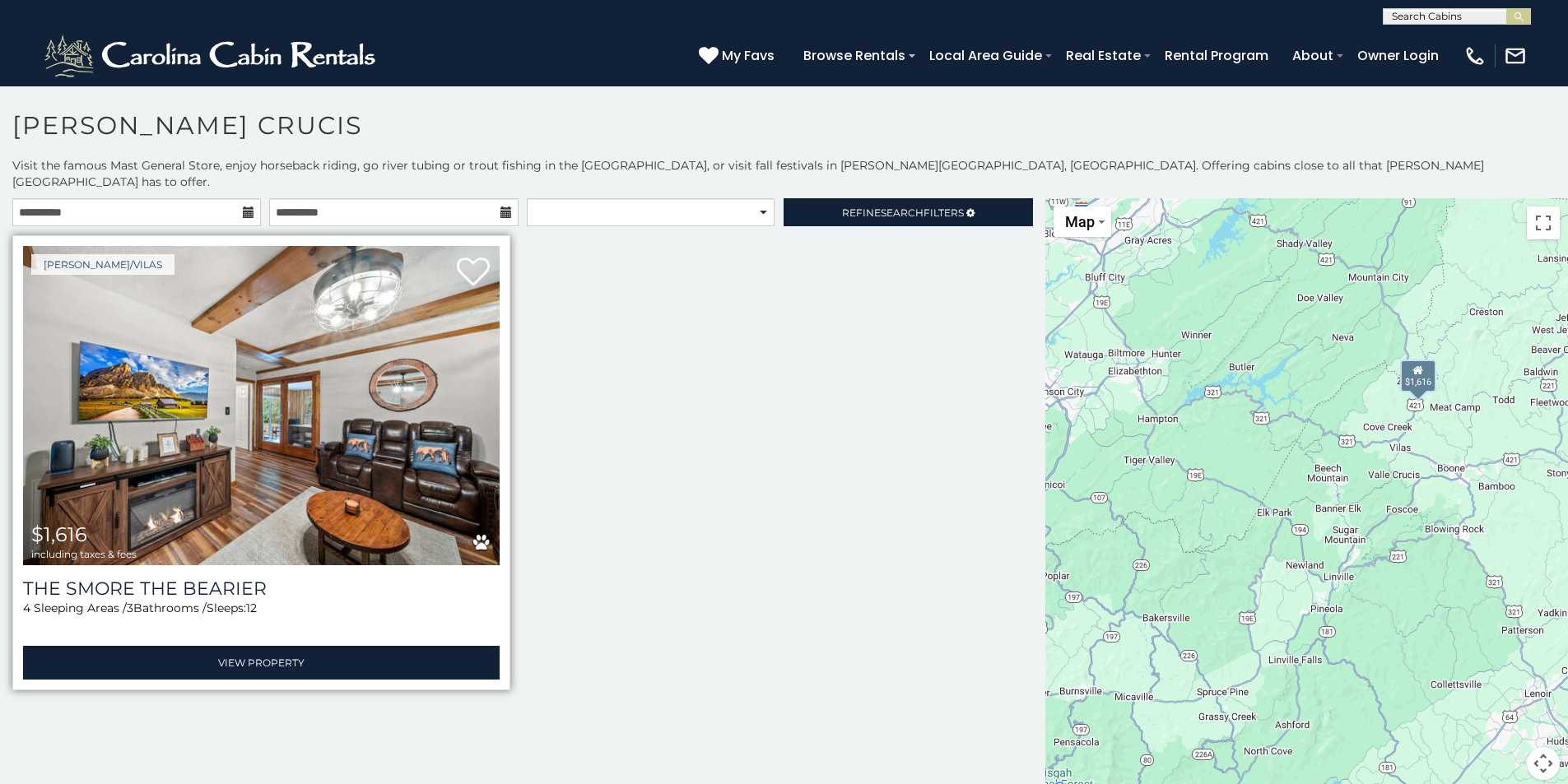
click at [322, 418] on img at bounding box center [261, 405] width 477 height 320
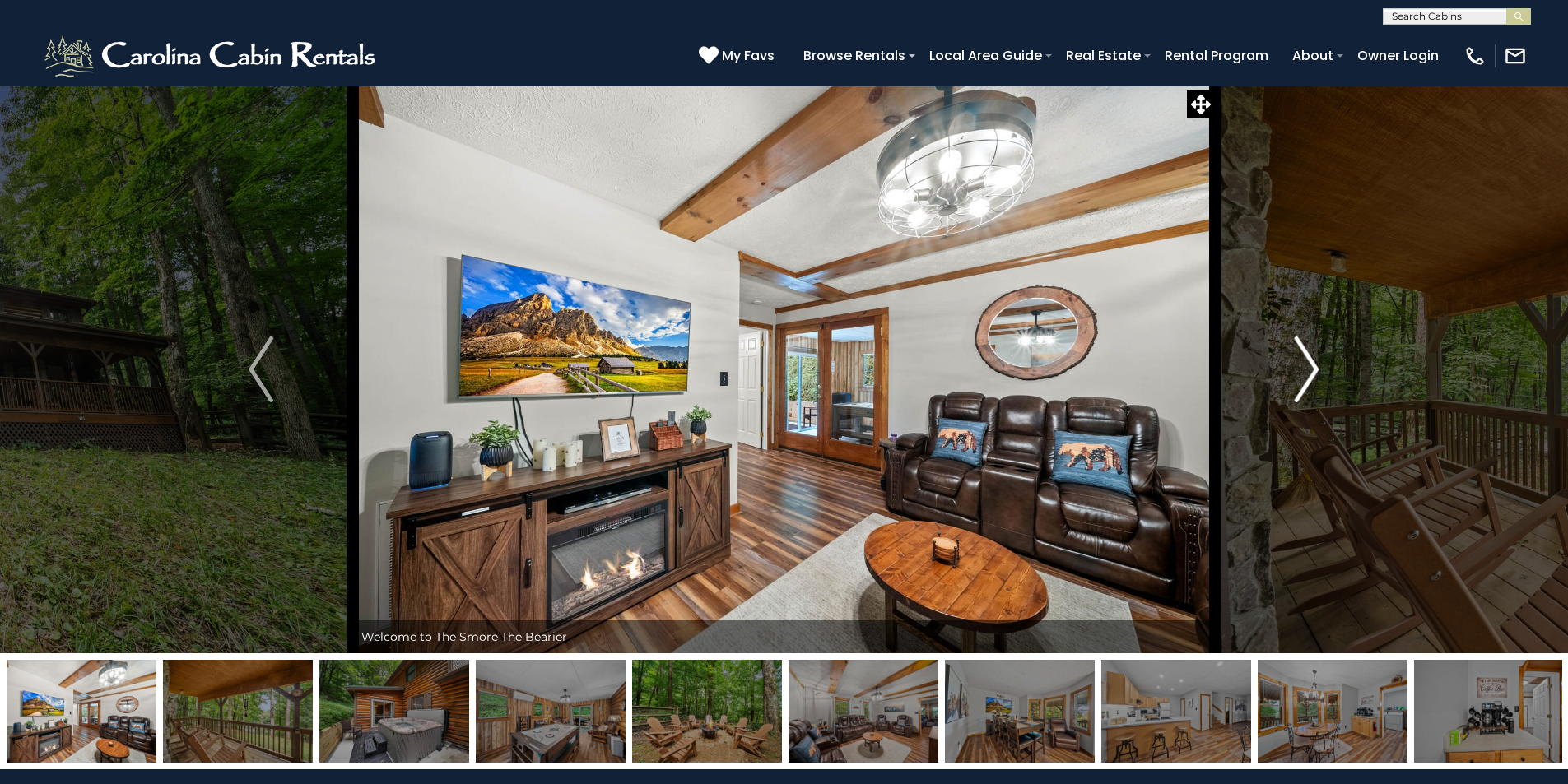
click at [1311, 362] on img "Next" at bounding box center [1307, 369] width 24 height 66
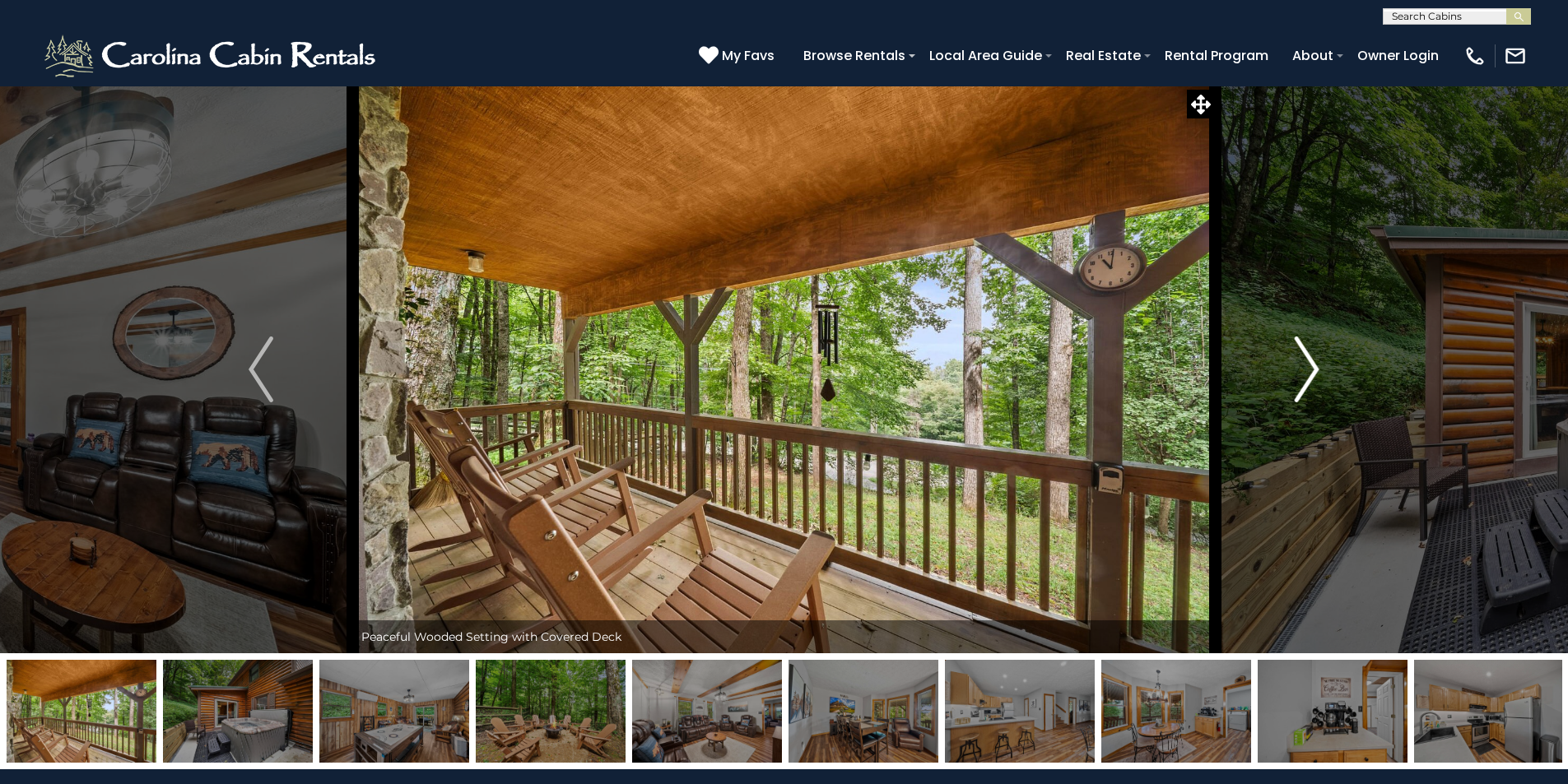
click at [1311, 362] on img "Next" at bounding box center [1307, 369] width 24 height 66
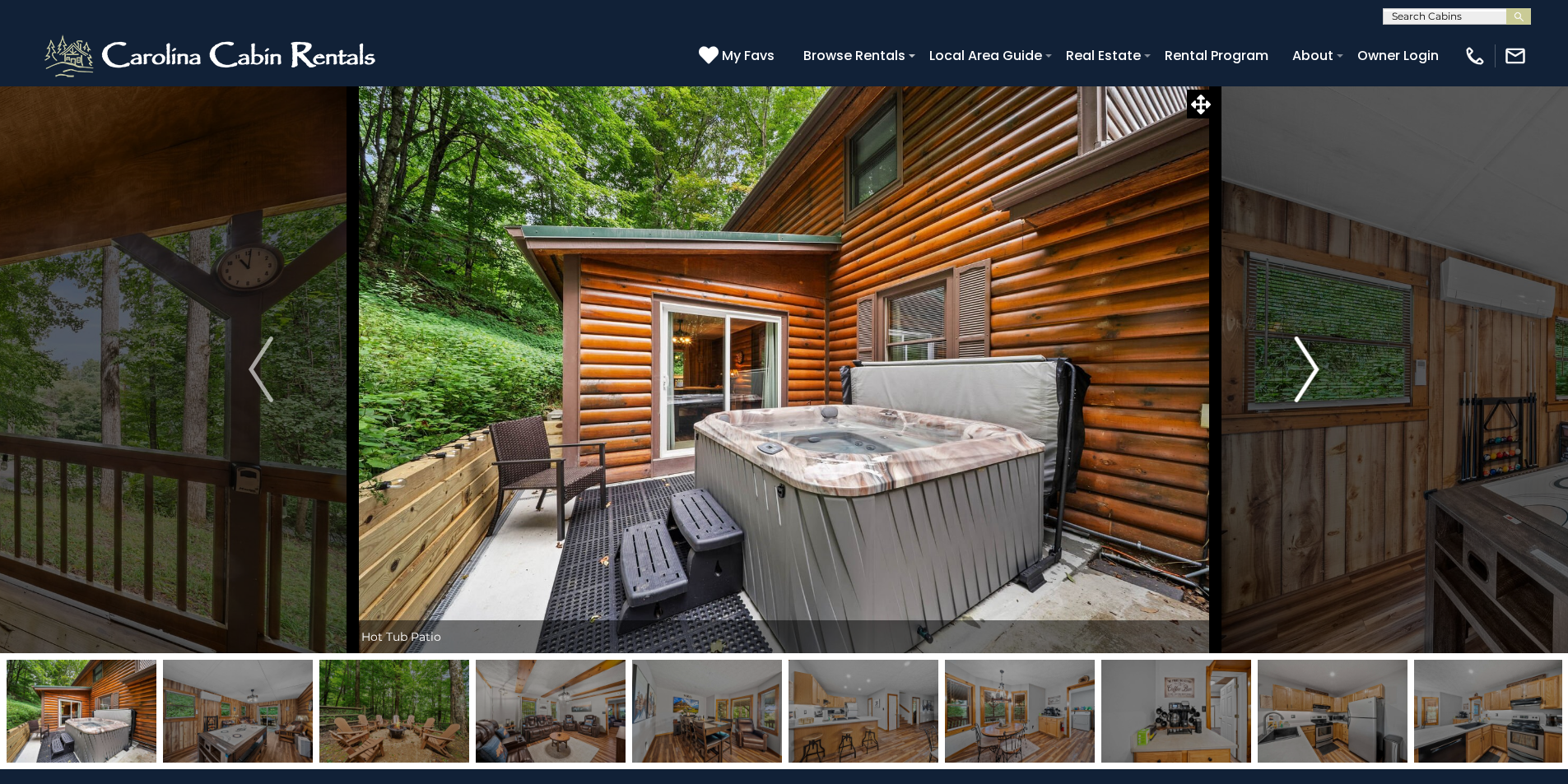
click at [1311, 362] on img "Next" at bounding box center [1307, 369] width 24 height 66
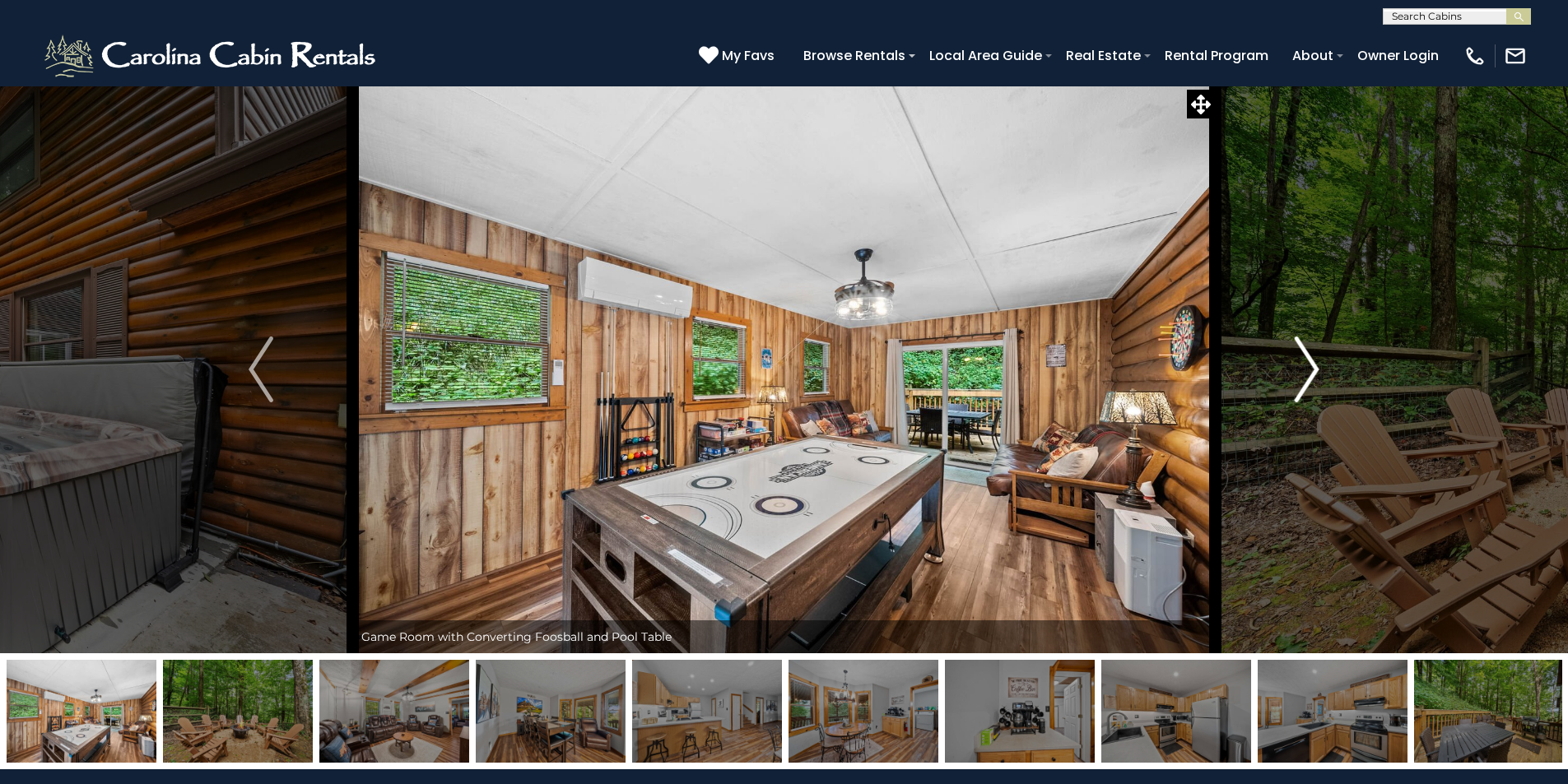
click at [1311, 362] on img "Next" at bounding box center [1307, 369] width 24 height 66
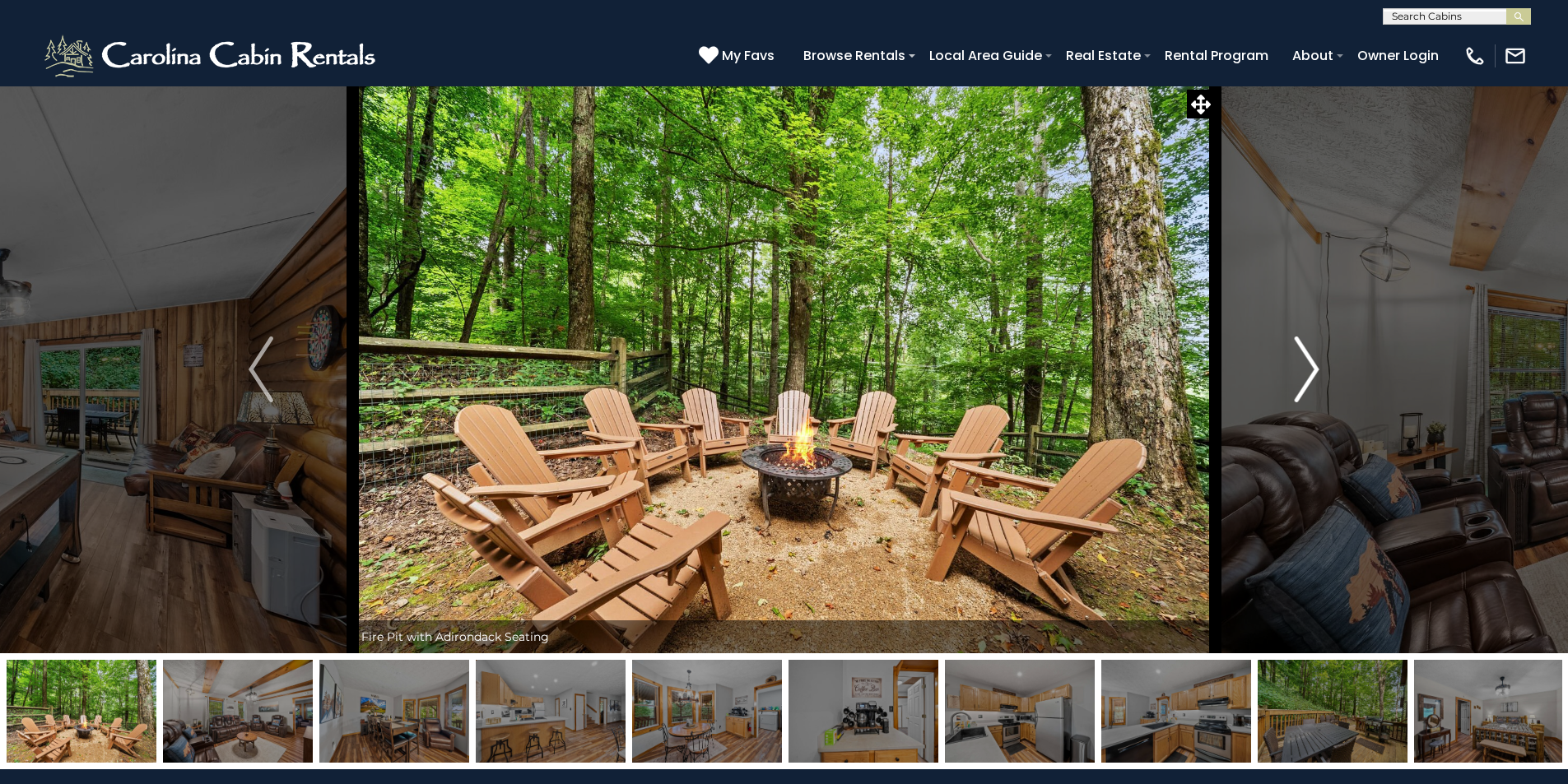
click at [1311, 362] on img "Next" at bounding box center [1307, 369] width 24 height 66
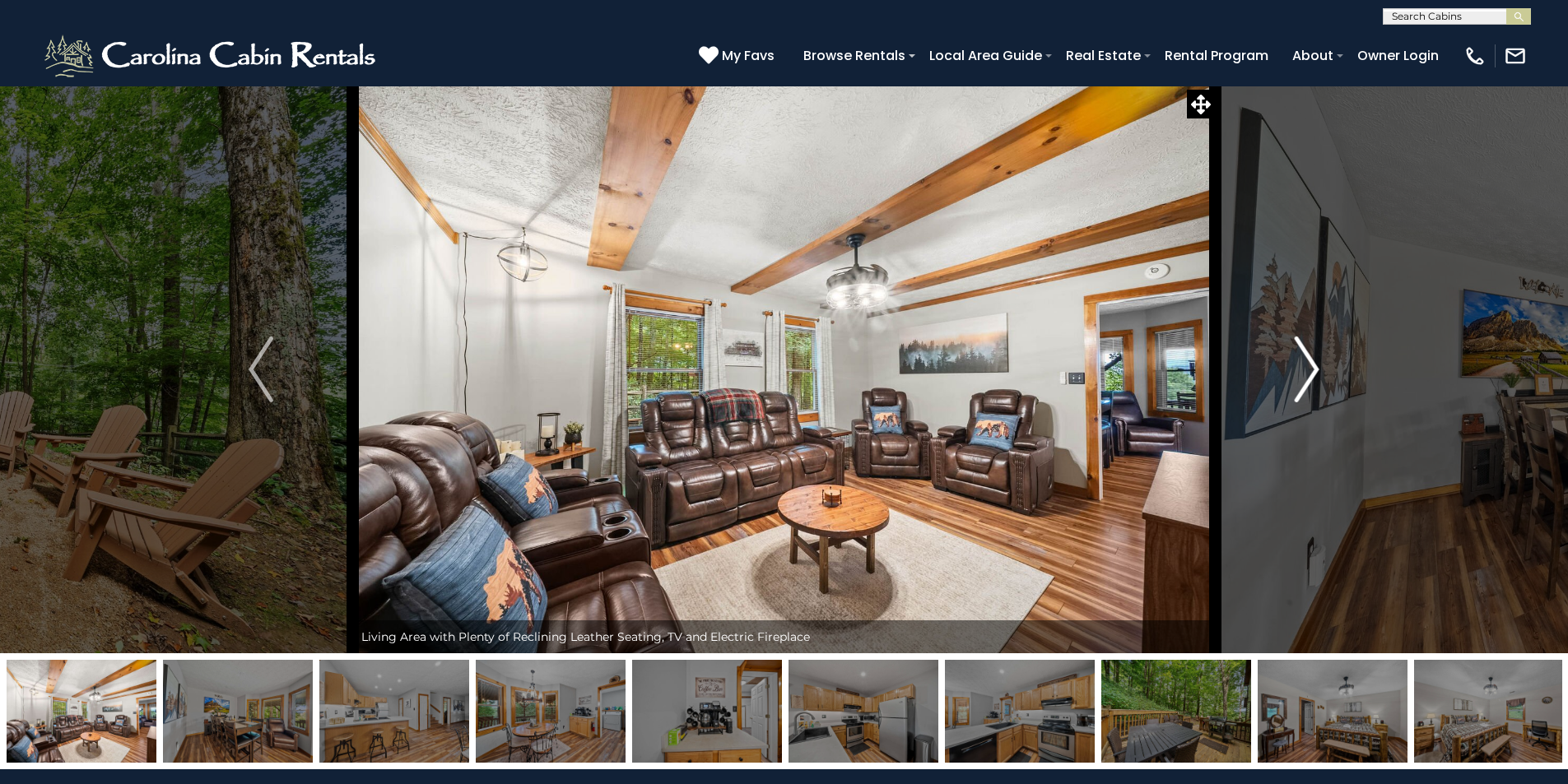
click at [1311, 362] on img "Next" at bounding box center [1307, 369] width 24 height 66
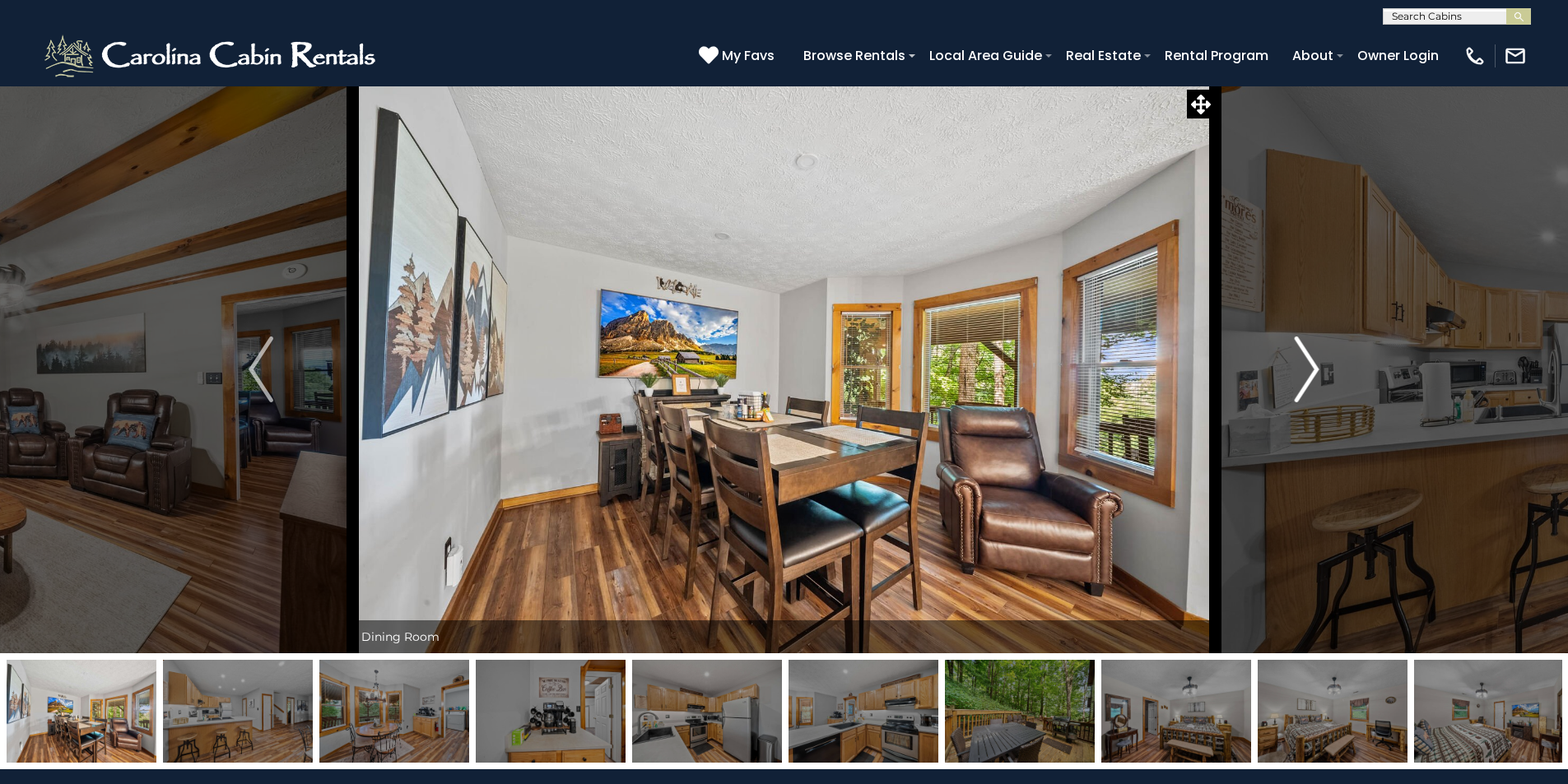
click at [1311, 362] on img "Next" at bounding box center [1307, 369] width 24 height 66
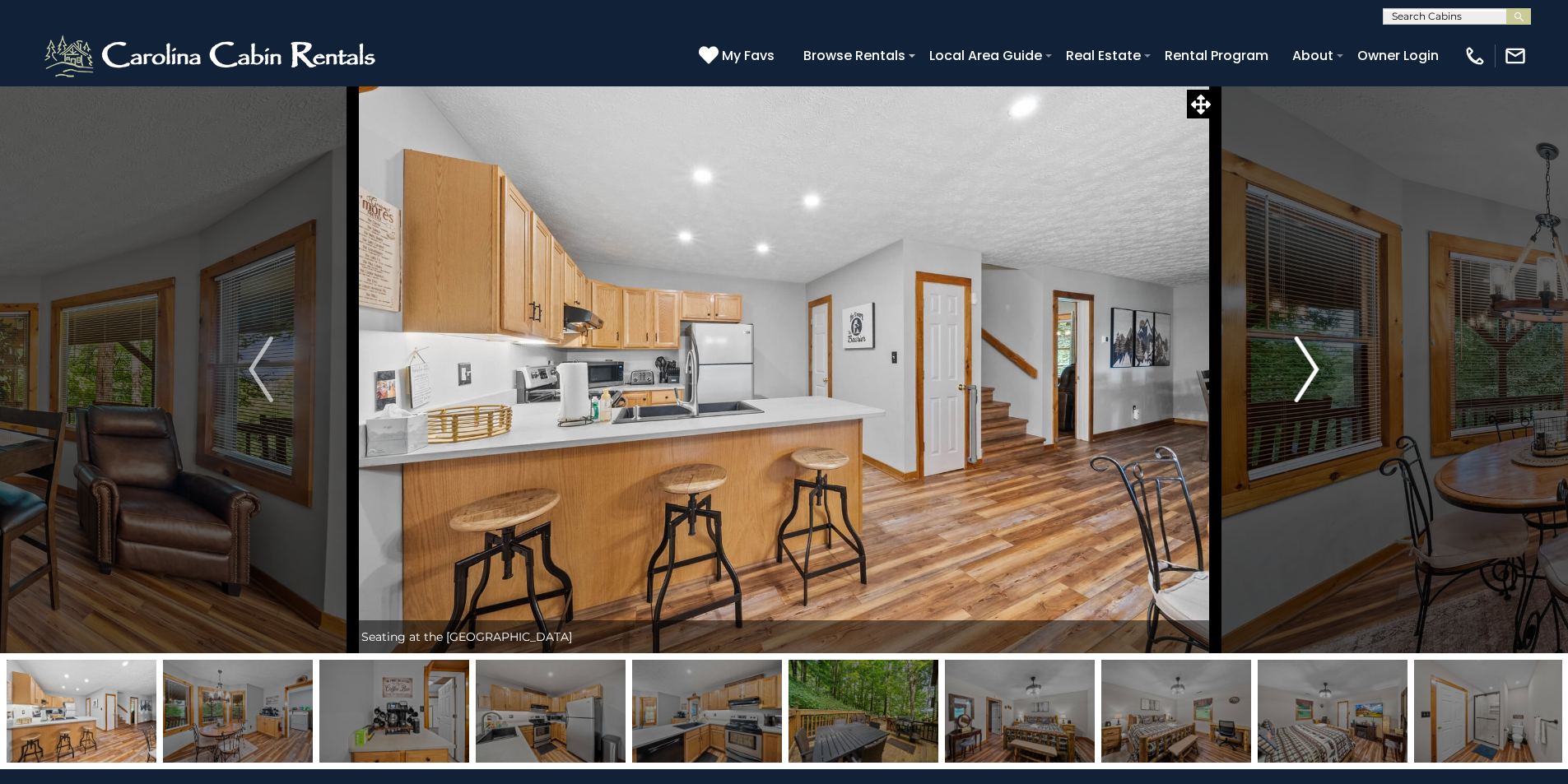
click at [1311, 362] on img "Next" at bounding box center [1307, 369] width 24 height 66
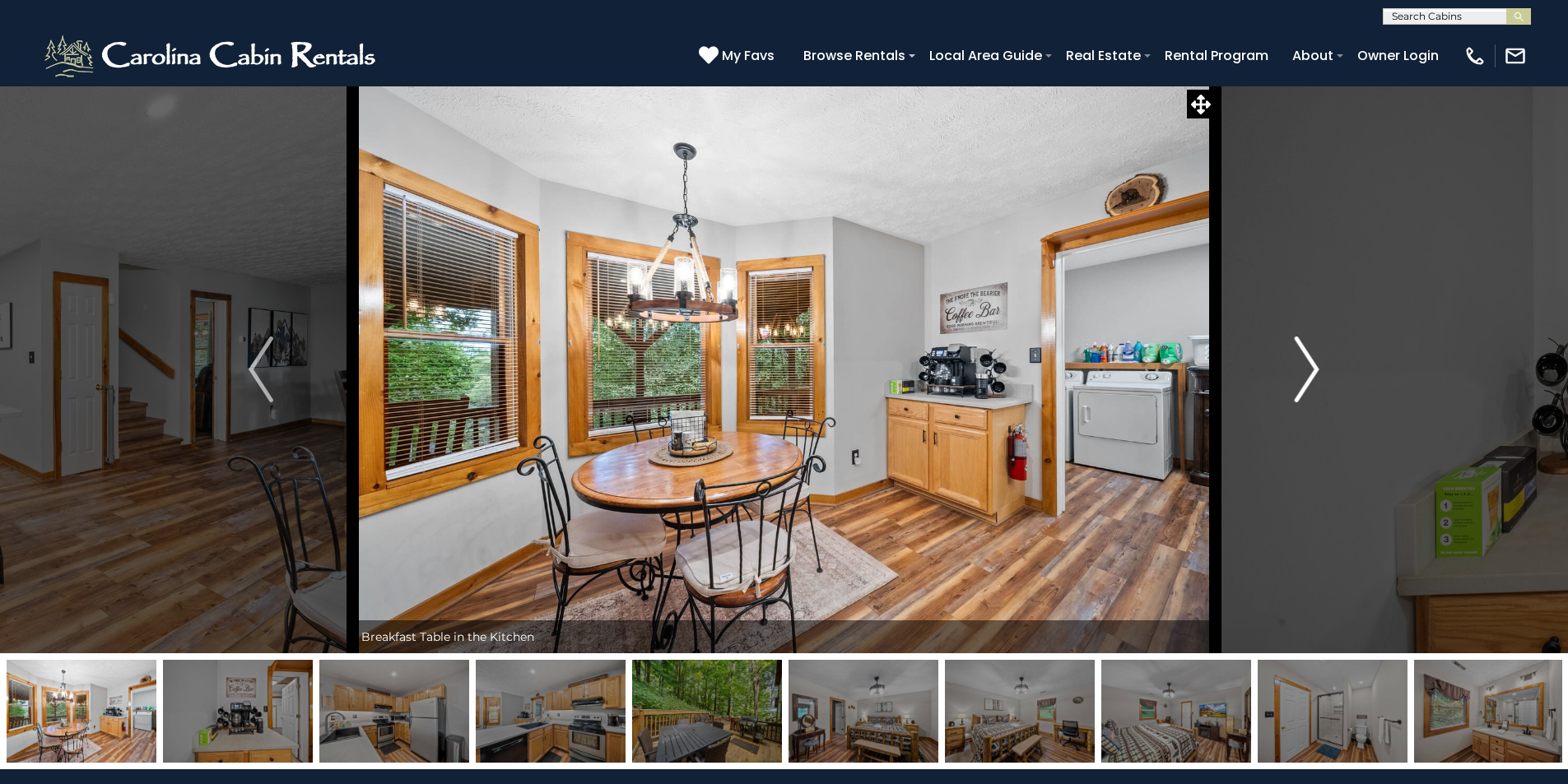
click at [1311, 362] on img "Next" at bounding box center [1307, 369] width 24 height 66
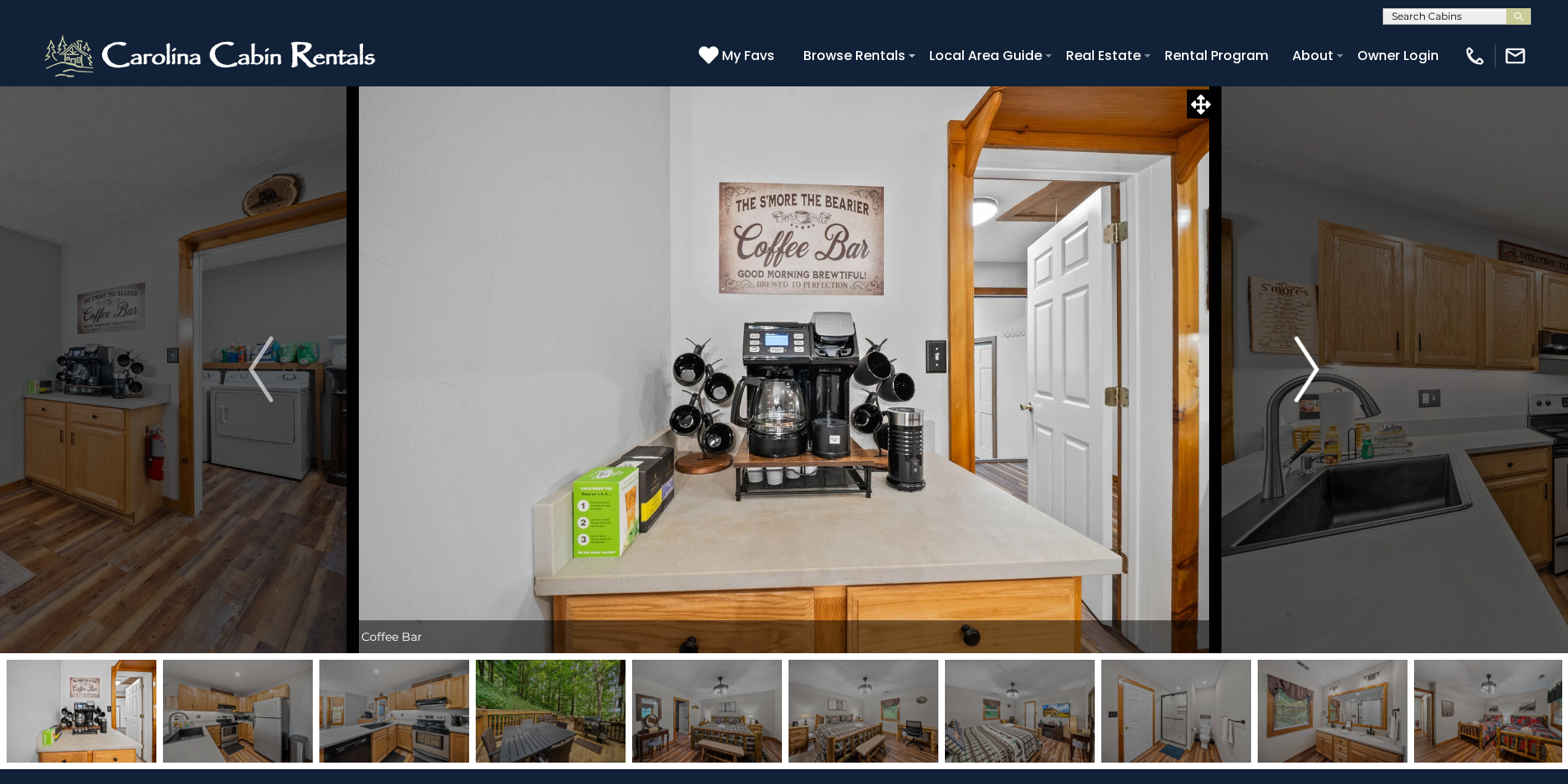
click at [1311, 362] on img "Next" at bounding box center [1307, 369] width 24 height 66
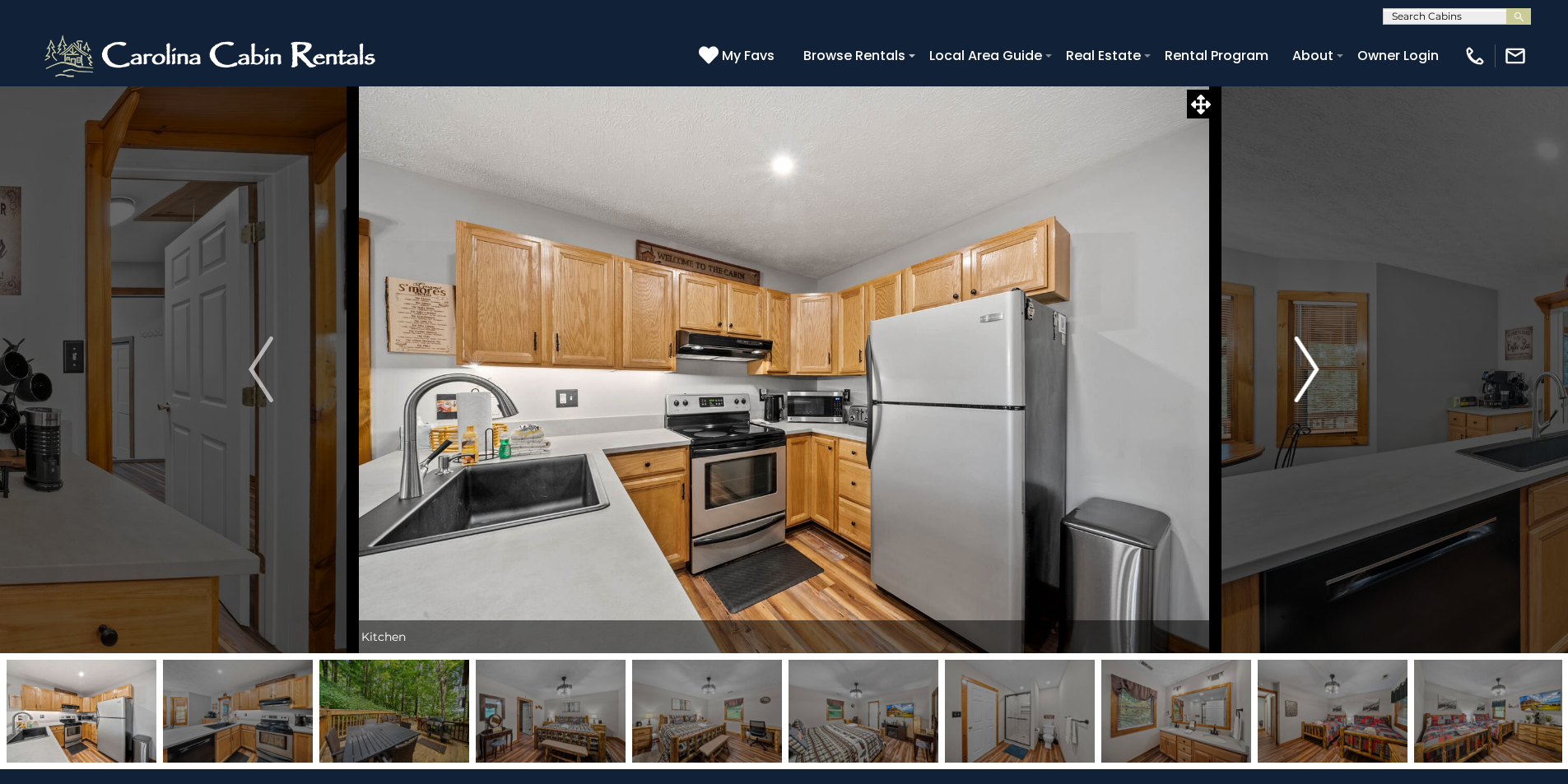
click at [1311, 362] on img "Next" at bounding box center [1307, 369] width 24 height 66
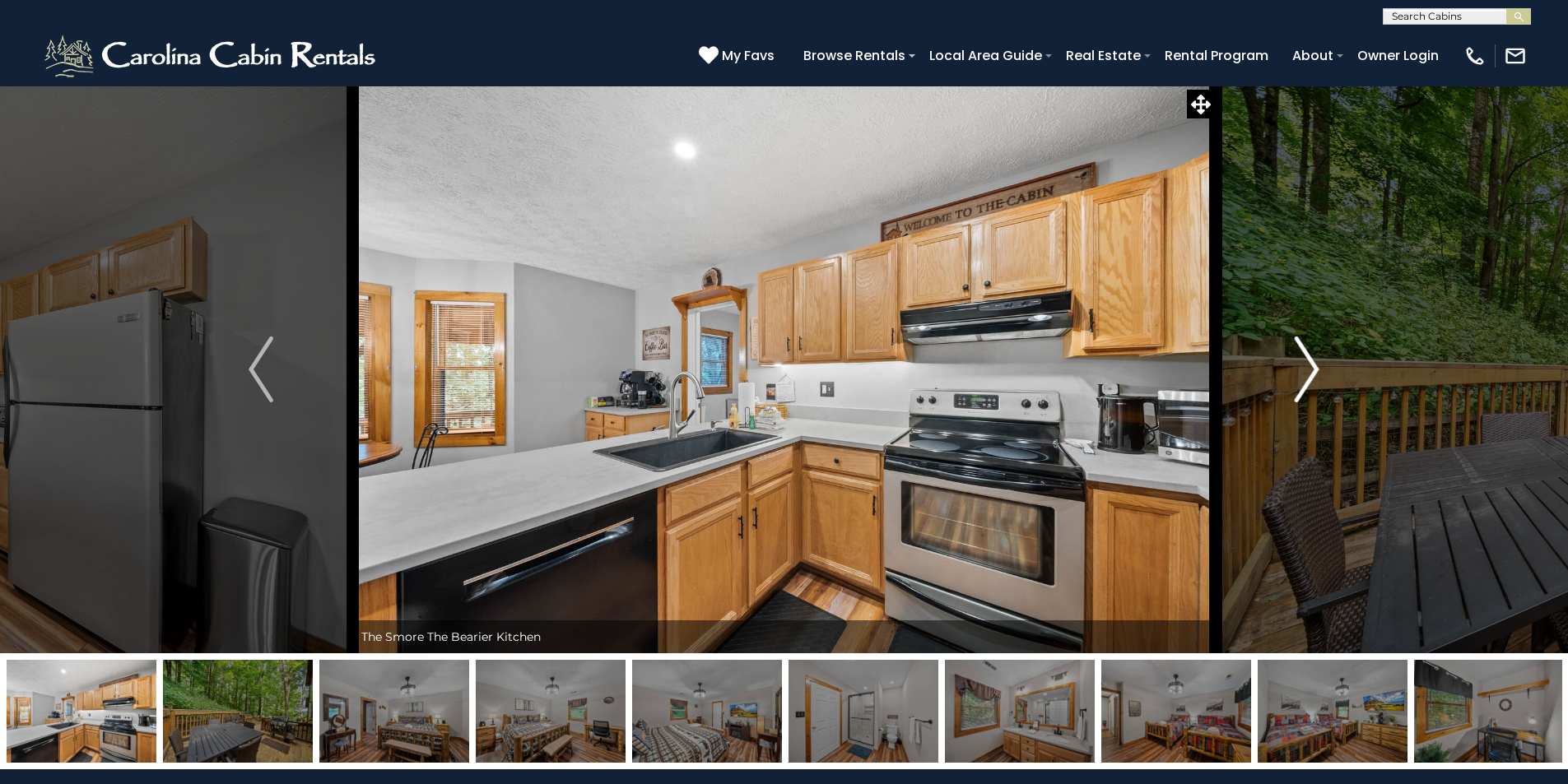
click at [1311, 362] on img "Next" at bounding box center [1307, 369] width 24 height 66
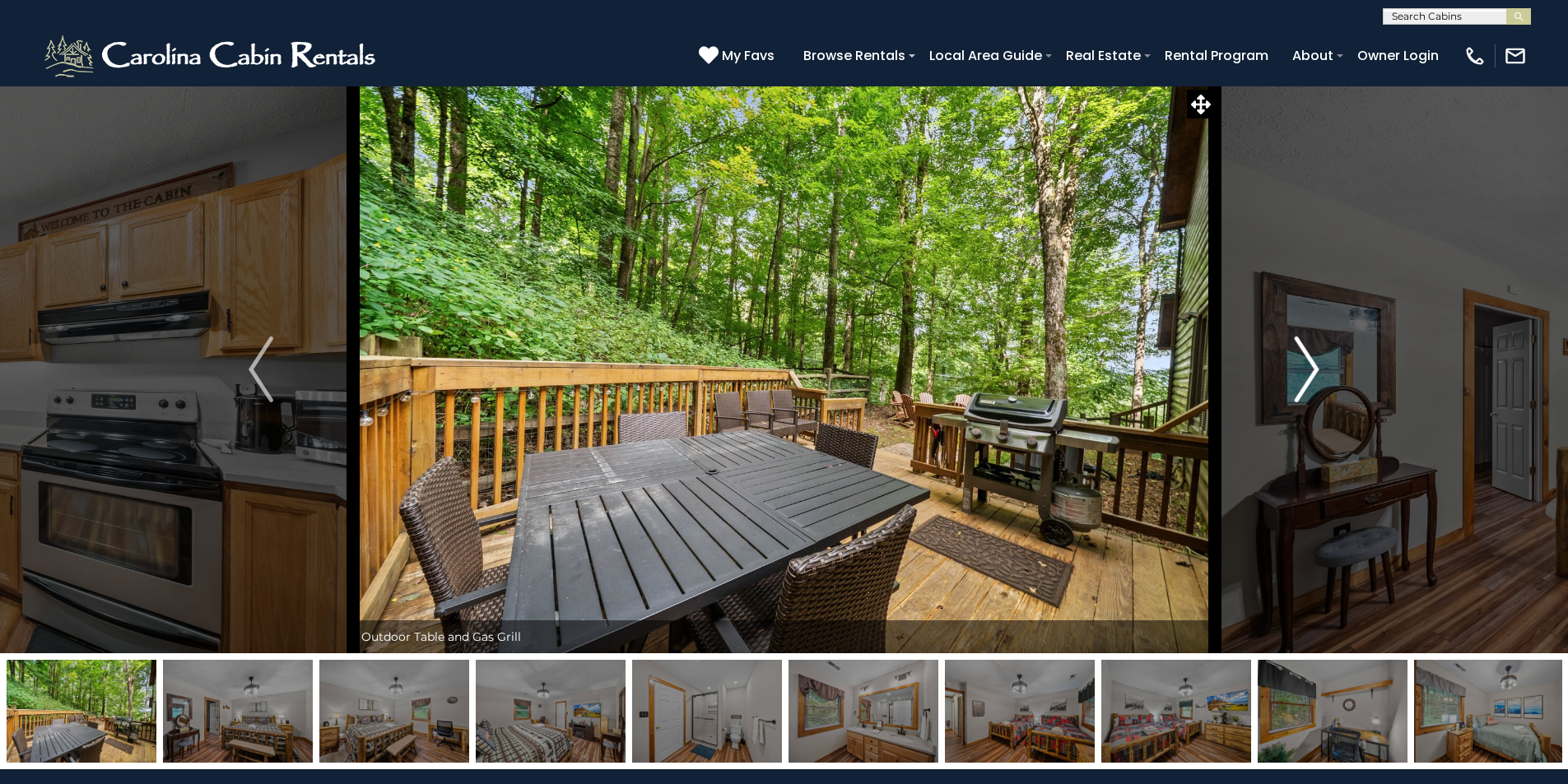
click at [1311, 362] on img "Next" at bounding box center [1307, 369] width 24 height 66
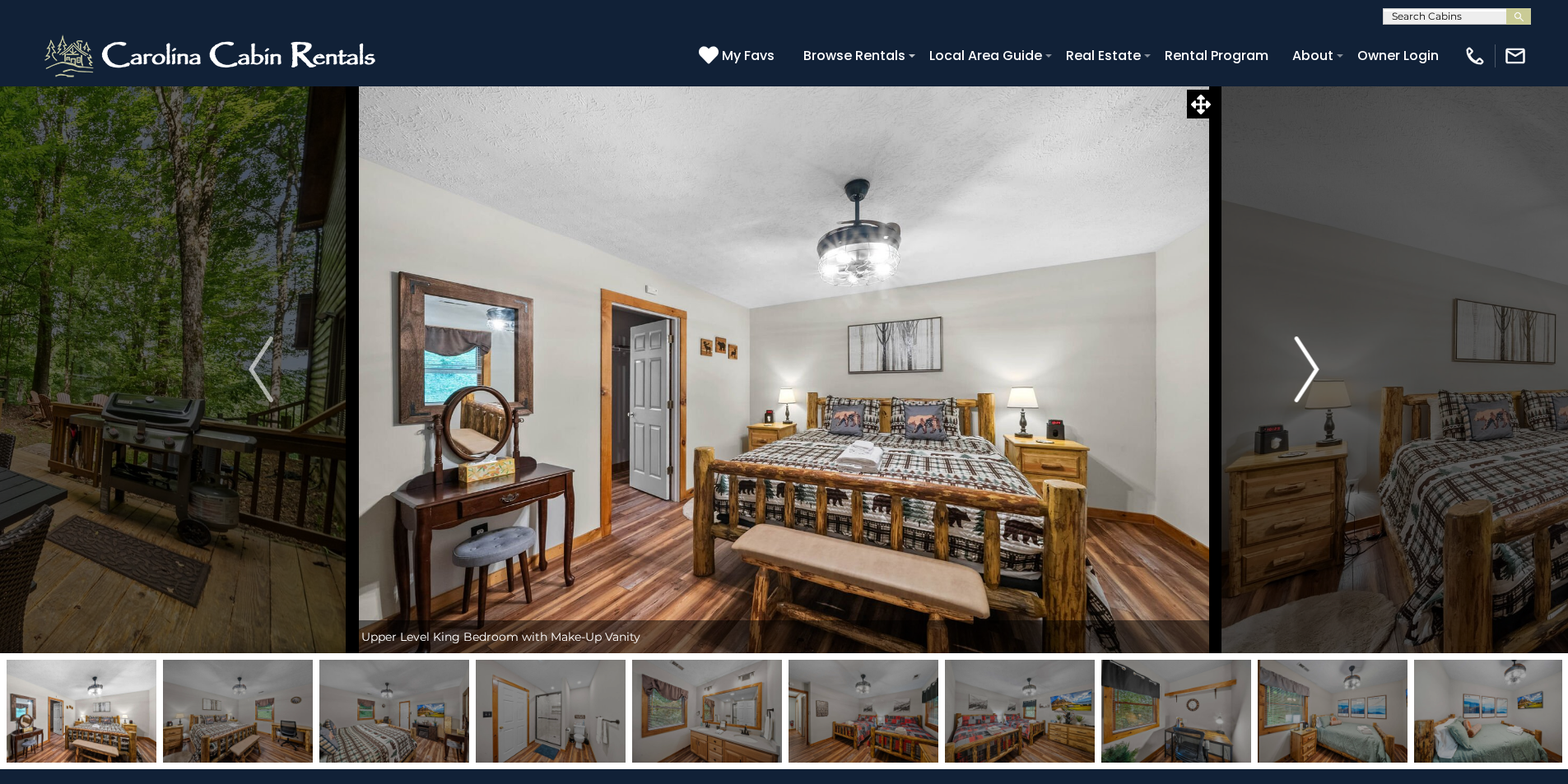
click at [1311, 362] on img "Next" at bounding box center [1307, 369] width 24 height 66
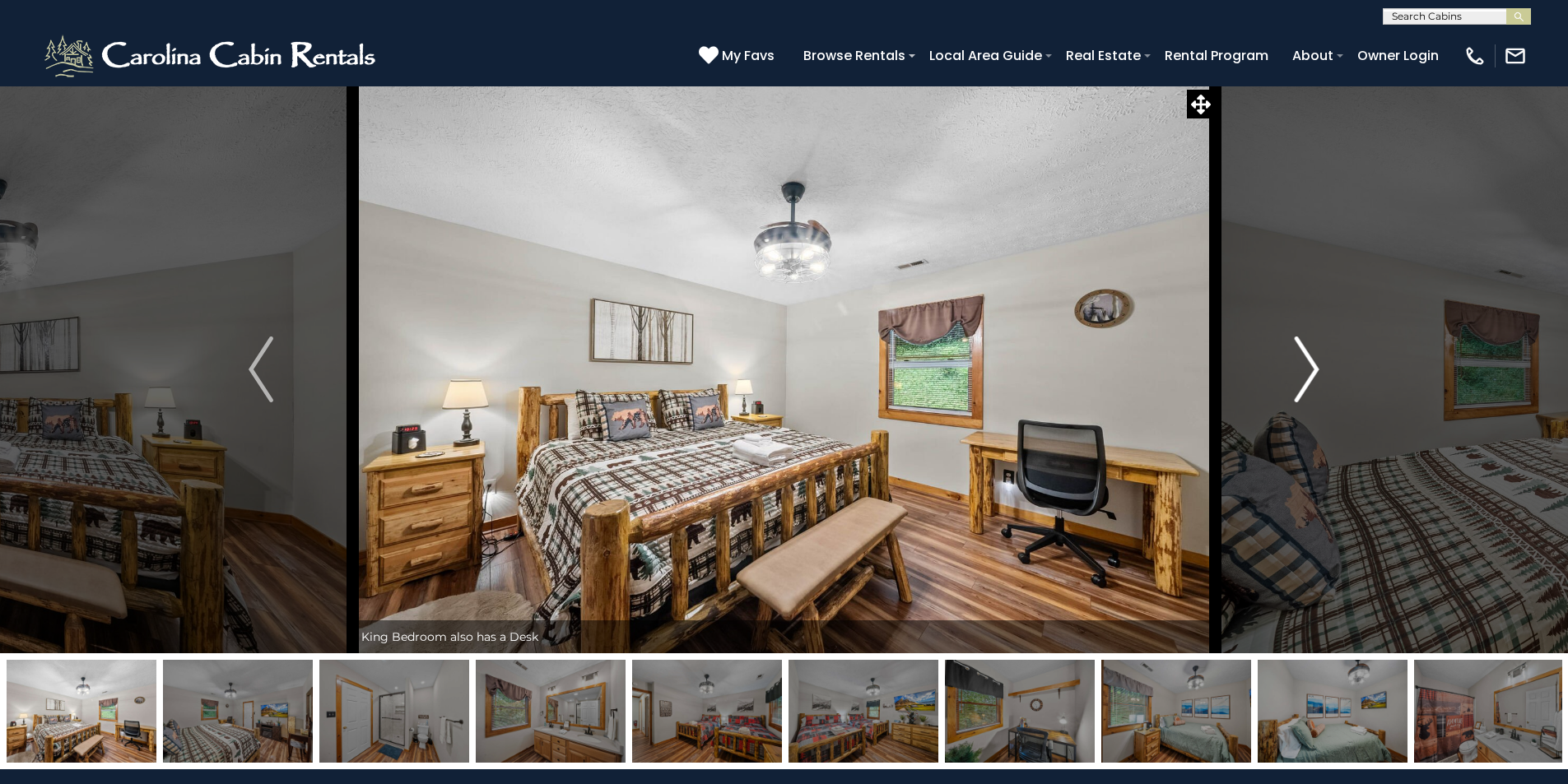
click at [1311, 362] on img "Next" at bounding box center [1307, 369] width 24 height 66
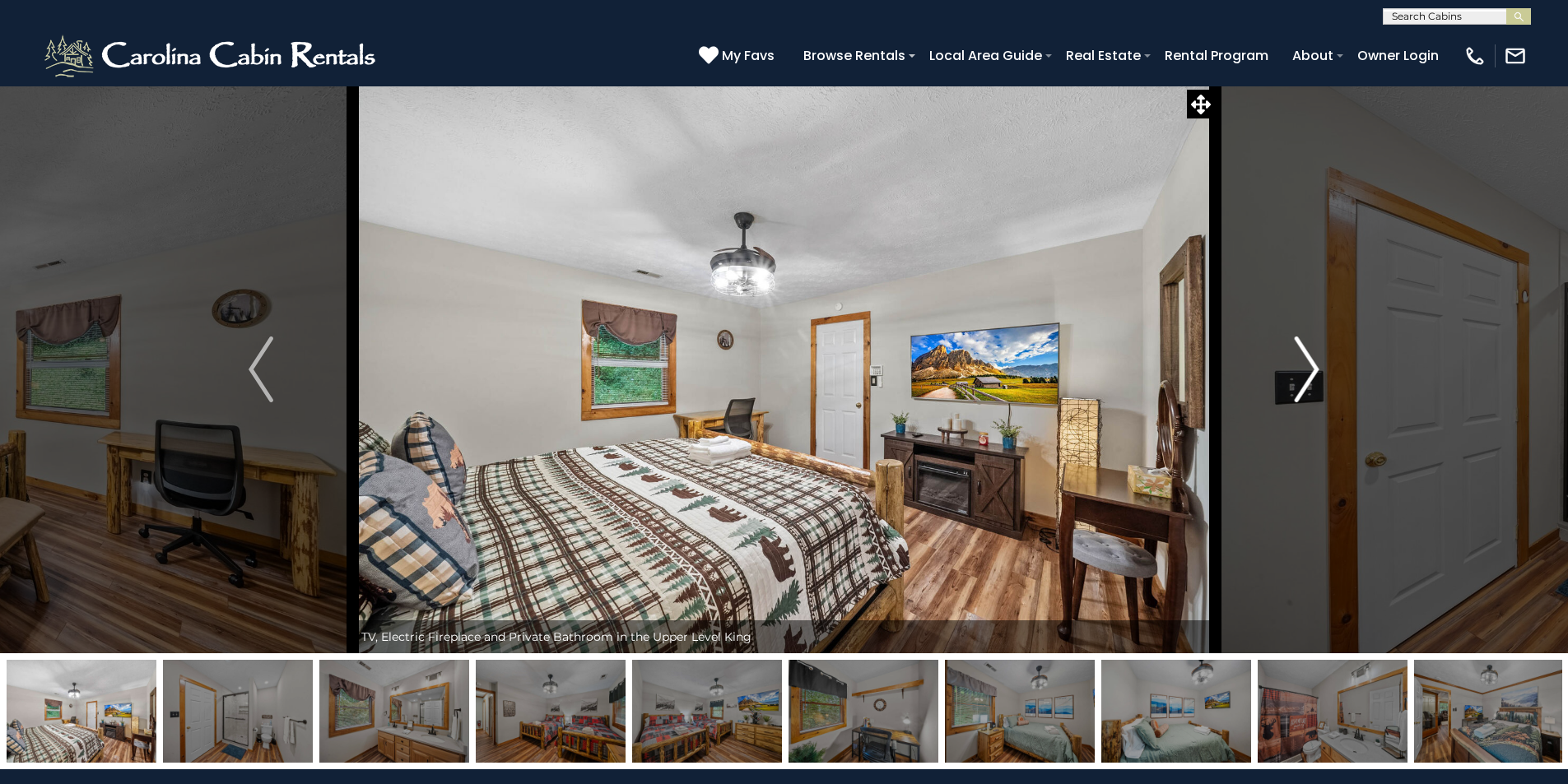
click at [1311, 362] on img "Next" at bounding box center [1307, 369] width 24 height 66
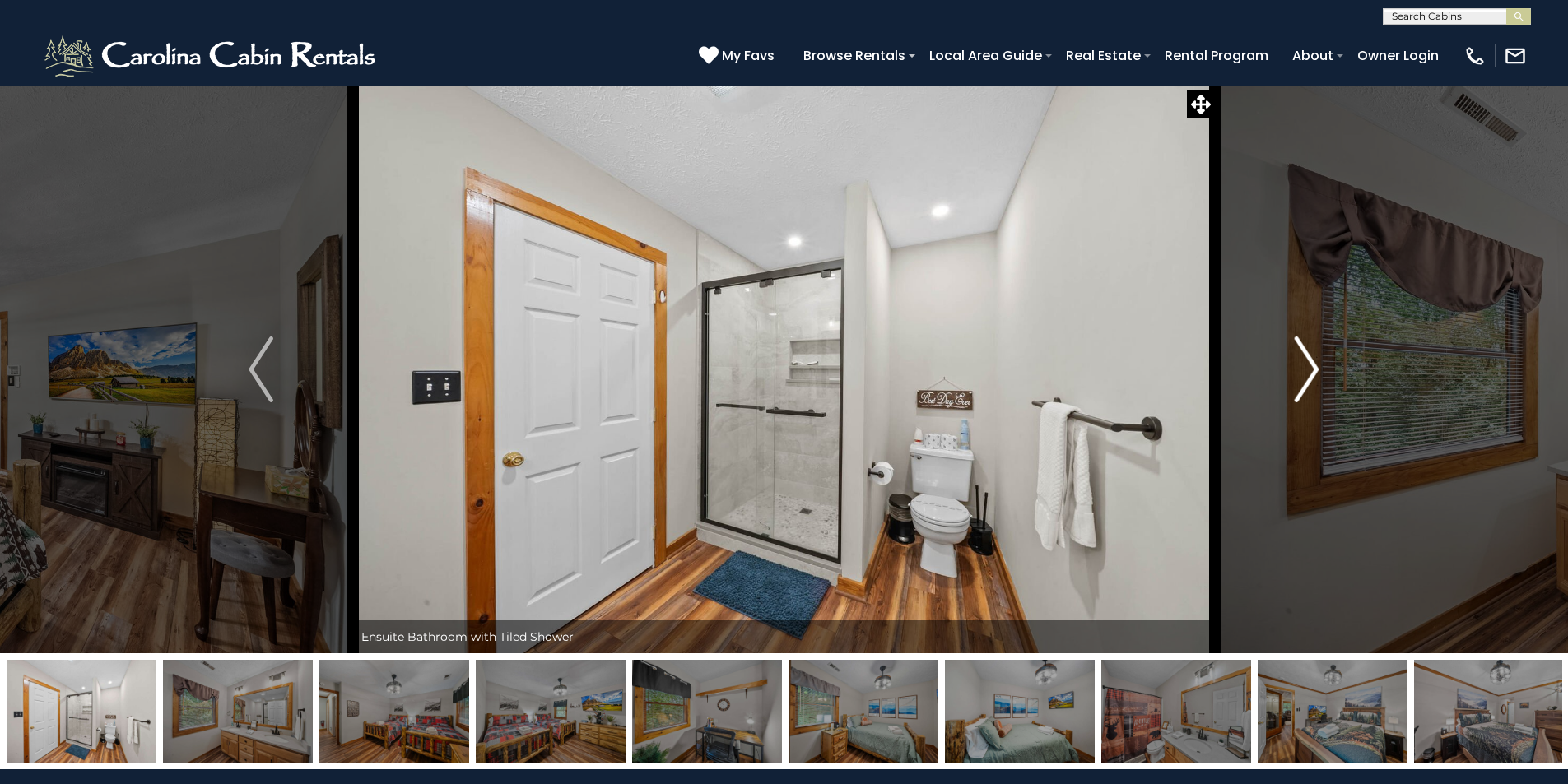
click at [1311, 362] on img "Next" at bounding box center [1307, 369] width 24 height 66
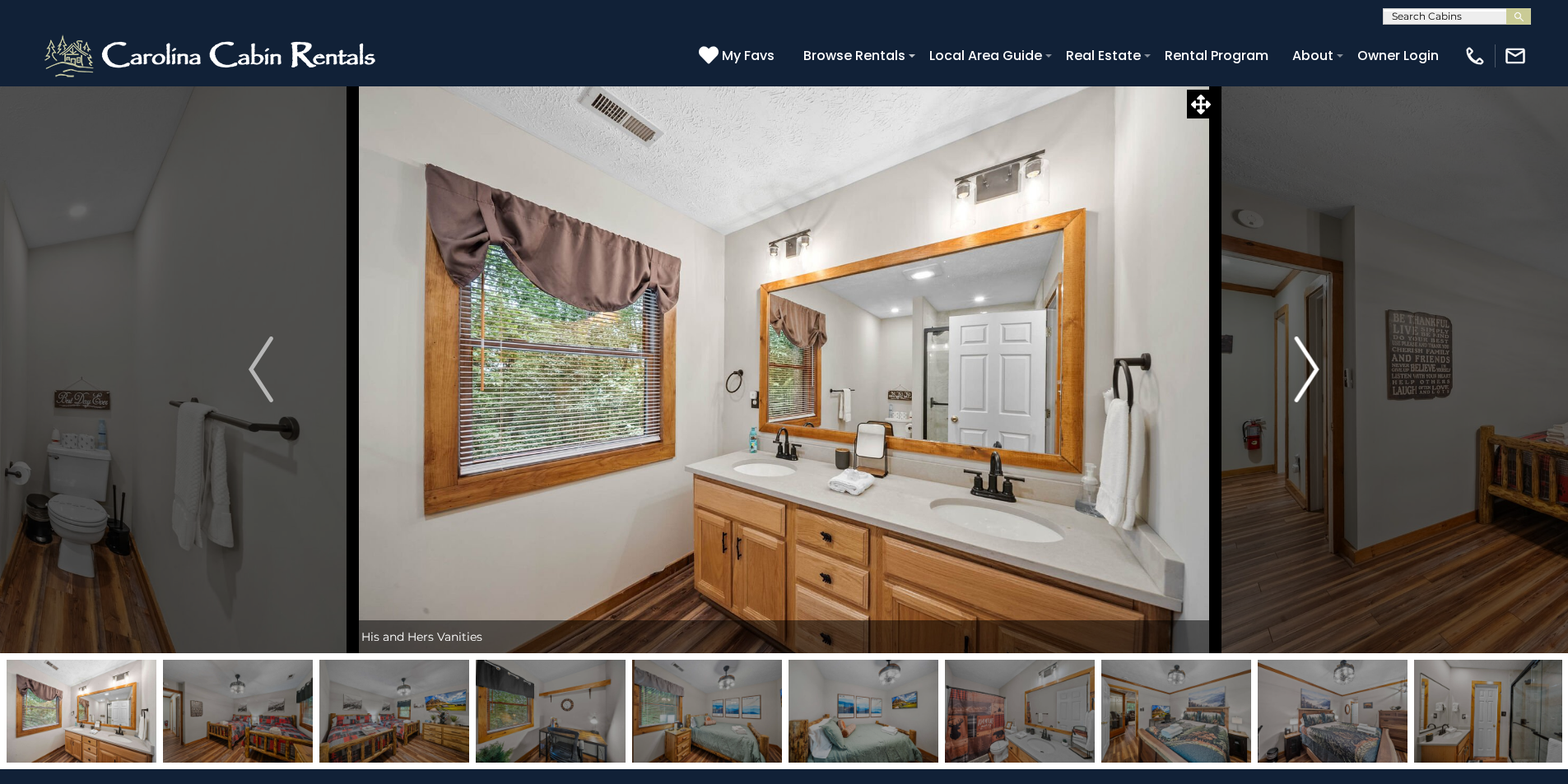
click at [1311, 362] on img "Next" at bounding box center [1307, 369] width 24 height 66
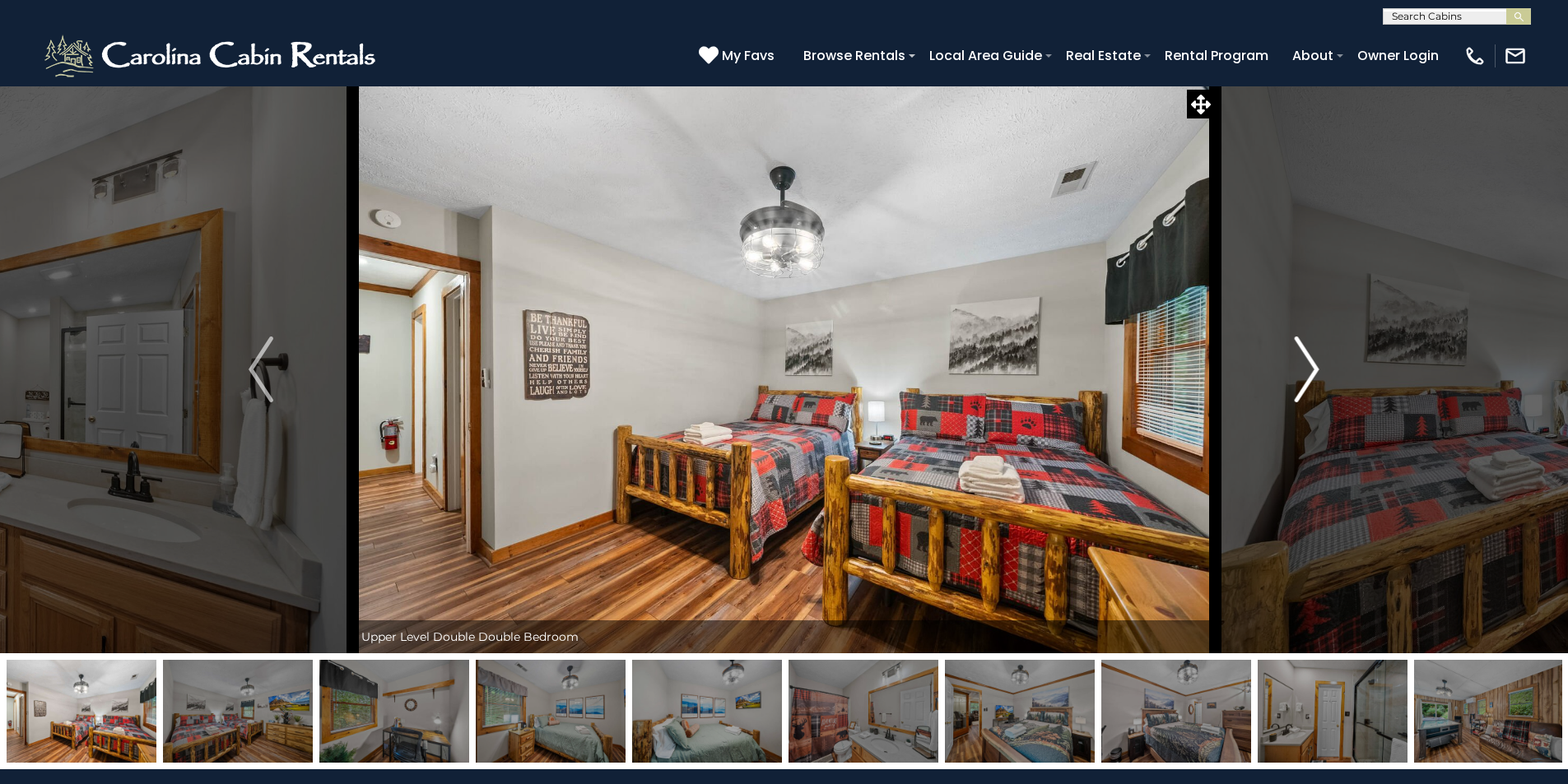
click at [1311, 362] on img "Next" at bounding box center [1307, 369] width 24 height 66
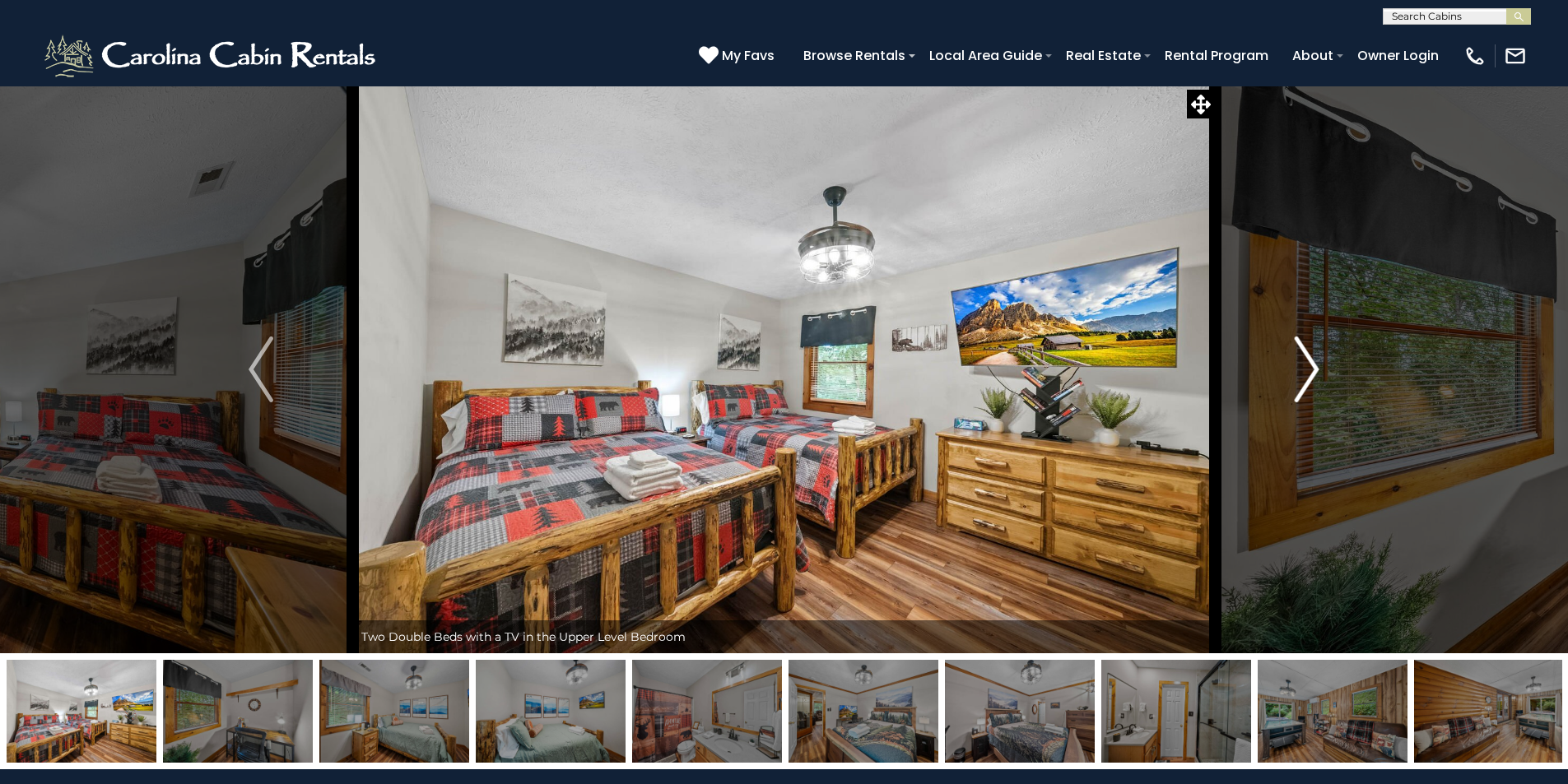
click at [1311, 362] on img "Next" at bounding box center [1307, 369] width 24 height 66
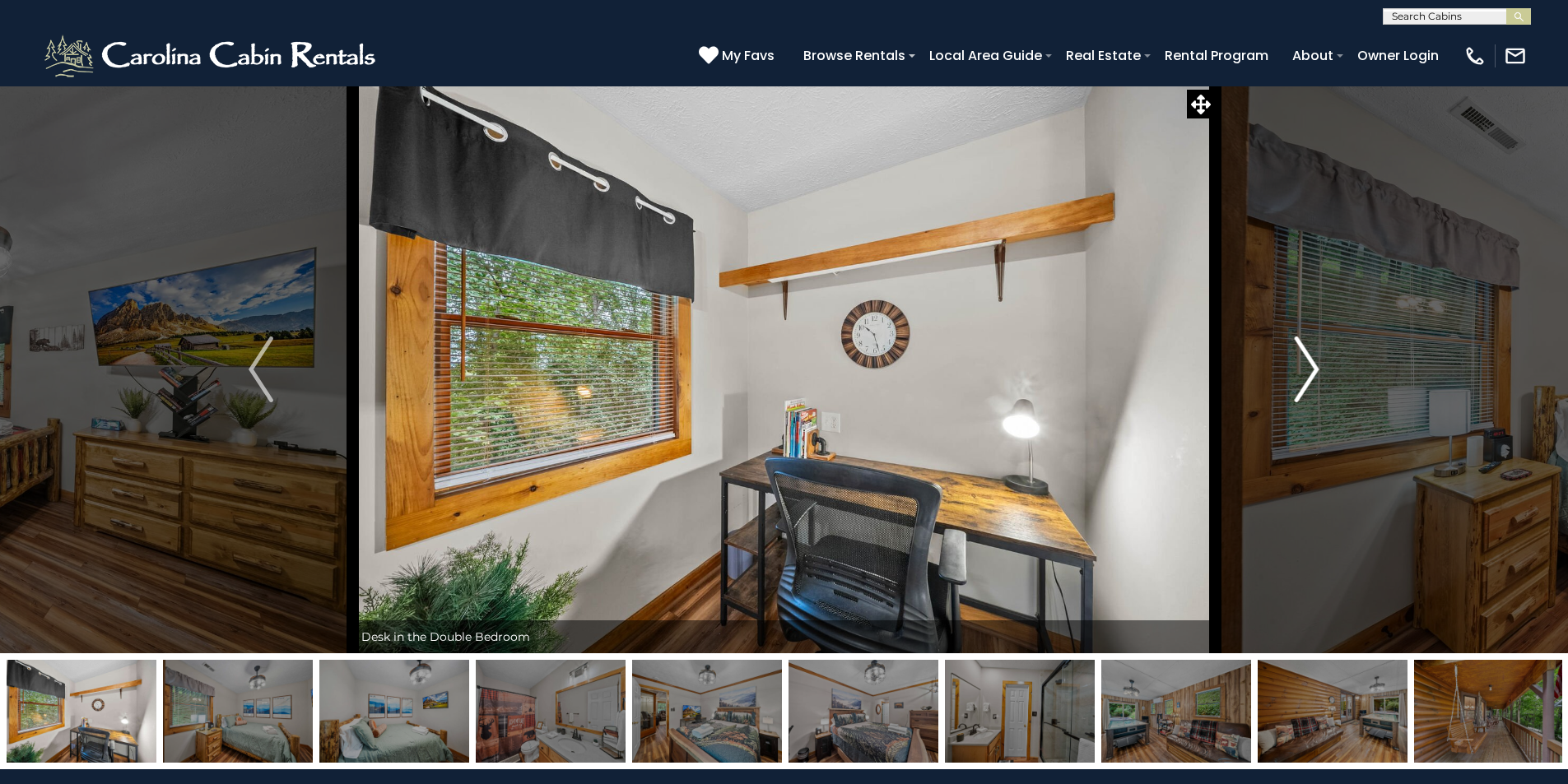
click at [1311, 362] on img "Next" at bounding box center [1307, 369] width 24 height 66
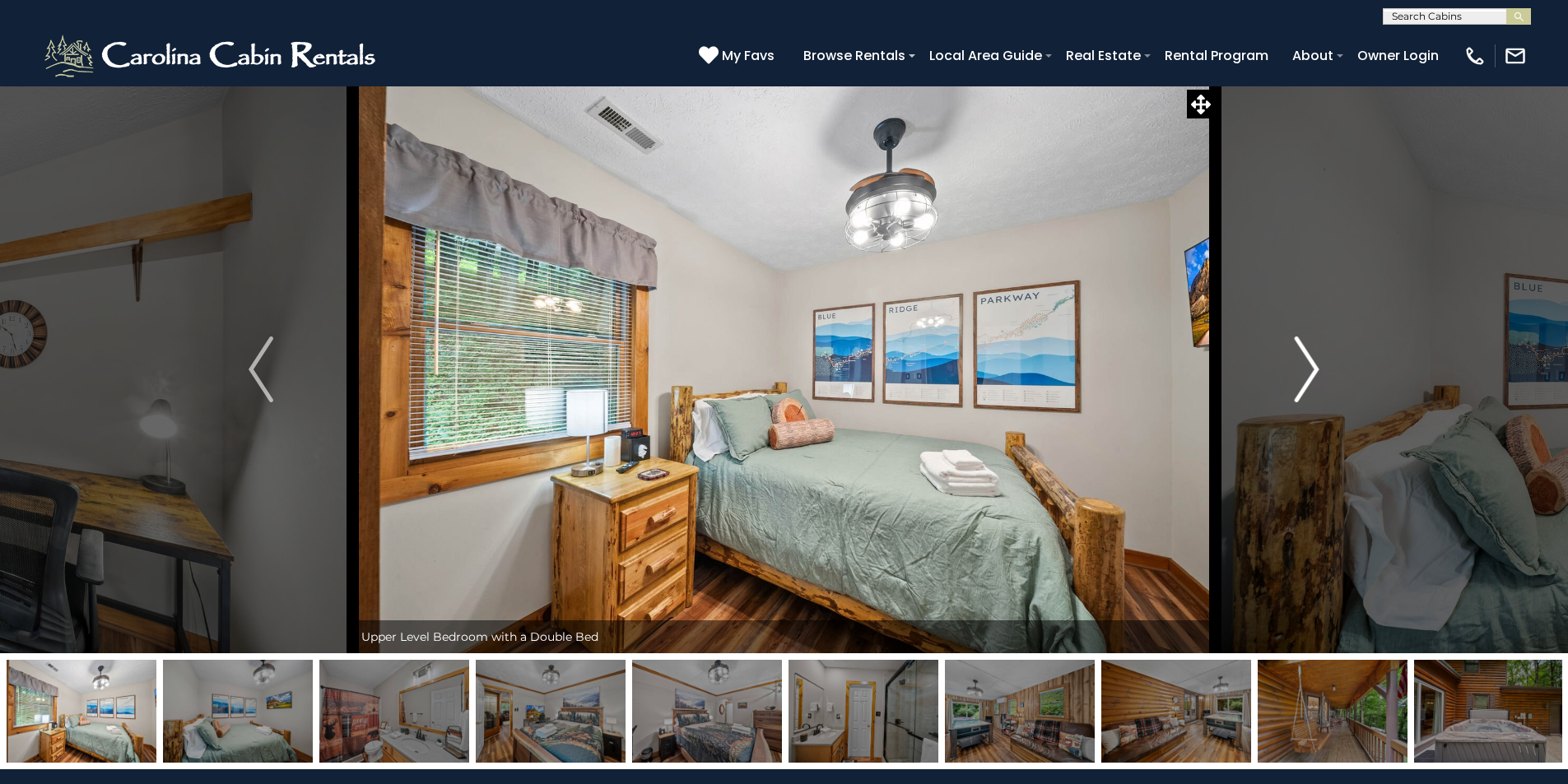
click at [1311, 362] on img "Next" at bounding box center [1307, 369] width 24 height 66
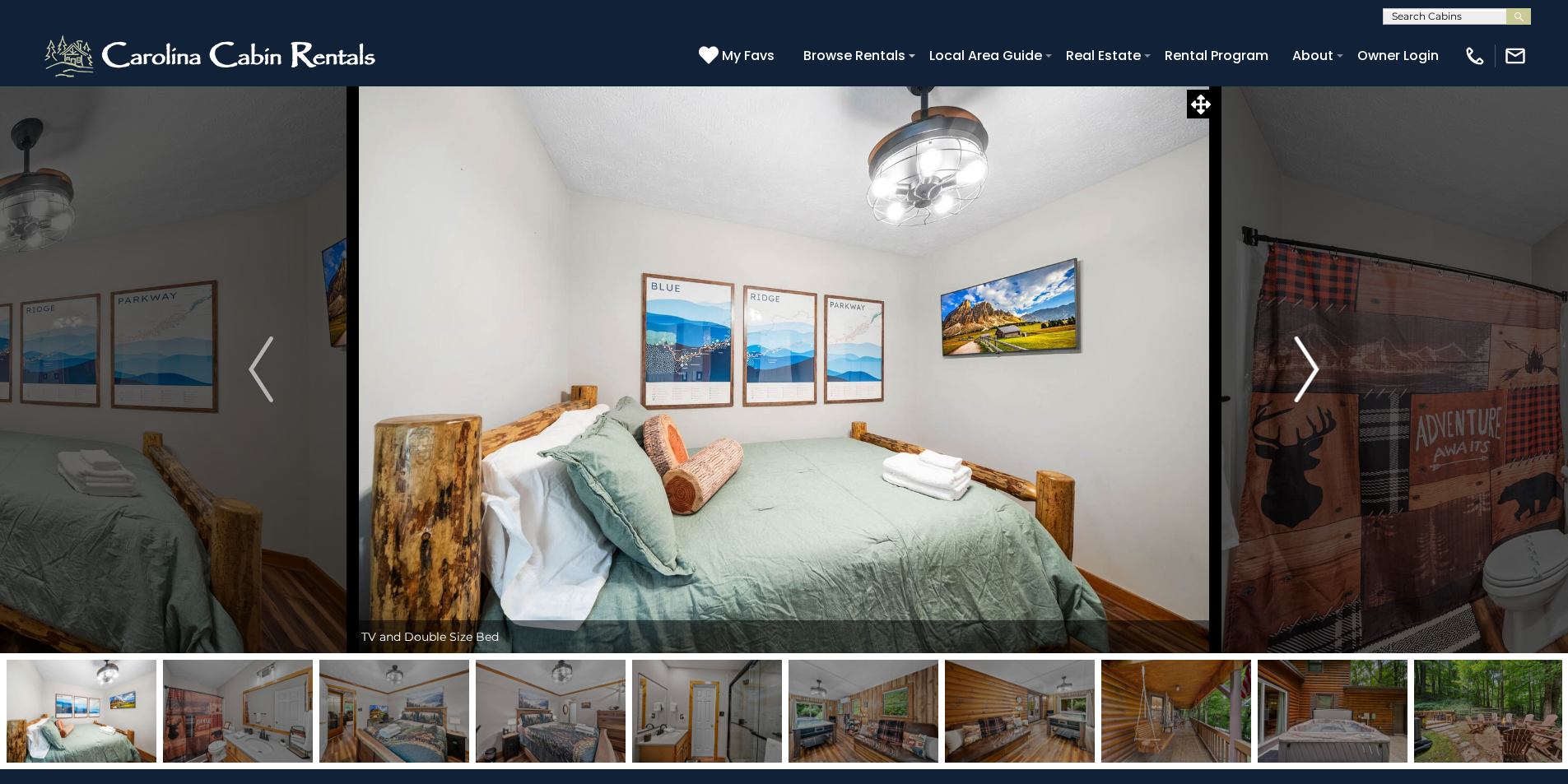
click at [1311, 362] on img "Next" at bounding box center [1307, 369] width 24 height 66
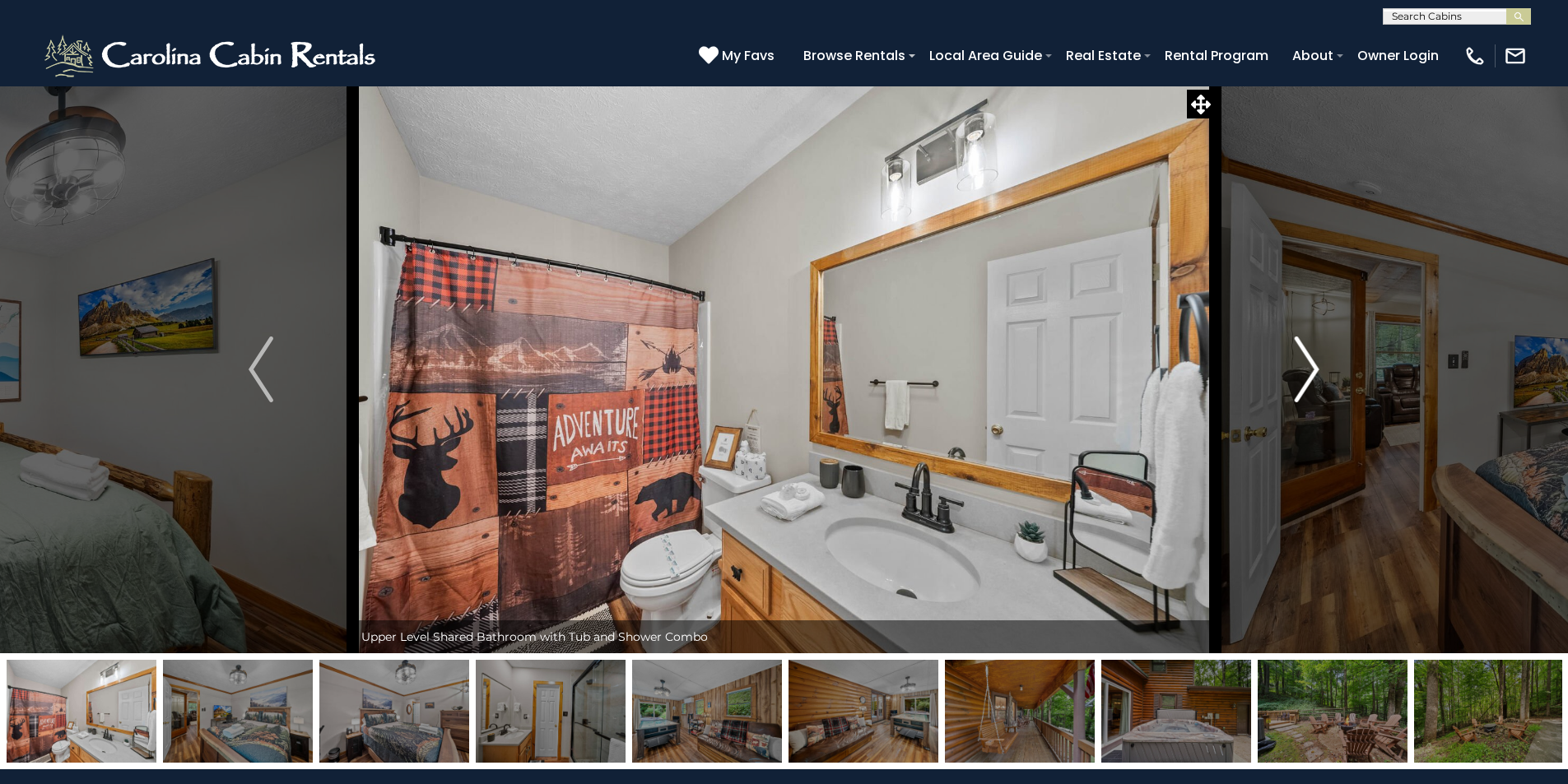
click at [1311, 362] on img "Next" at bounding box center [1307, 369] width 24 height 66
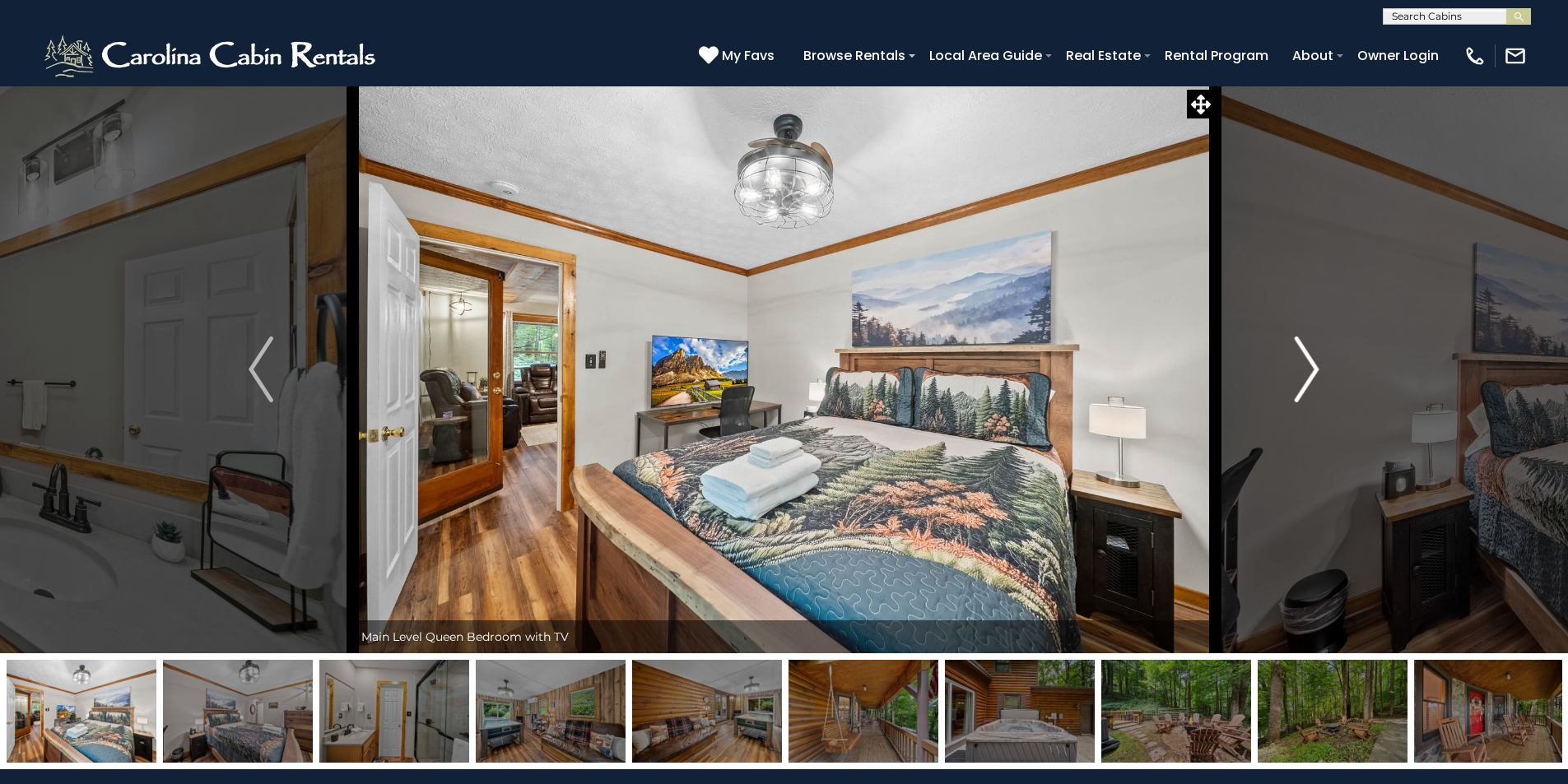
click at [1311, 362] on img "Next" at bounding box center [1307, 369] width 24 height 66
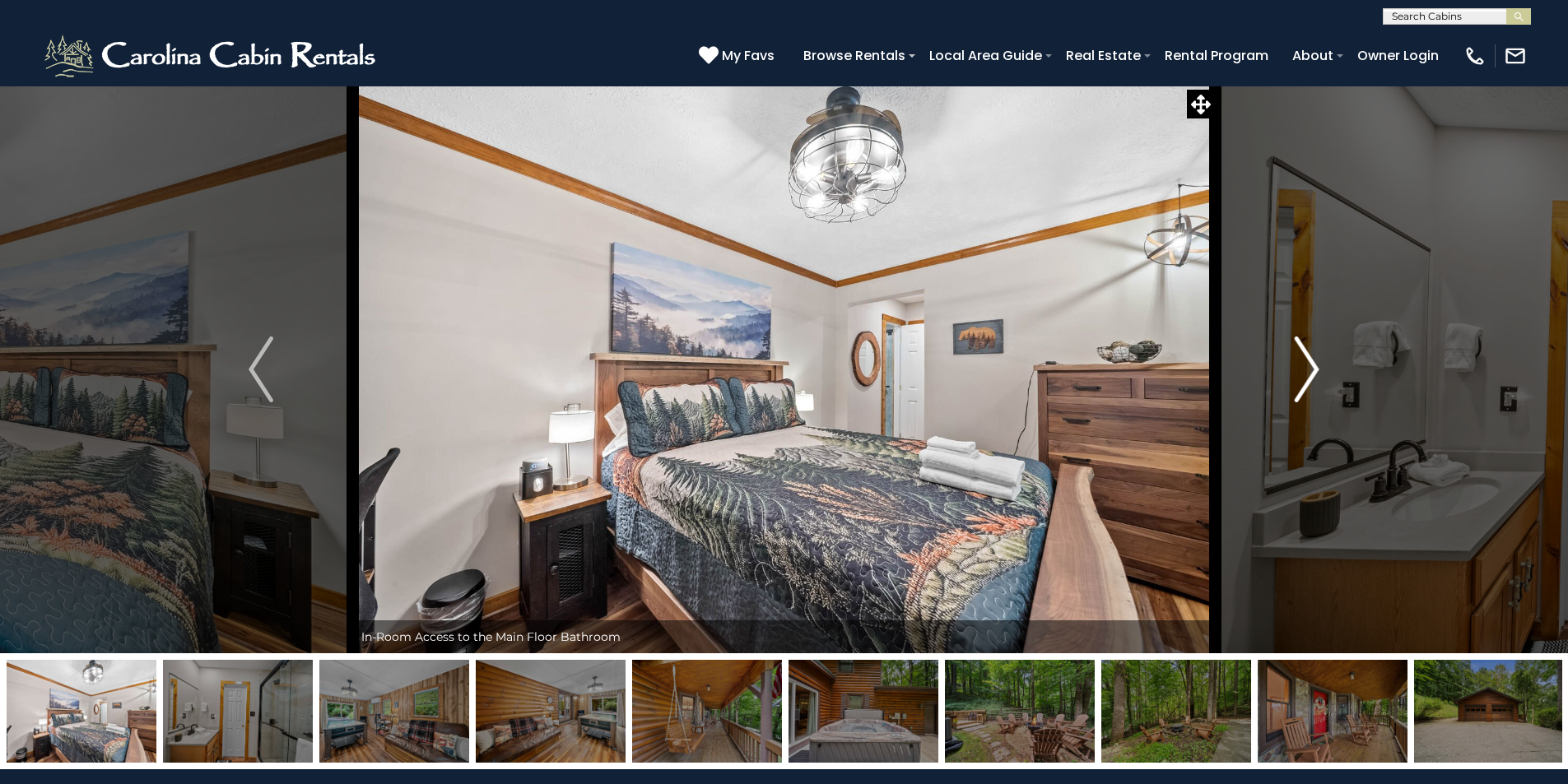
click at [1311, 362] on img "Next" at bounding box center [1307, 369] width 24 height 66
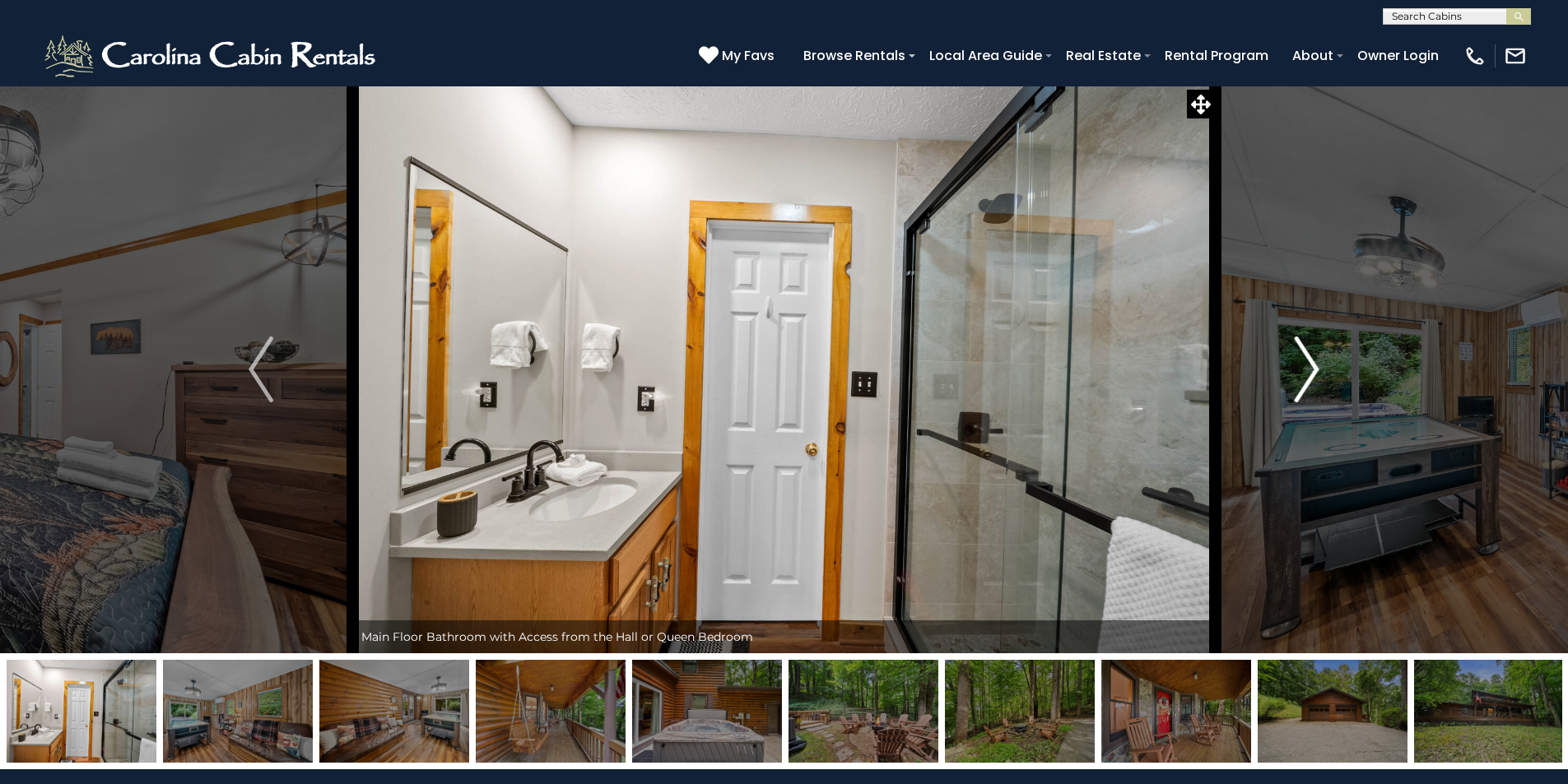
click at [1311, 362] on img "Next" at bounding box center [1307, 369] width 24 height 66
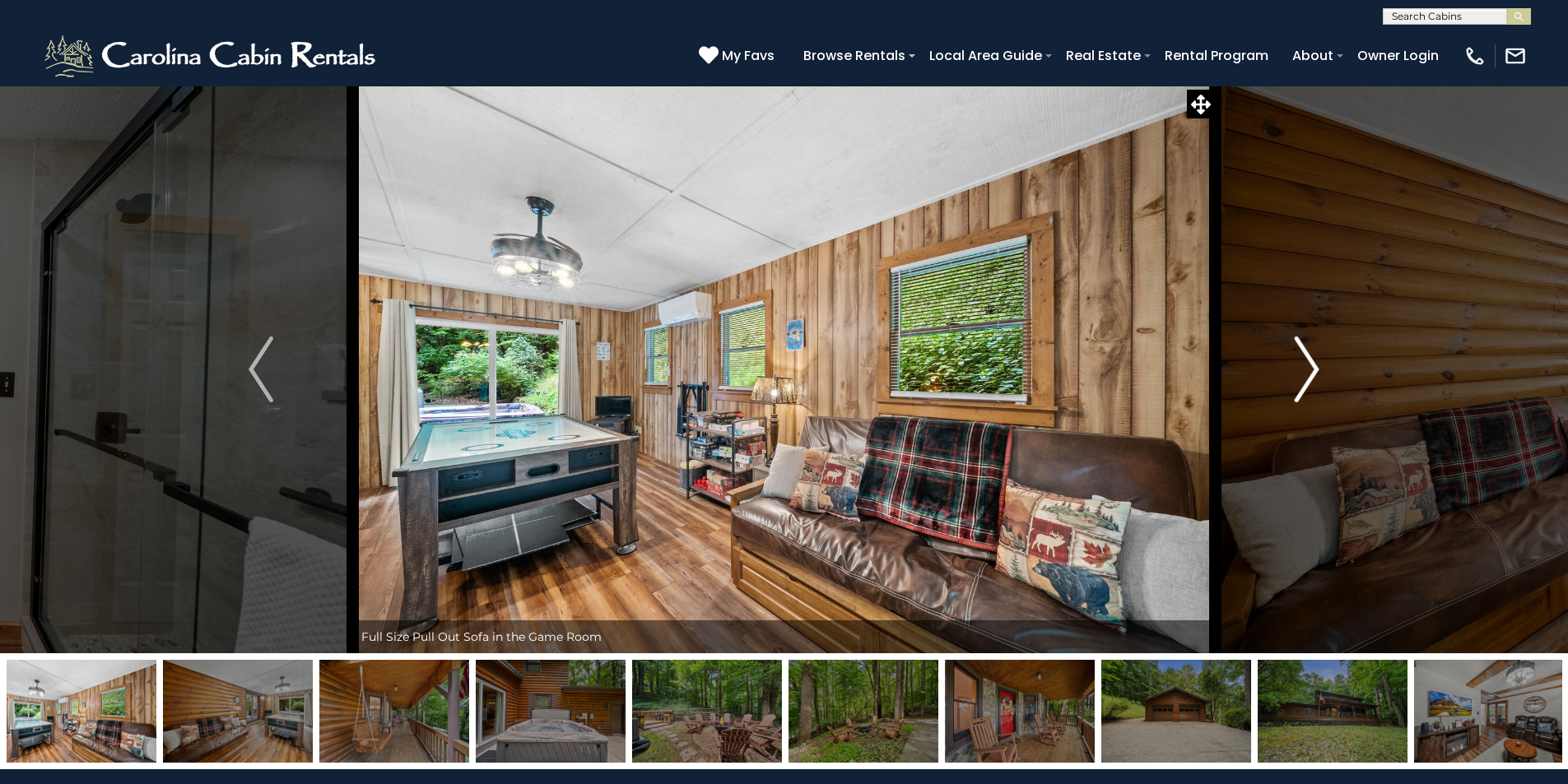
click at [1311, 362] on img "Next" at bounding box center [1307, 369] width 24 height 66
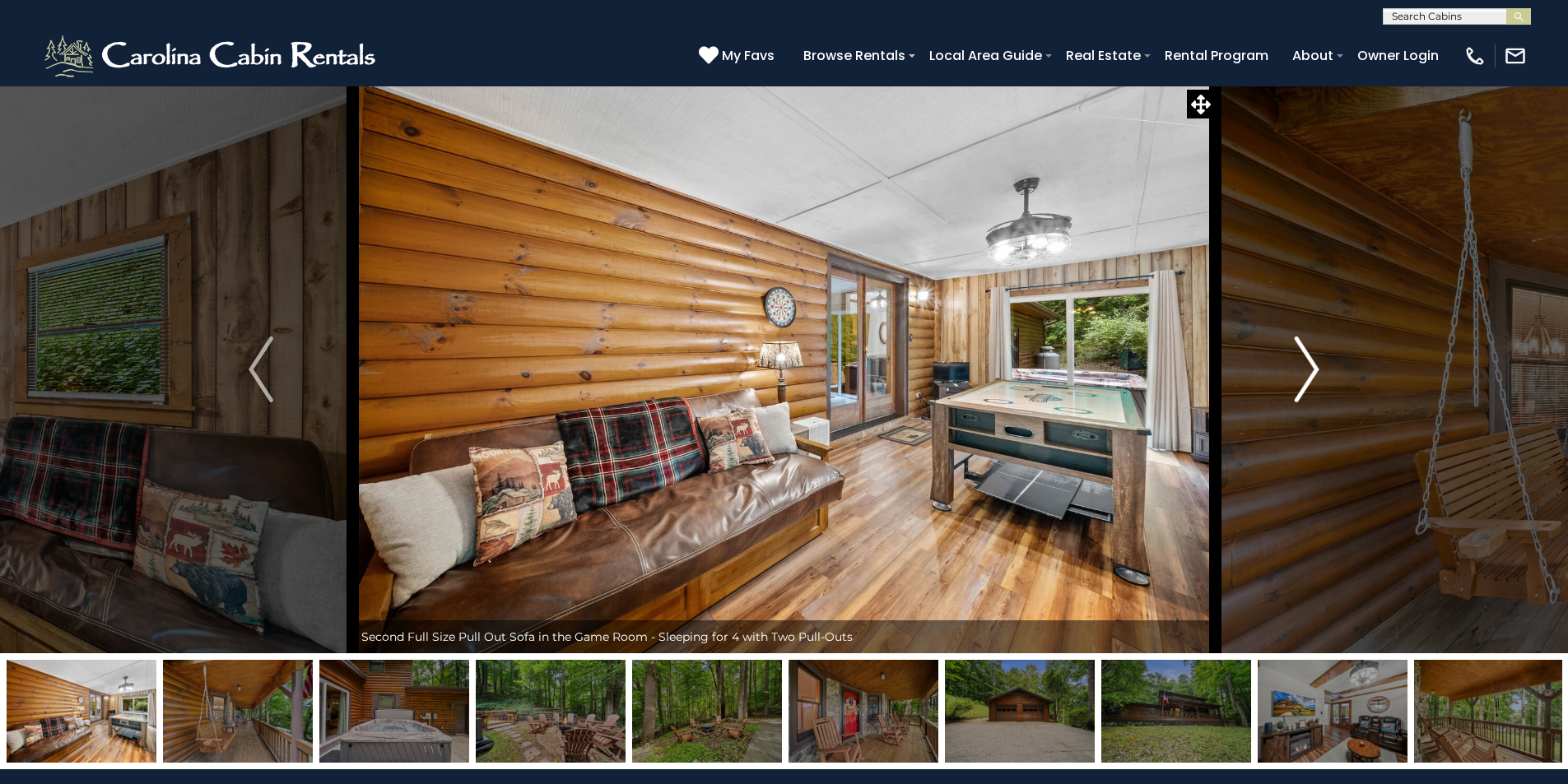
click at [1311, 362] on img "Next" at bounding box center [1307, 369] width 24 height 66
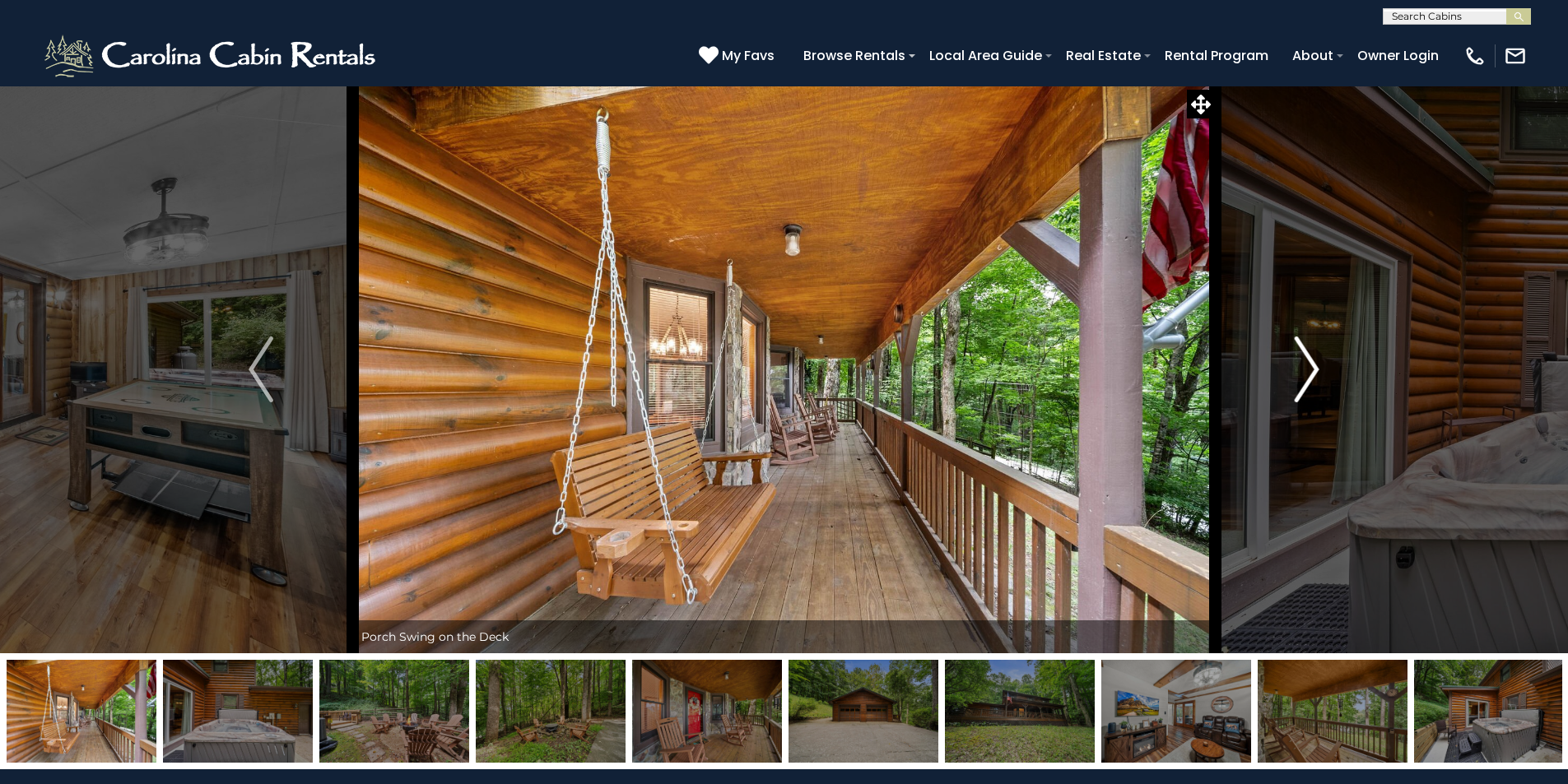
click at [1311, 362] on img "Next" at bounding box center [1307, 369] width 24 height 66
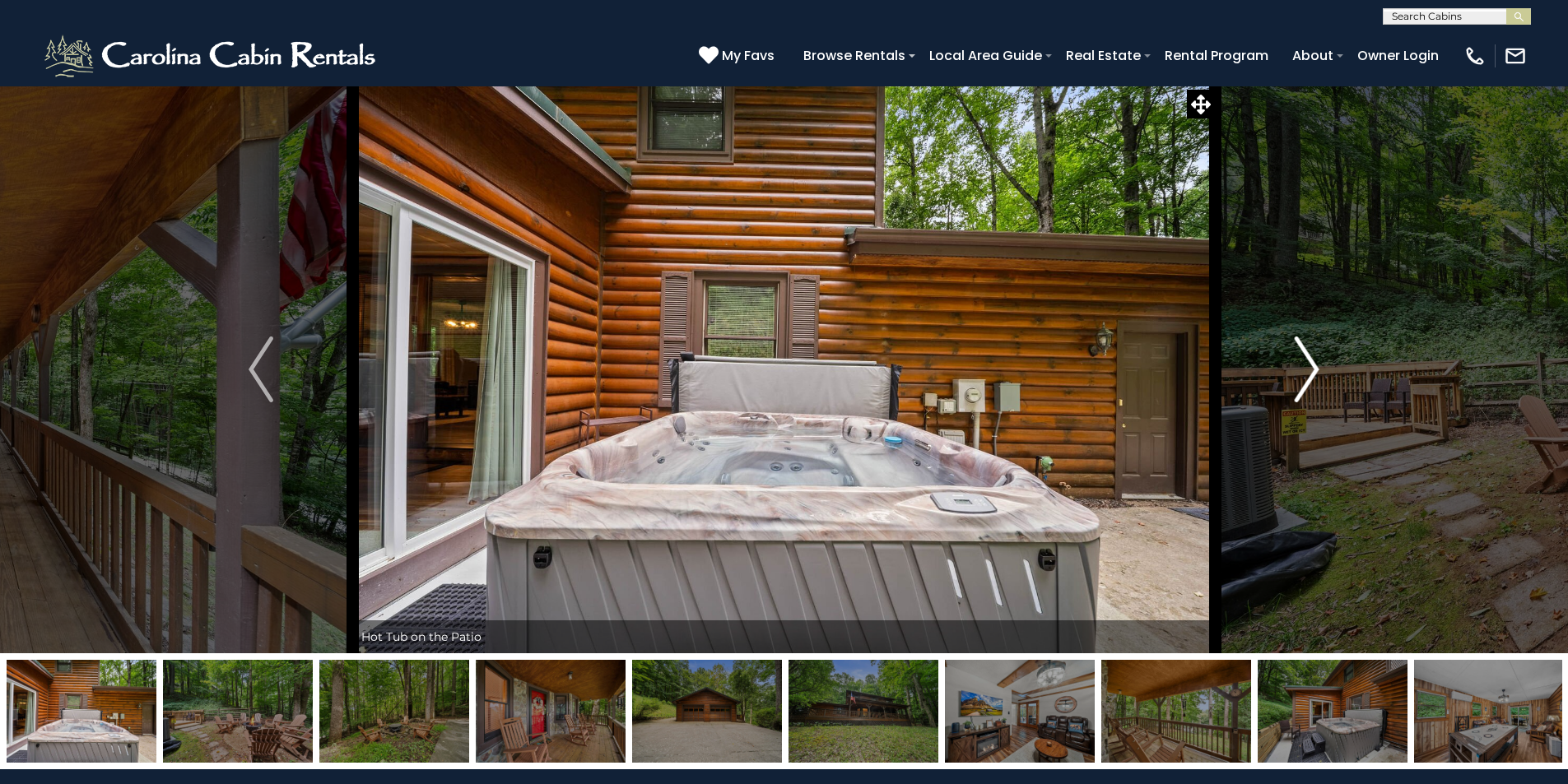
click at [1311, 362] on img "Next" at bounding box center [1307, 369] width 24 height 66
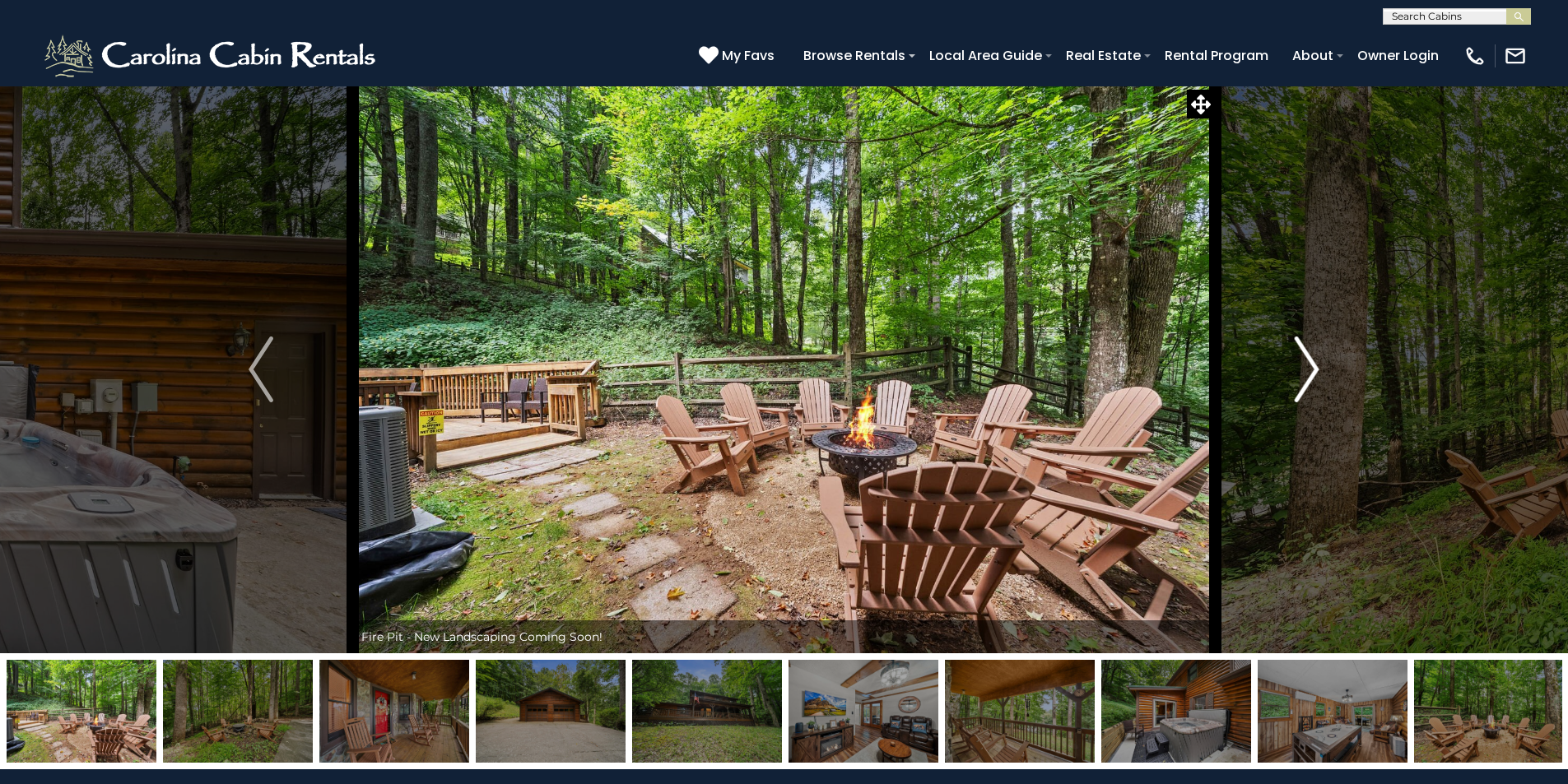
click at [1311, 362] on img "Next" at bounding box center [1307, 369] width 24 height 66
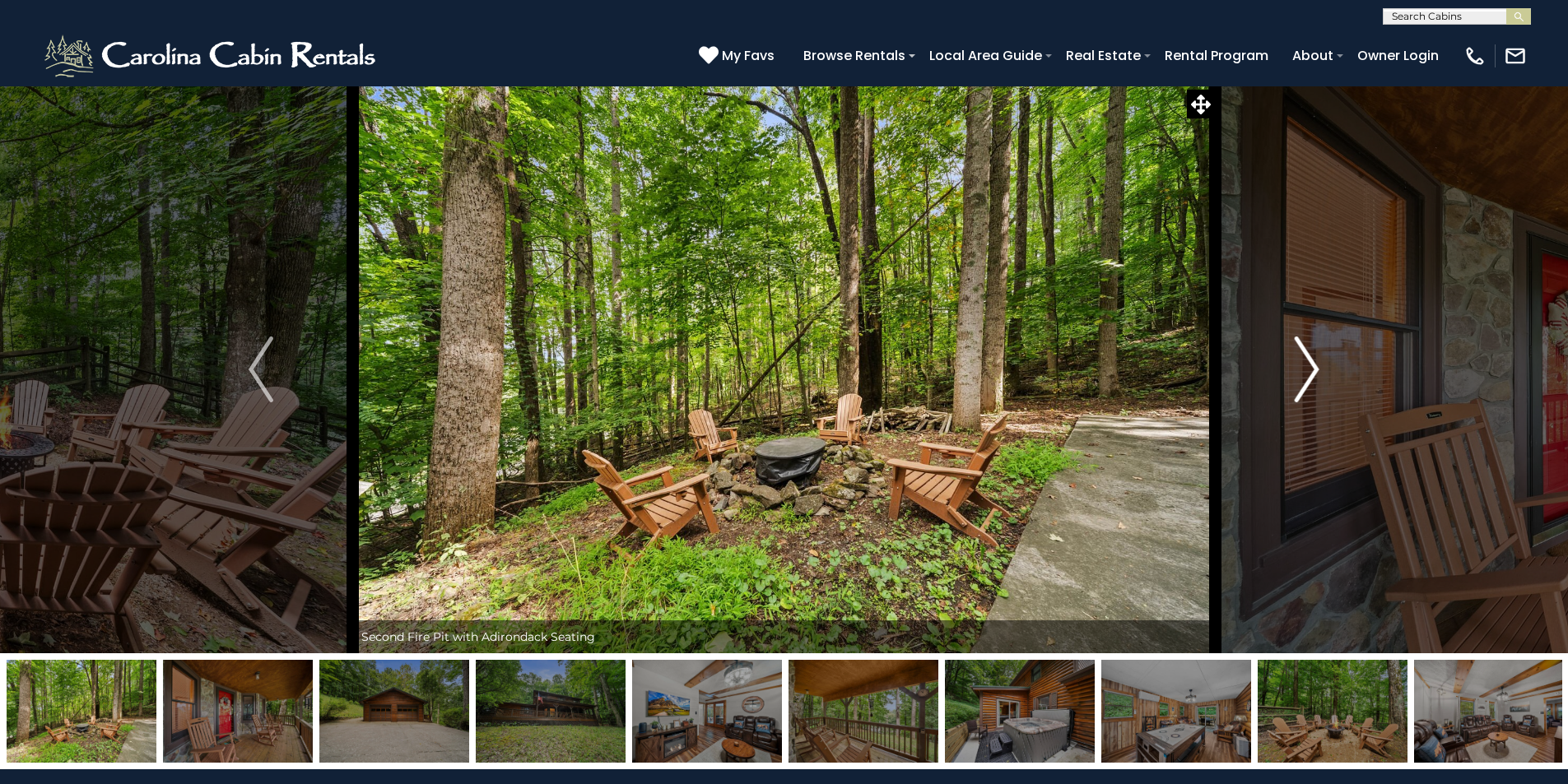
click at [1311, 362] on img "Next" at bounding box center [1307, 369] width 24 height 66
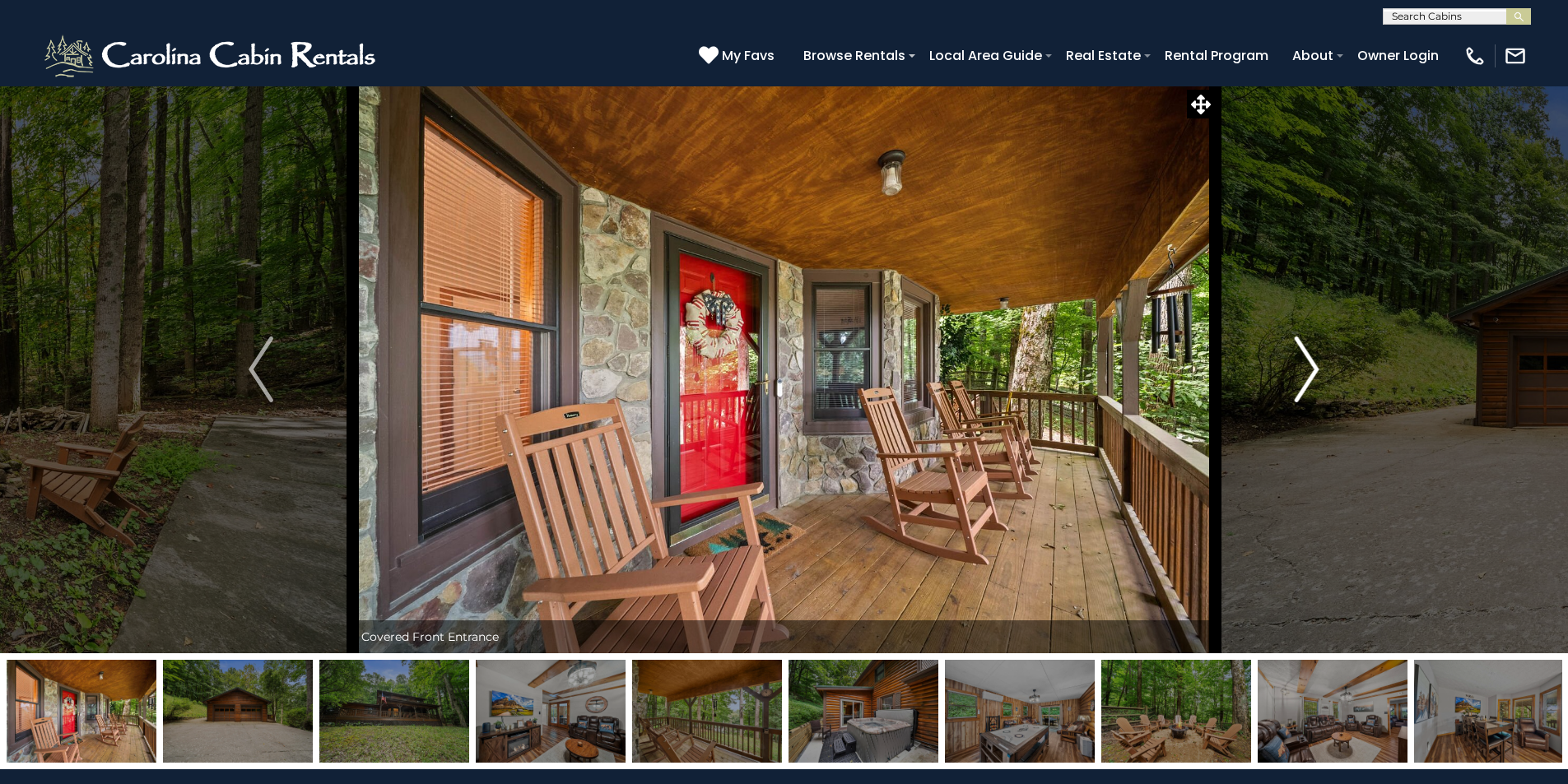
click at [1311, 362] on img "Next" at bounding box center [1307, 369] width 24 height 66
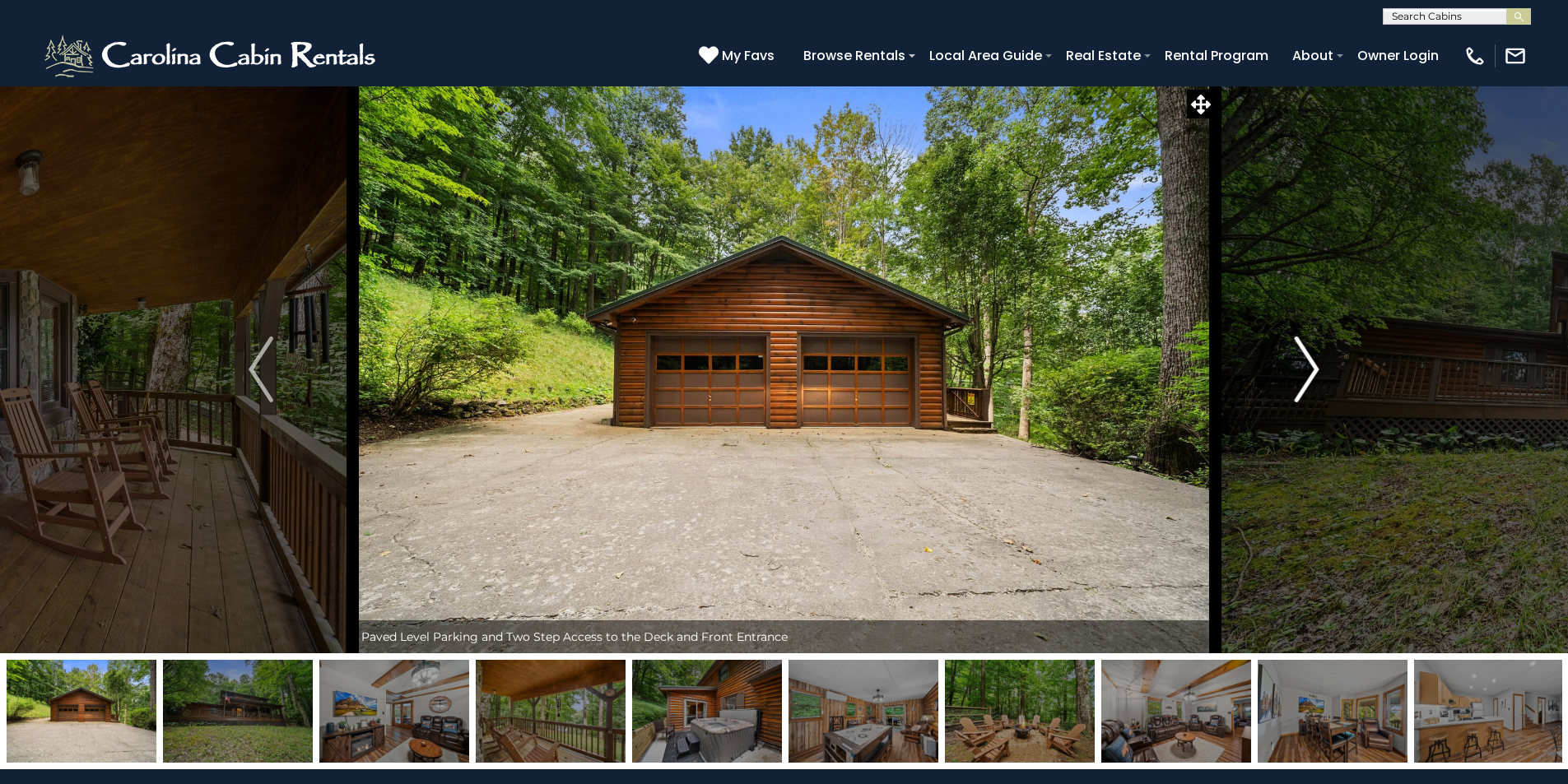
click at [1311, 362] on img "Next" at bounding box center [1307, 369] width 24 height 66
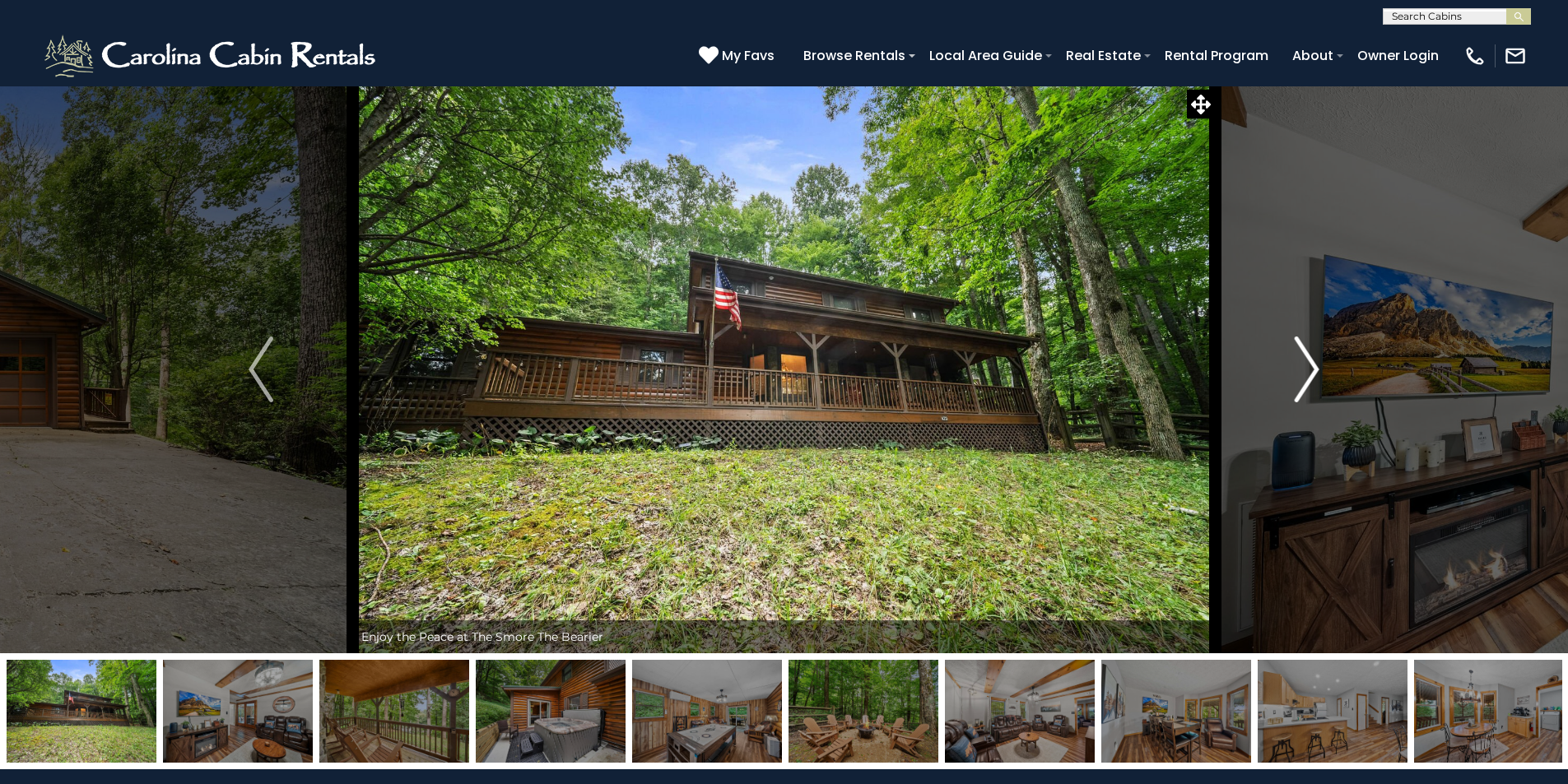
click at [1311, 362] on img "Next" at bounding box center [1307, 369] width 24 height 66
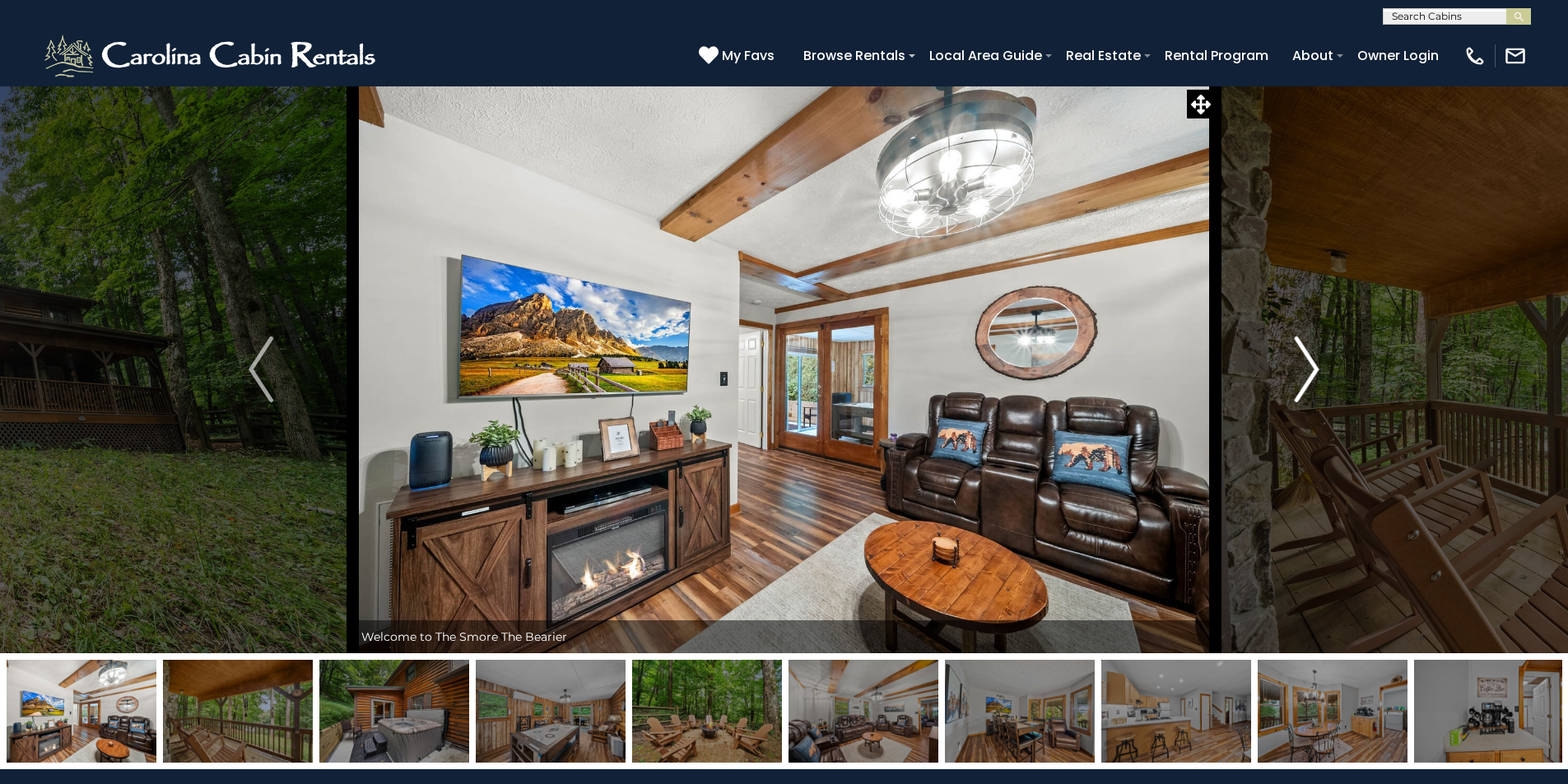
click at [1311, 362] on img "Next" at bounding box center [1307, 369] width 24 height 66
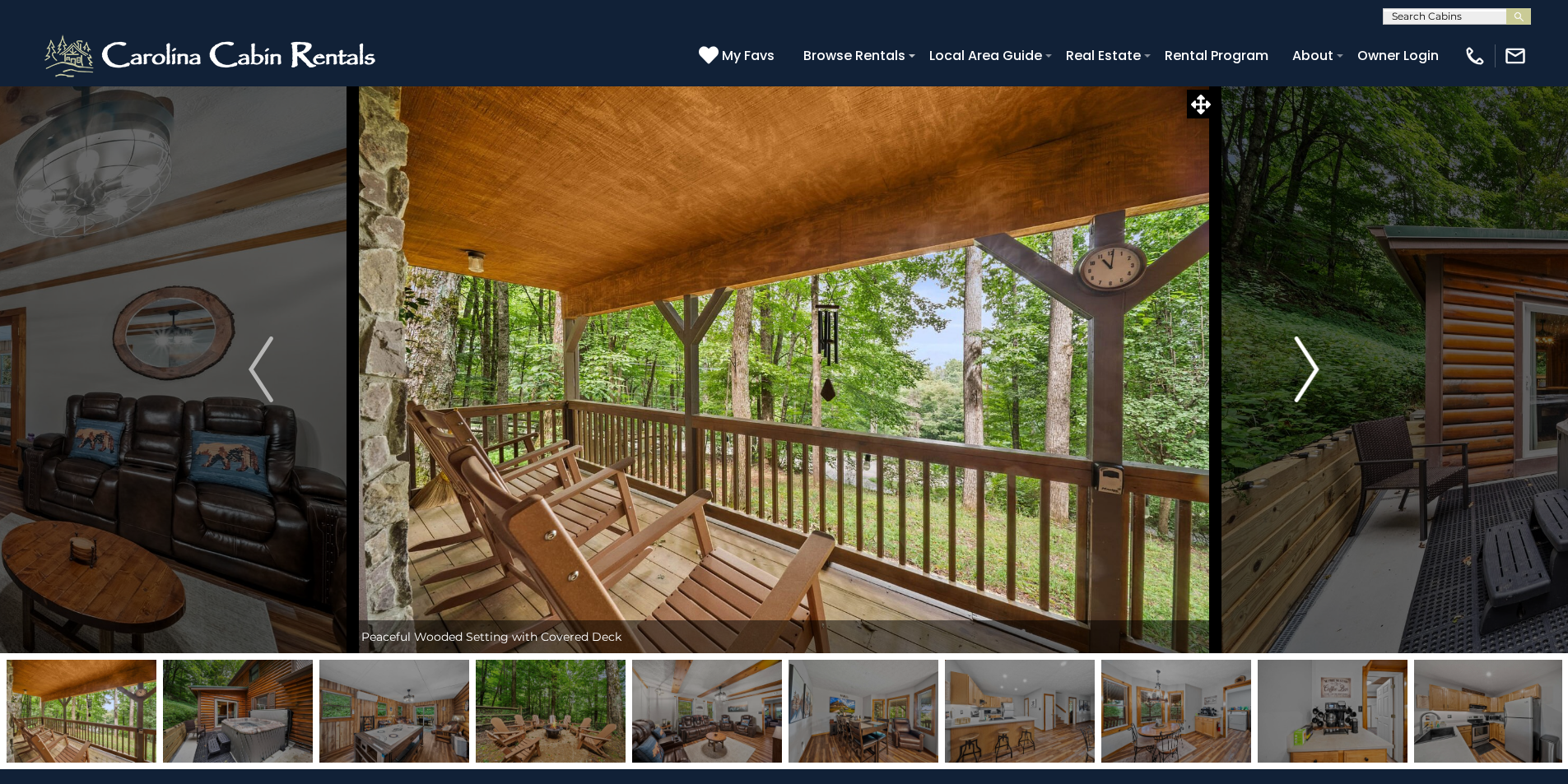
click at [1311, 362] on img "Next" at bounding box center [1307, 369] width 24 height 66
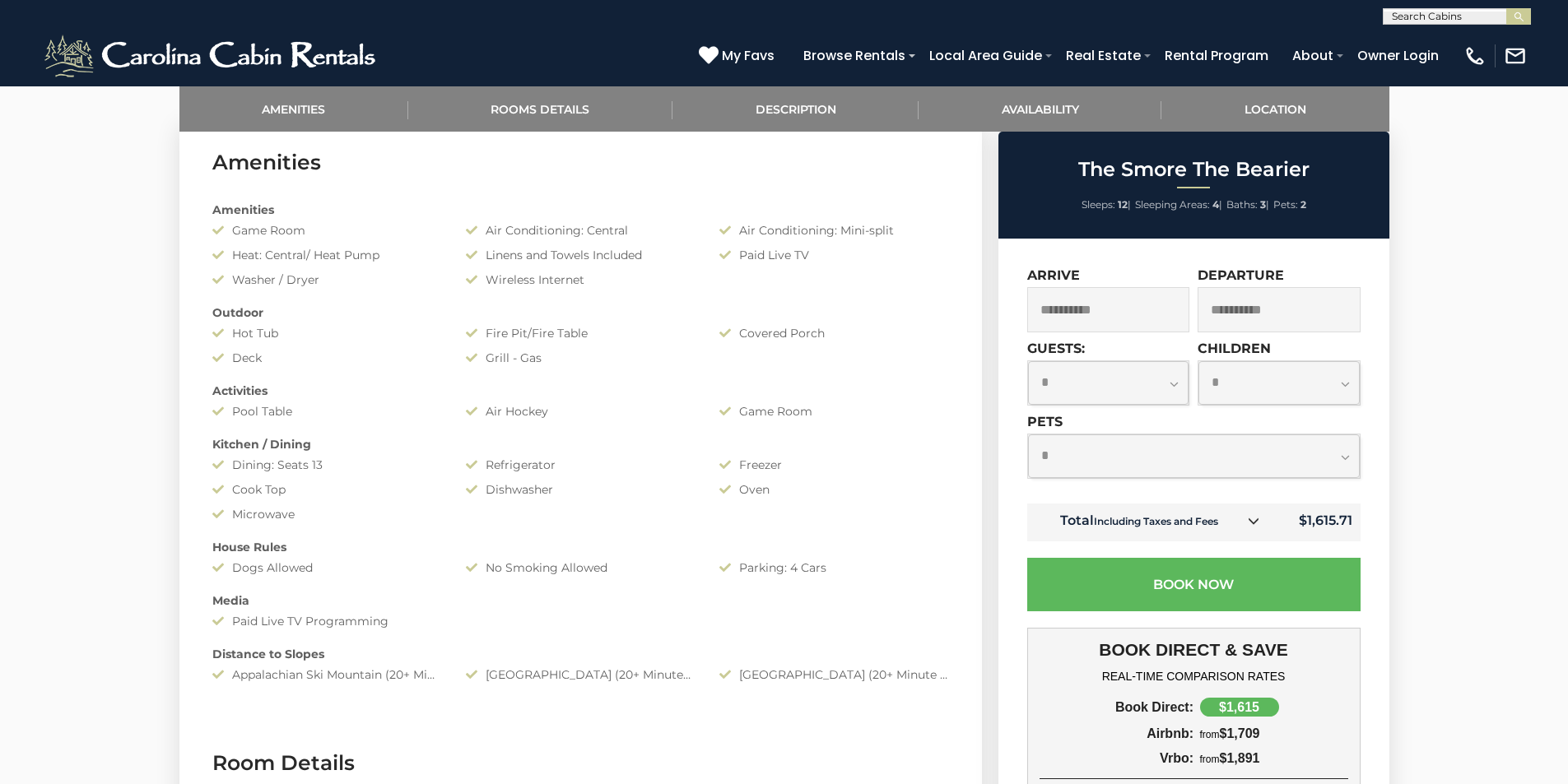
scroll to position [808, 0]
click at [1174, 384] on select "**********" at bounding box center [1108, 383] width 161 height 44
click at [1028, 361] on select "**********" at bounding box center [1108, 383] width 161 height 44
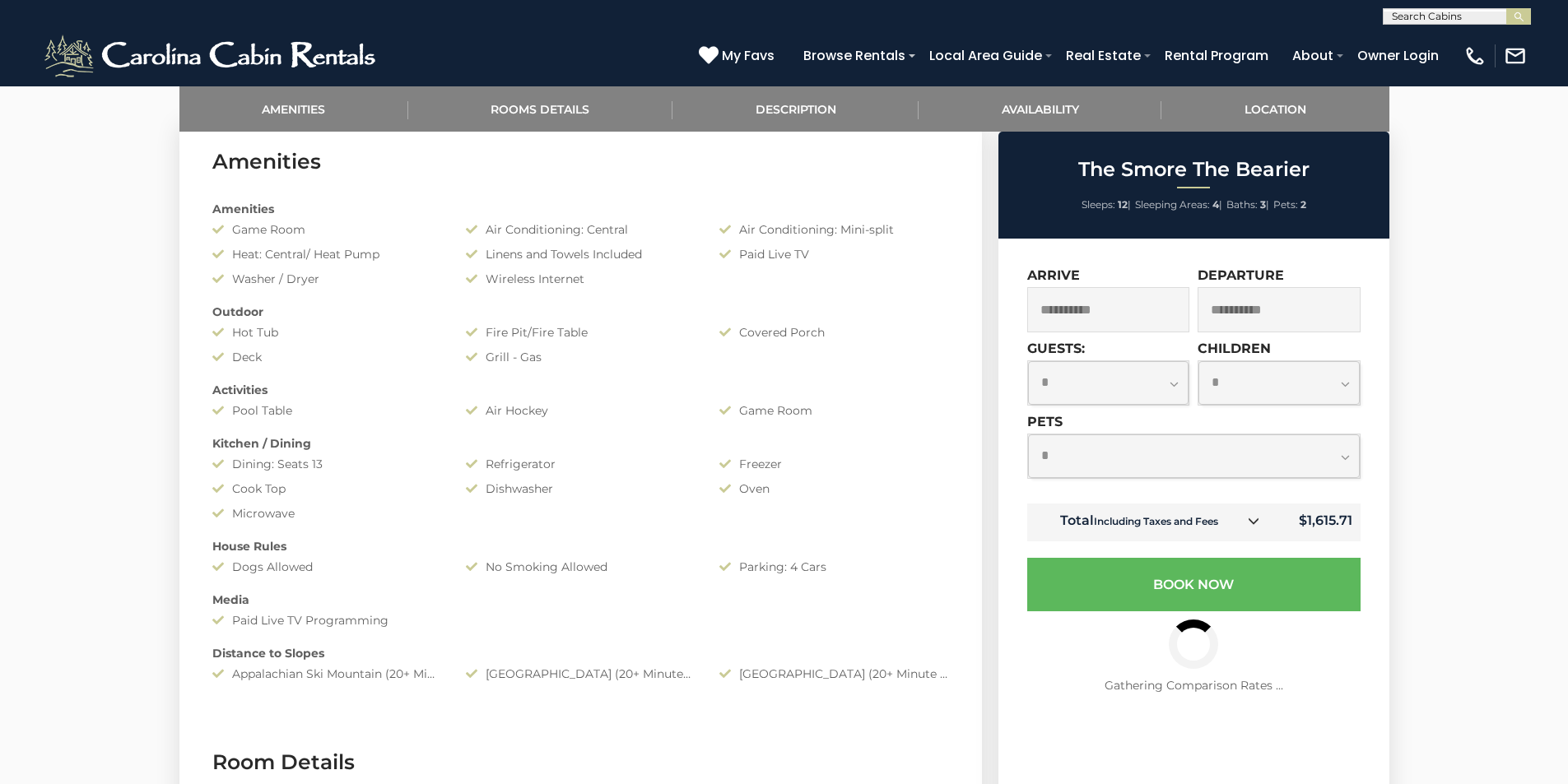
click at [1178, 384] on select "**********" at bounding box center [1108, 383] width 161 height 44
select select "*"
click at [1028, 361] on select "**********" at bounding box center [1108, 383] width 161 height 44
click at [1344, 384] on select "**********" at bounding box center [1279, 383] width 161 height 44
select select "*"
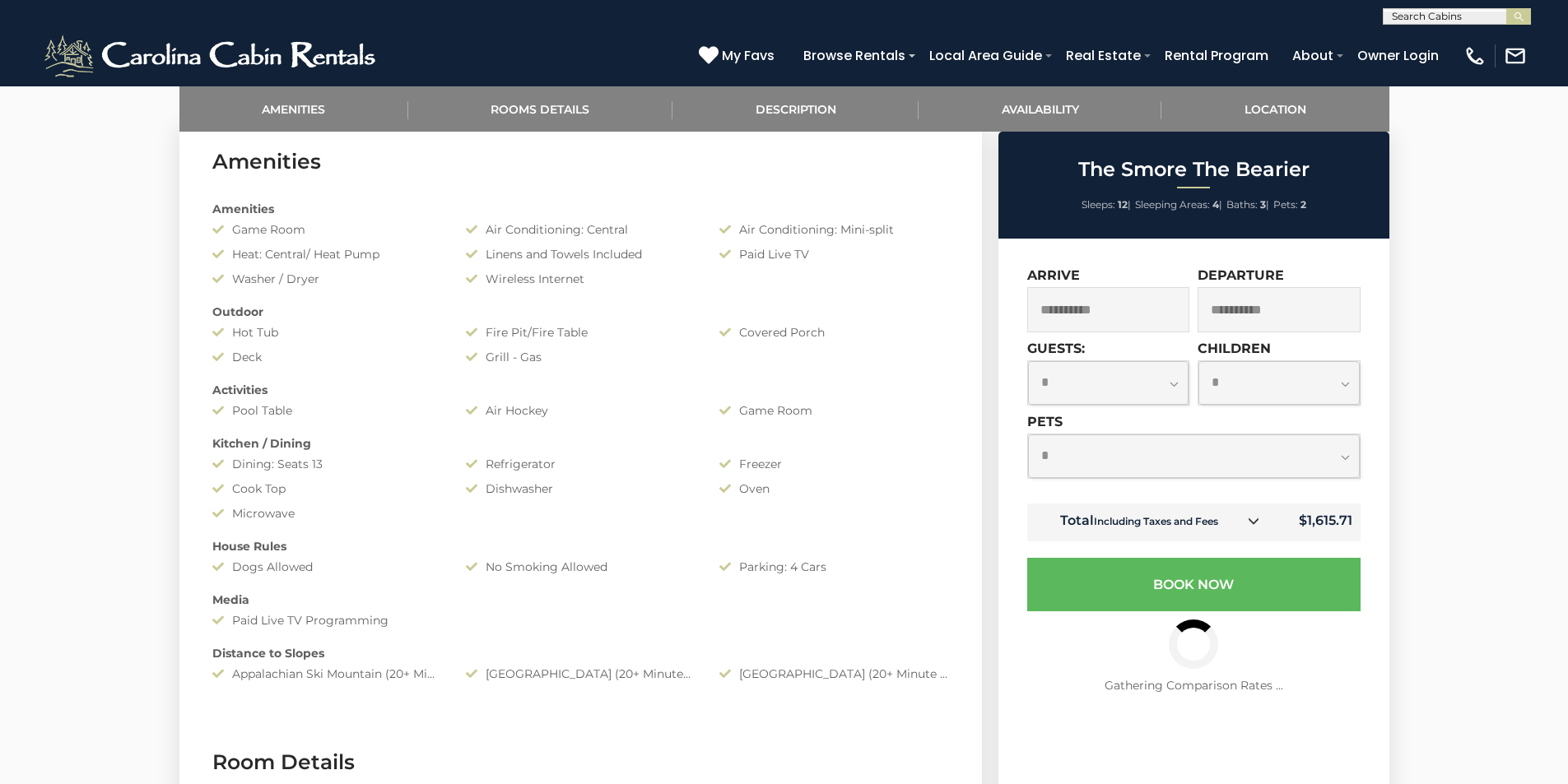
click at [1199, 361] on select "**********" at bounding box center [1279, 383] width 161 height 44
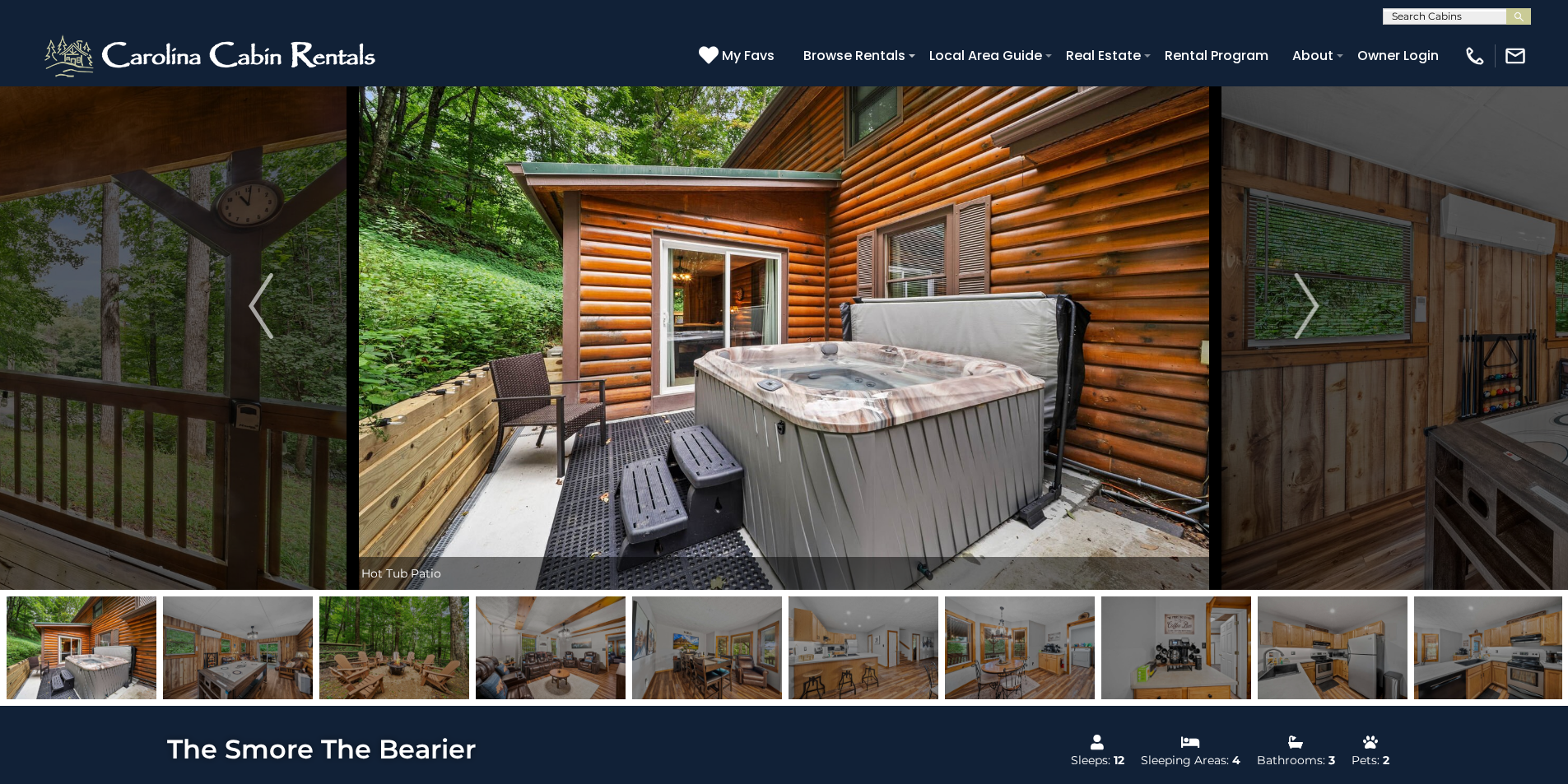
scroll to position [0, 0]
